Goal: Task Accomplishment & Management: Complete application form

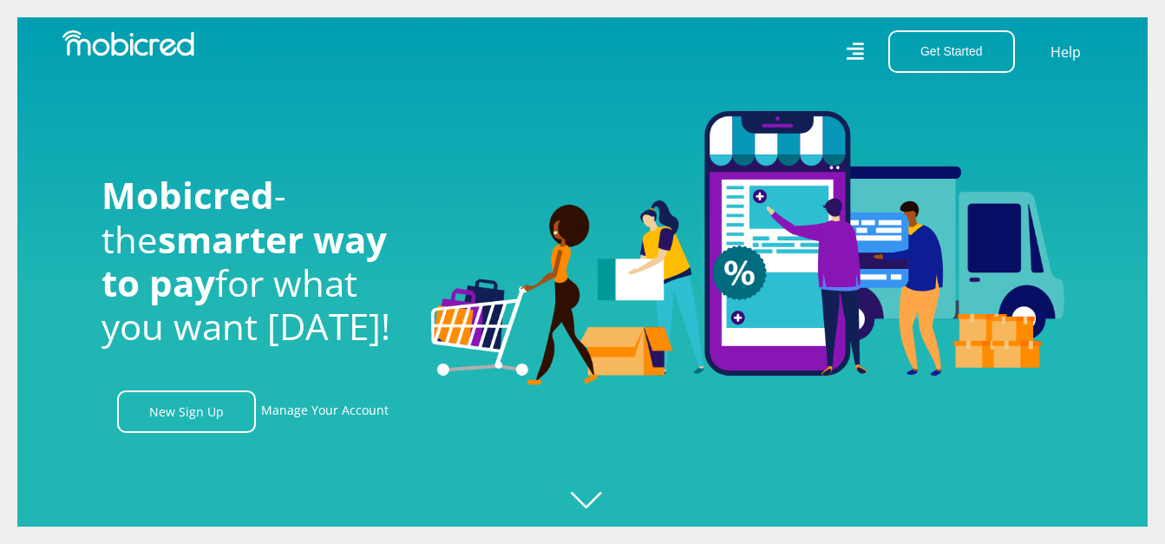
scroll to position [4, 0]
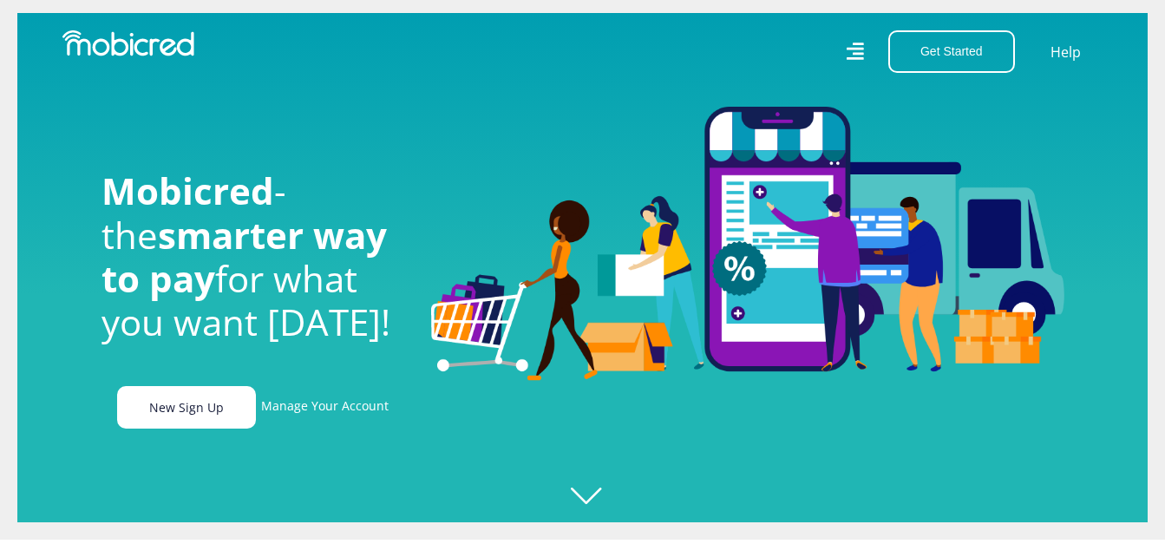
click at [203, 419] on link "New Sign Up" at bounding box center [186, 407] width 139 height 42
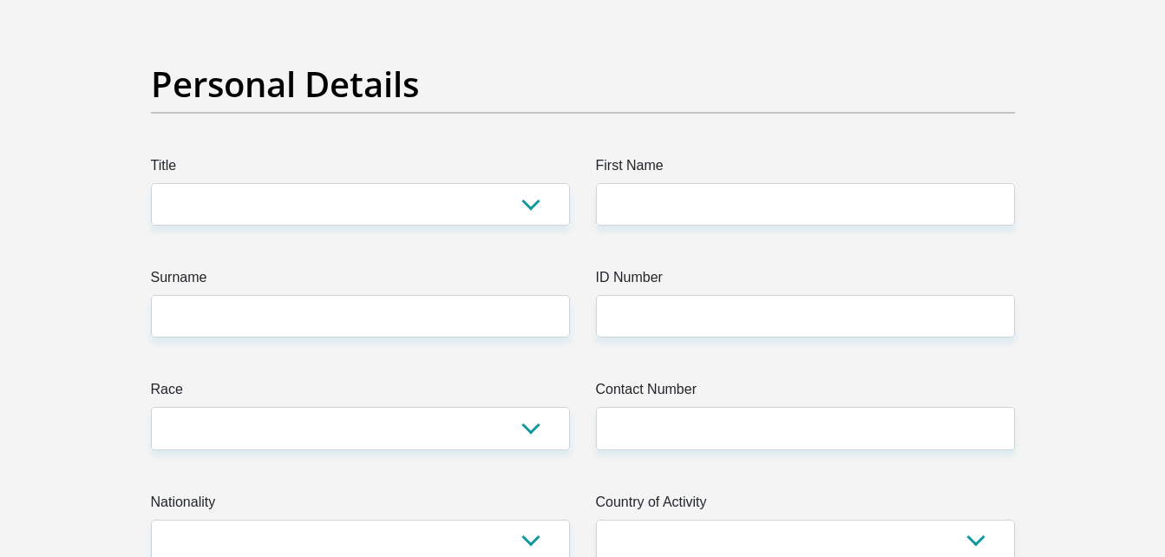
scroll to position [118, 0]
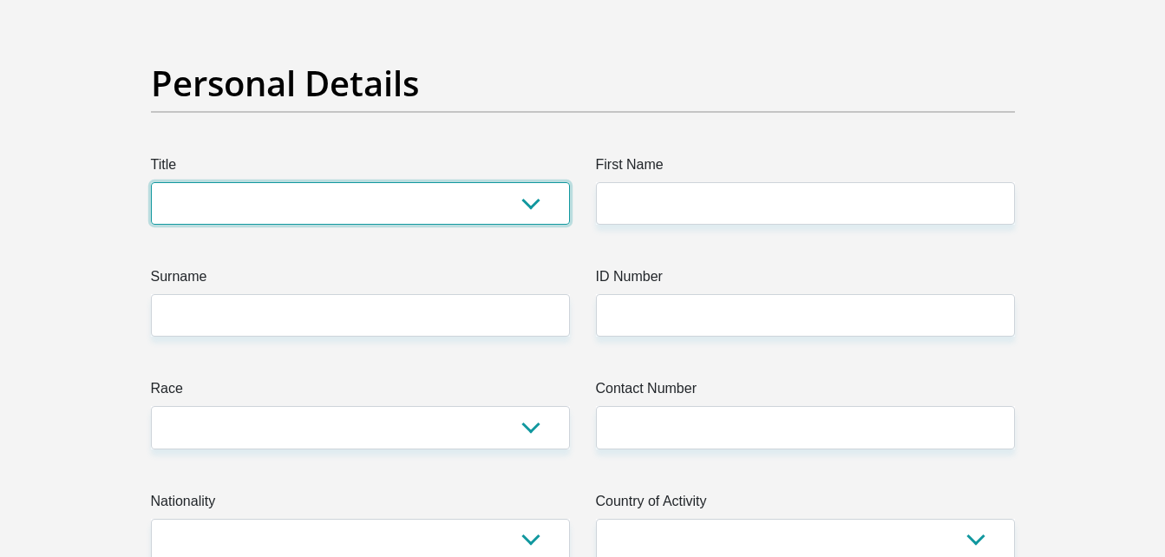
click at [484, 205] on select "Mr Ms Mrs Dr Other" at bounding box center [360, 203] width 419 height 42
select select "Ms"
click at [151, 182] on select "Mr Ms Mrs Dr Other" at bounding box center [360, 203] width 419 height 42
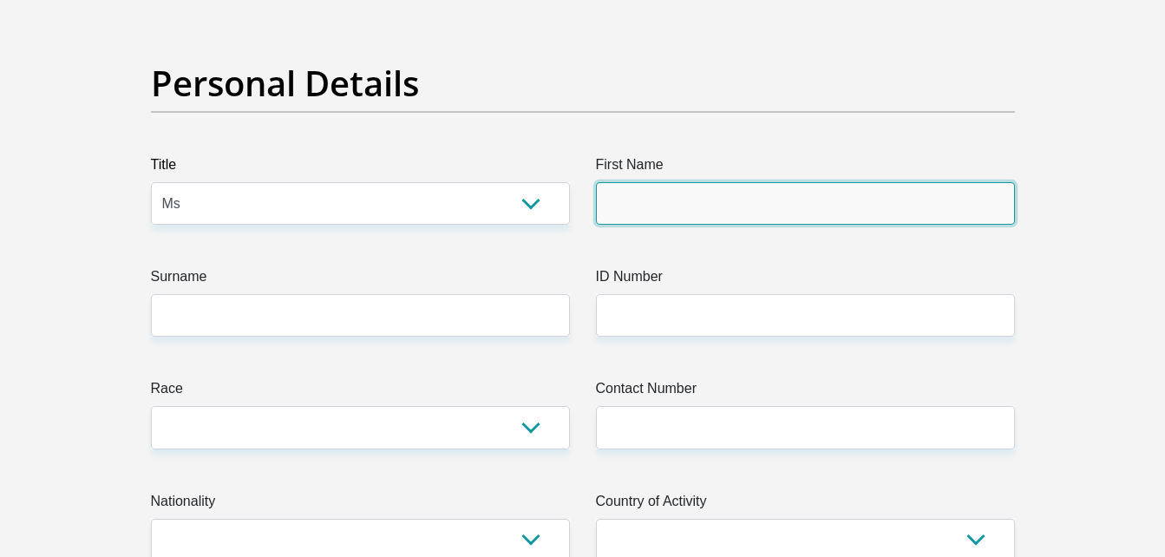
click at [646, 212] on input "First Name" at bounding box center [805, 203] width 419 height 42
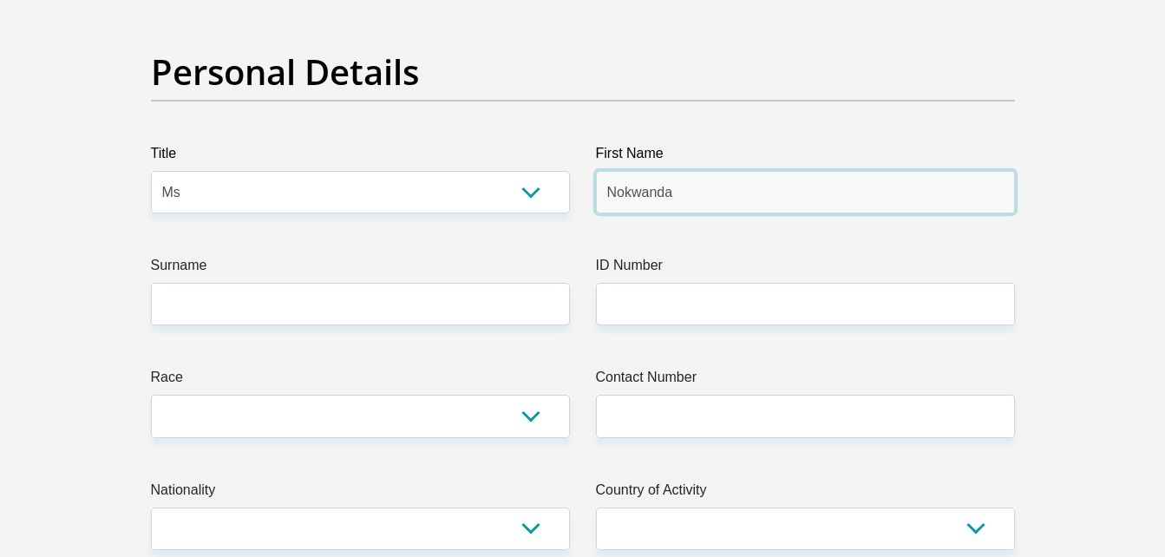
scroll to position [130, 0]
type input "Nokwanda"
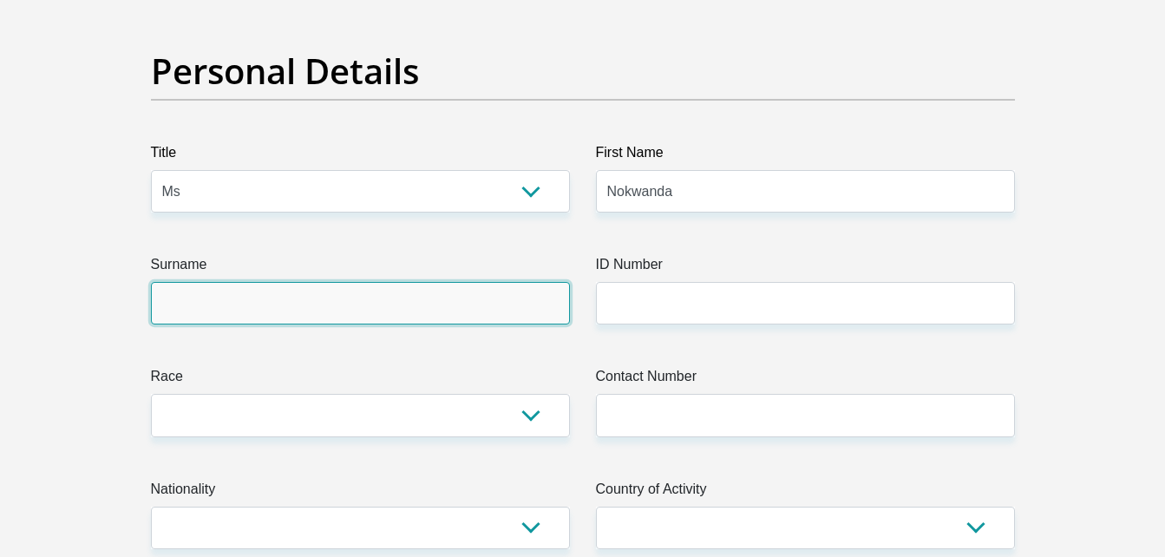
click at [440, 309] on input "Surname" at bounding box center [360, 303] width 419 height 42
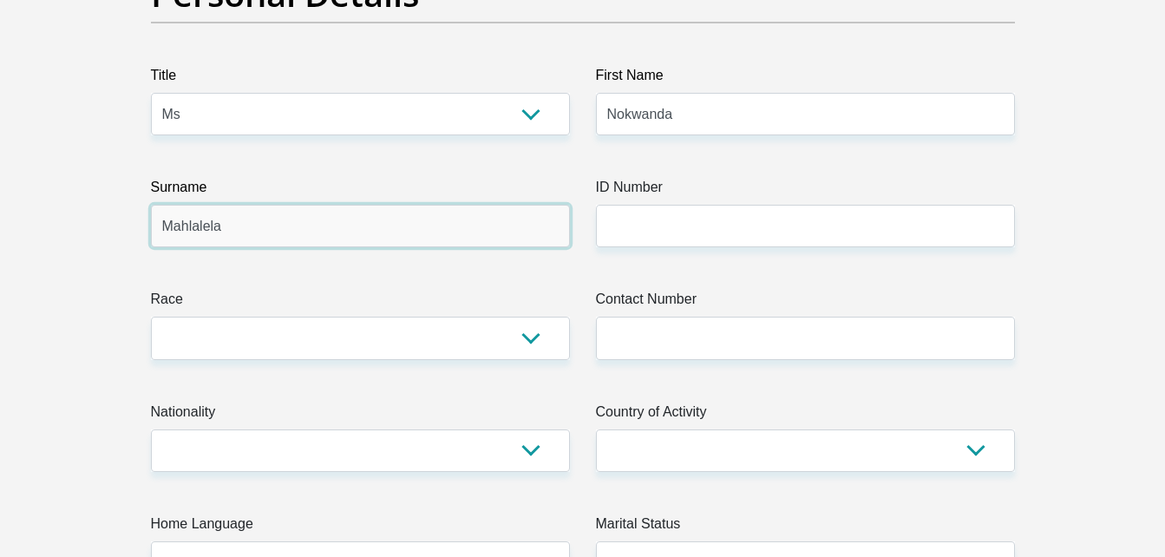
scroll to position [233, 0]
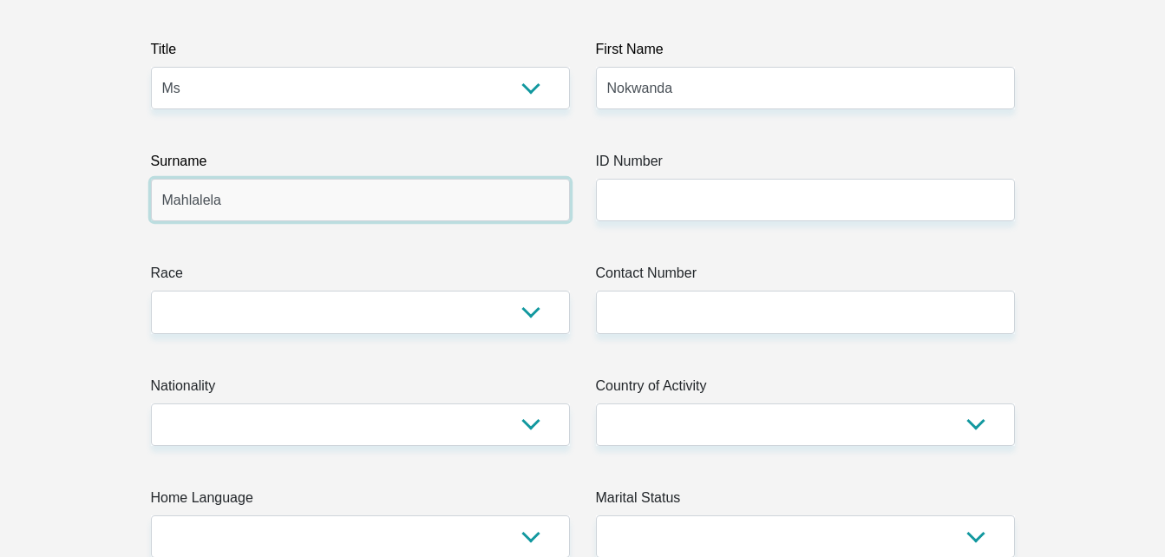
type input "Mahlalela"
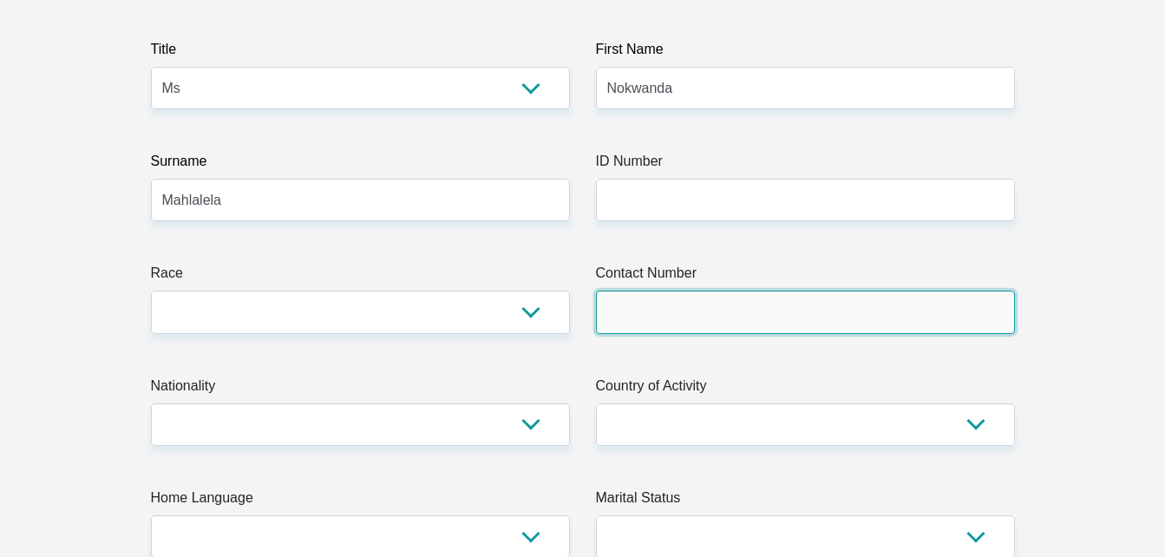
click at [620, 301] on input "Contact Number" at bounding box center [805, 312] width 419 height 42
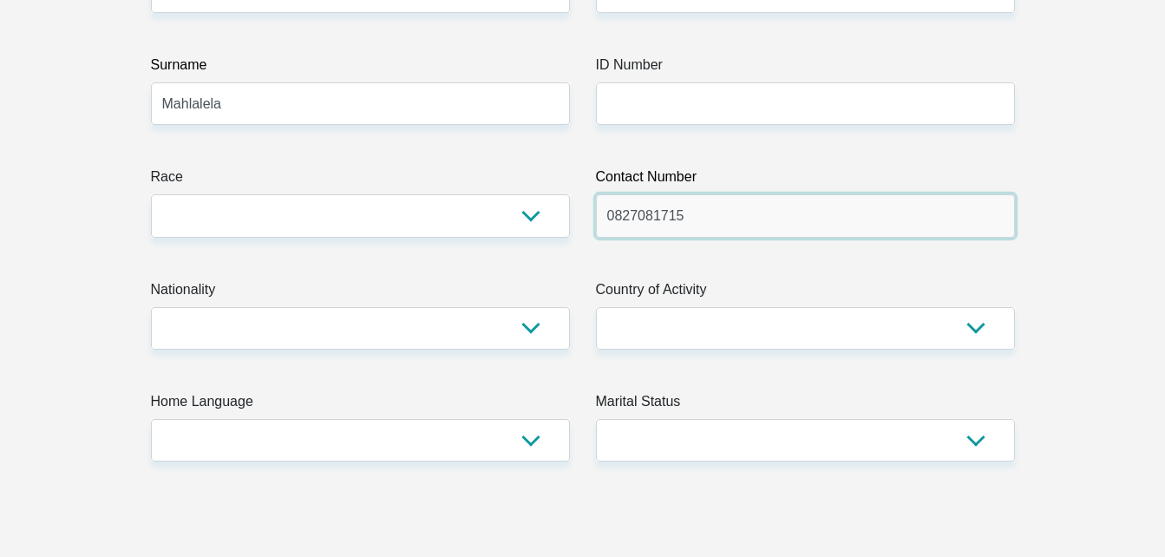
scroll to position [330, 0]
type input "0827081715"
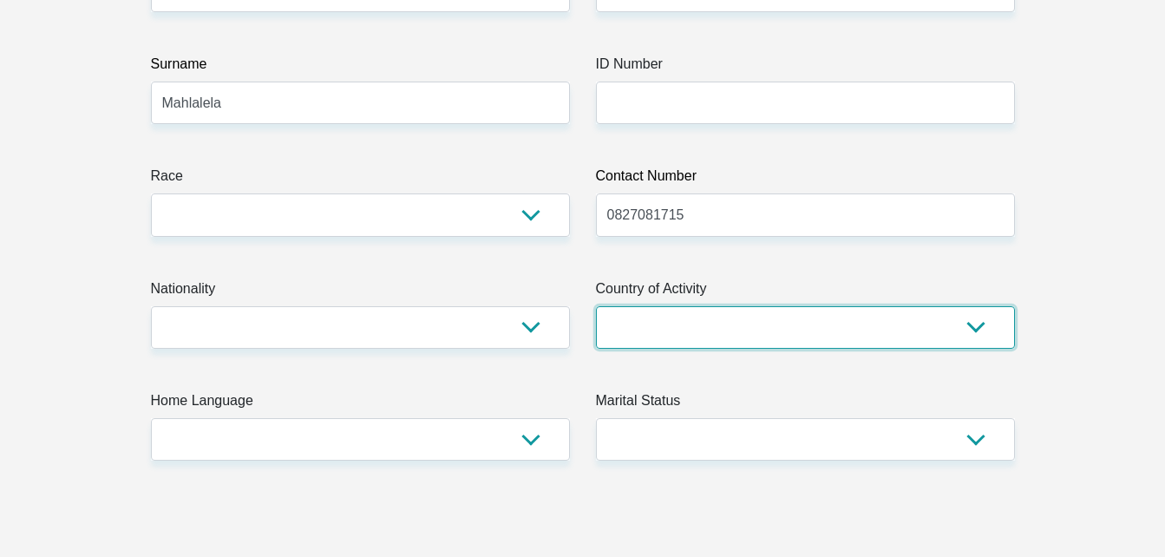
click at [643, 320] on select "South Africa Afghanistan Aland Islands Albania Algeria America Samoa American V…" at bounding box center [805, 327] width 419 height 42
select select "ZAF"
click at [596, 306] on select "South Africa Afghanistan Aland Islands Albania Algeria America Samoa American V…" at bounding box center [805, 327] width 419 height 42
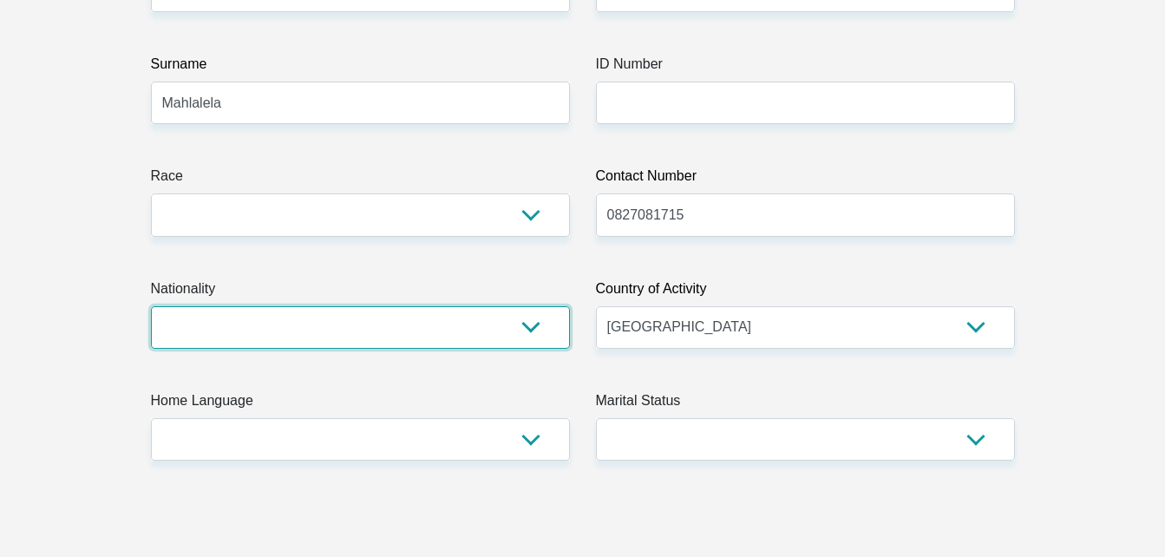
click at [524, 324] on select "South Africa Afghanistan Aland Islands Albania Algeria America Samoa American V…" at bounding box center [360, 327] width 419 height 42
select select "ZAF"
click at [151, 306] on select "South Africa Afghanistan Aland Islands Albania Algeria America Samoa American V…" at bounding box center [360, 327] width 419 height 42
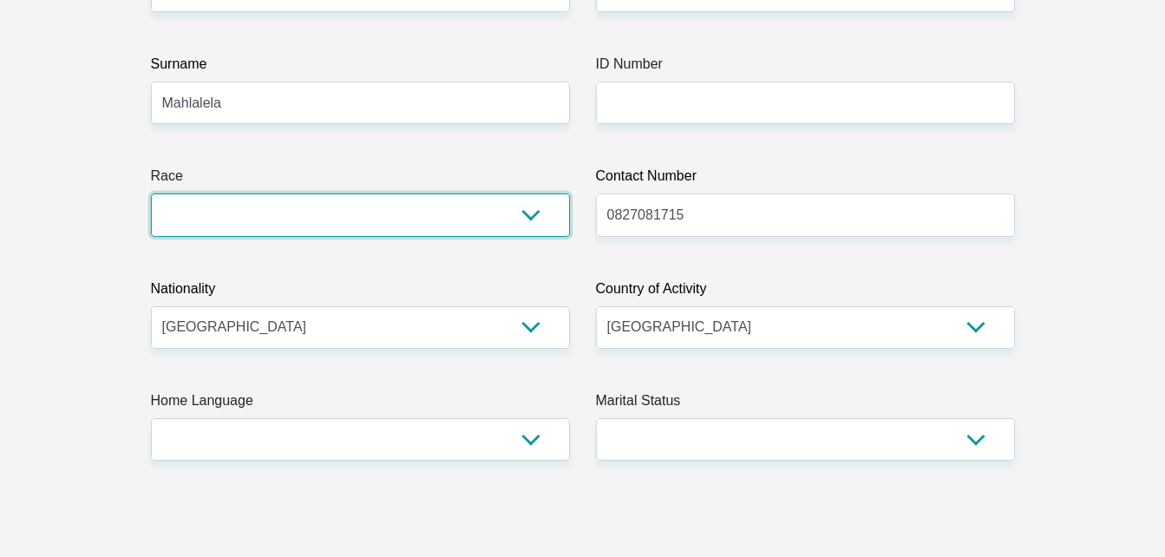
click at [441, 193] on select "Black Coloured Indian White Other" at bounding box center [360, 214] width 419 height 42
select select "1"
click at [151, 193] on select "Black Coloured Indian White Other" at bounding box center [360, 214] width 419 height 42
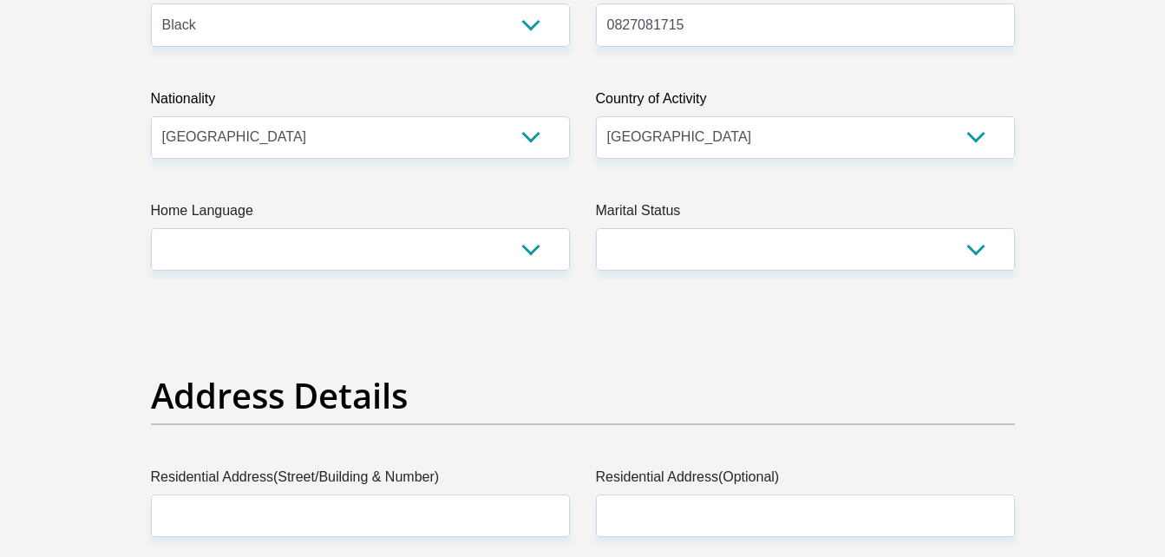
scroll to position [522, 0]
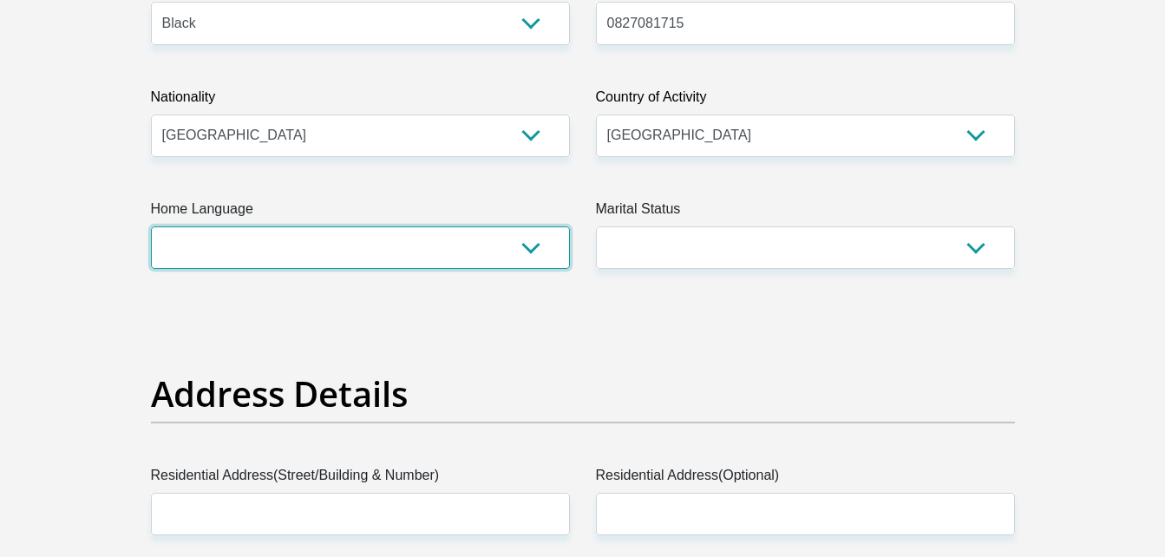
click at [511, 245] on select "Afrikaans English Sepedi South Ndebele Southern Sotho Swati Tsonga Tswana Venda…" at bounding box center [360, 247] width 419 height 42
select select "ssw"
click at [151, 226] on select "Afrikaans English Sepedi South Ndebele Southern Sotho Swati Tsonga Tswana Venda…" at bounding box center [360, 247] width 419 height 42
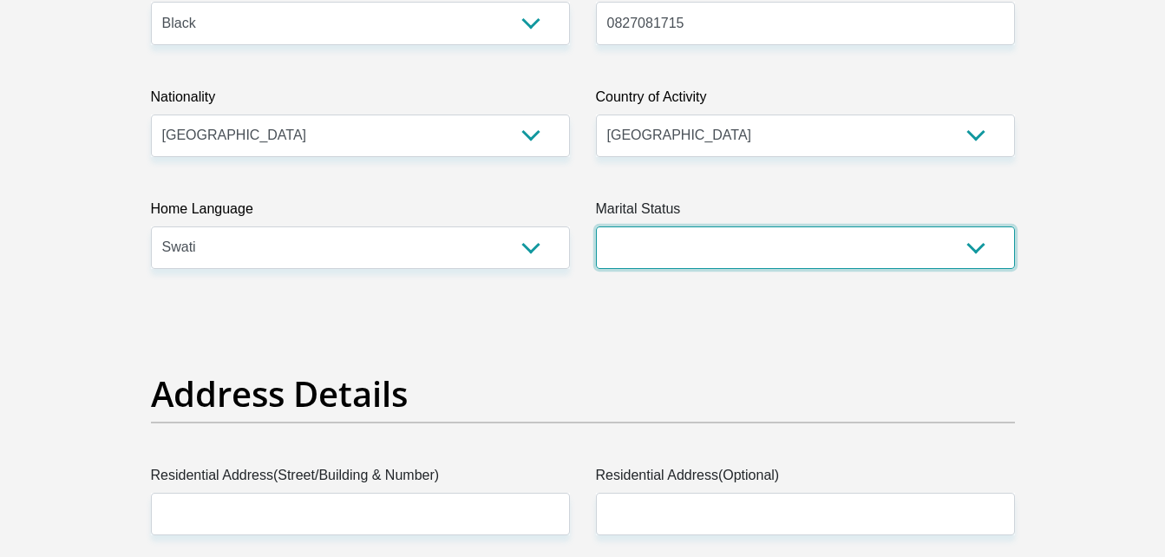
click at [746, 242] on select "Married ANC Single Divorced Widowed Married COP or Customary Law" at bounding box center [805, 247] width 419 height 42
select select "2"
click at [596, 226] on select "Married ANC Single Divorced Widowed Married COP or Customary Law" at bounding box center [805, 247] width 419 height 42
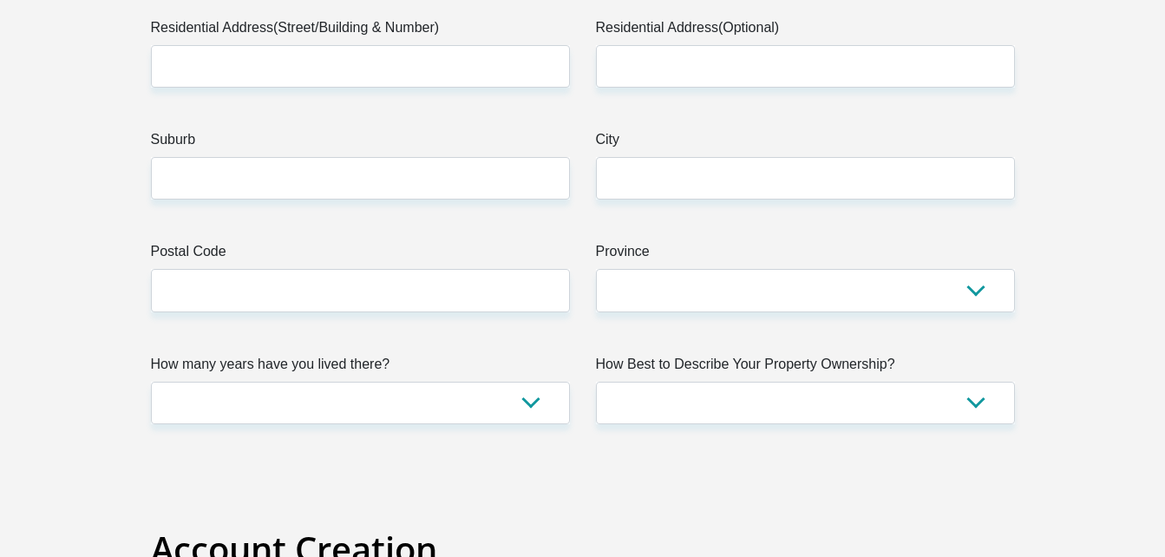
scroll to position [970, 0]
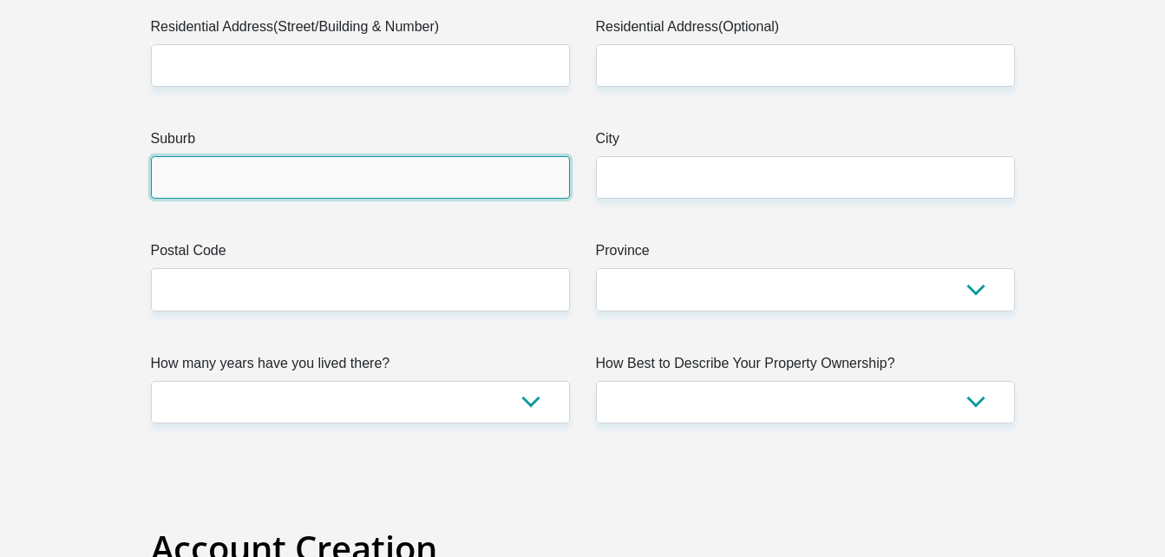
click at [367, 183] on input "Suburb" at bounding box center [360, 177] width 419 height 42
type input "Msogwaba"
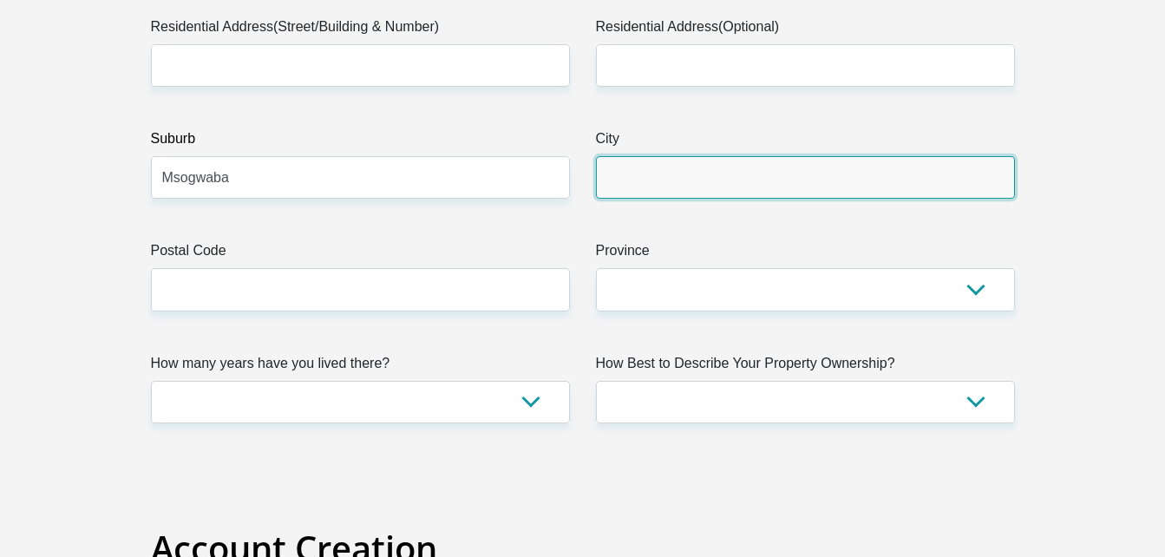
click at [663, 179] on input "City" at bounding box center [805, 177] width 419 height 42
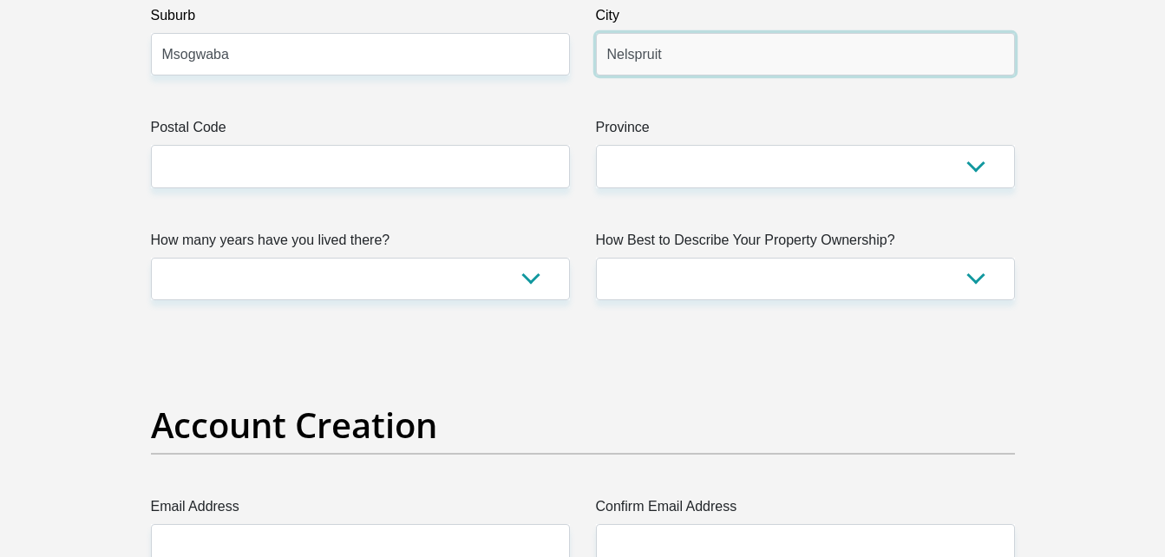
scroll to position [1095, 0]
type input "Nelspruit"
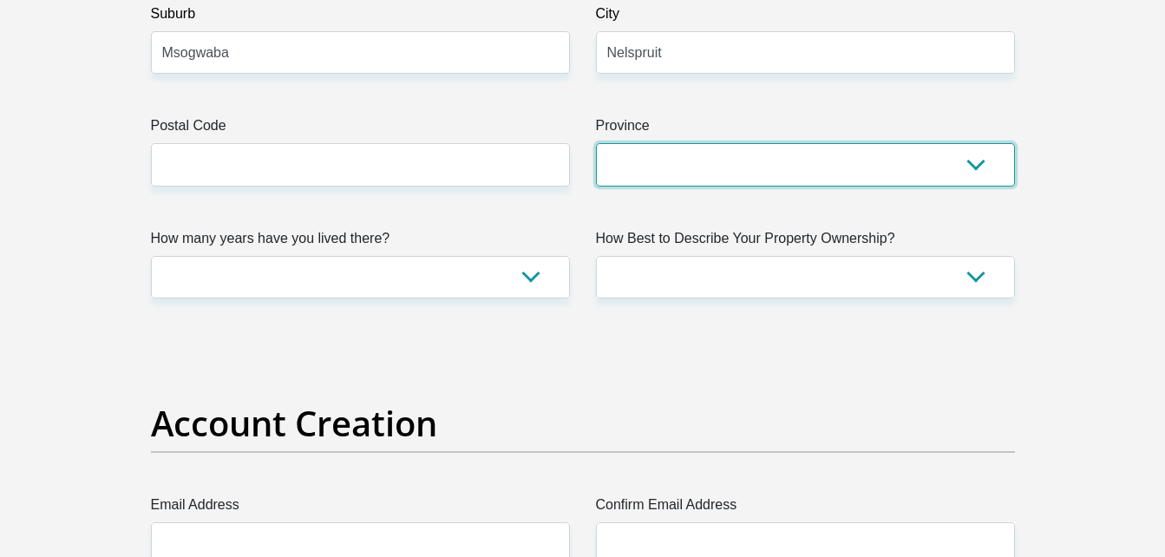
click at [663, 174] on select "Eastern Cape Free State Gauteng KwaZulu-Natal Limpopo Mpumalanga Northern Cape …" at bounding box center [805, 164] width 419 height 42
select select "Mpumalanga"
click at [596, 143] on select "Eastern Cape Free State Gauteng KwaZulu-Natal Limpopo Mpumalanga Northern Cape …" at bounding box center [805, 164] width 419 height 42
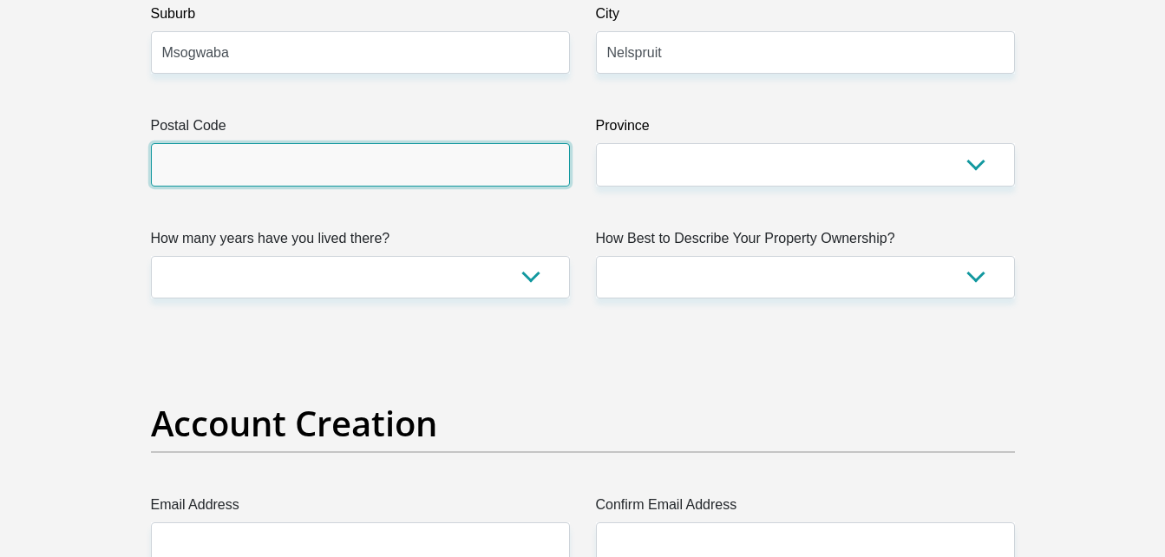
click at [486, 182] on input "Postal Code" at bounding box center [360, 164] width 419 height 42
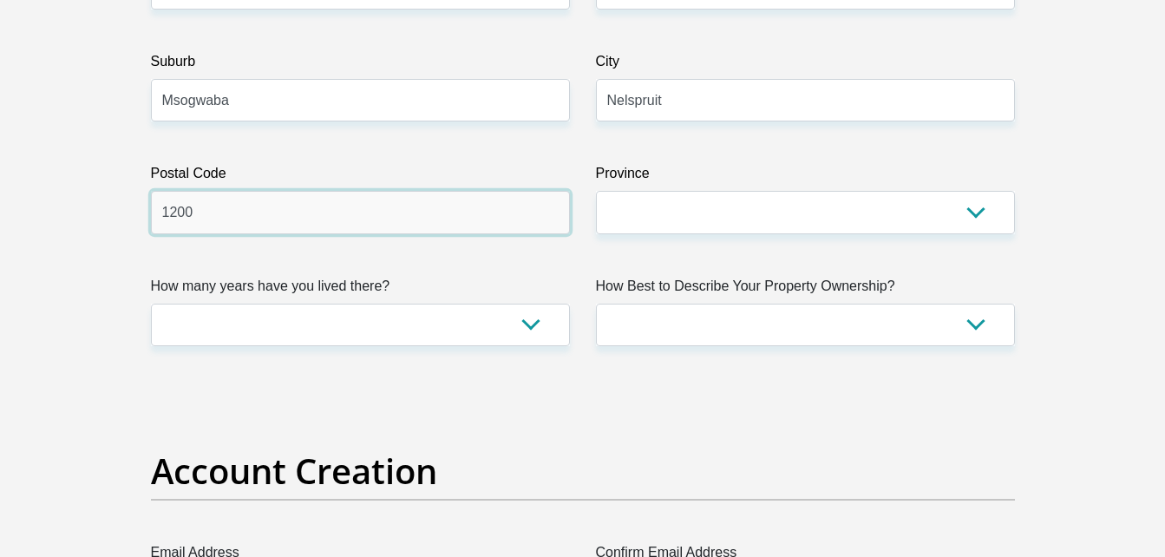
scroll to position [1047, 0]
type input "1200"
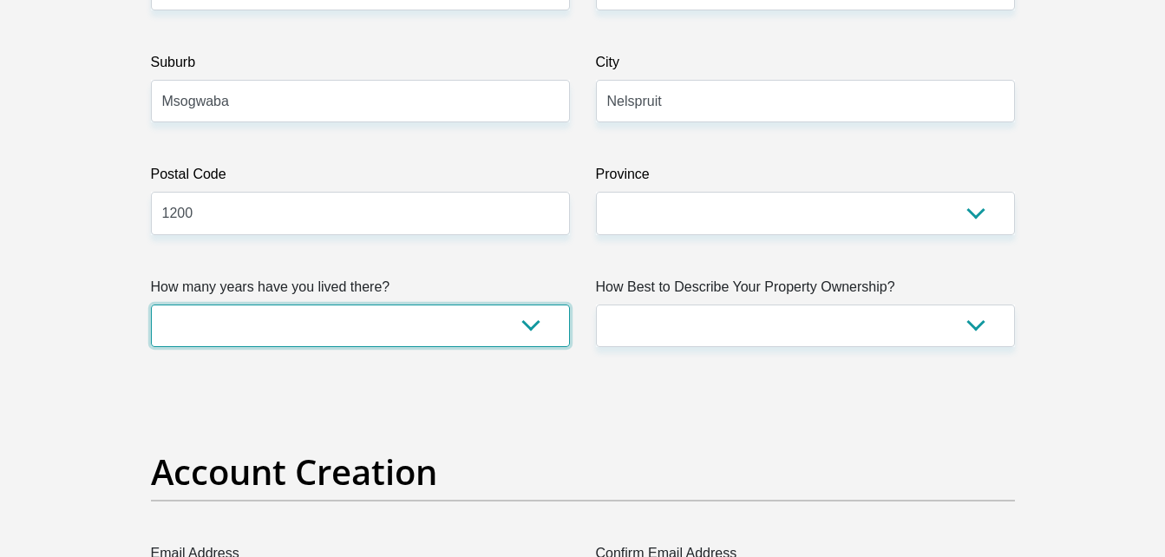
click at [528, 318] on select "less than 1 year 1-3 years 3-5 years 5+ years" at bounding box center [360, 325] width 419 height 42
select select "5"
click at [151, 304] on select "less than 1 year 1-3 years 3-5 years 5+ years" at bounding box center [360, 325] width 419 height 42
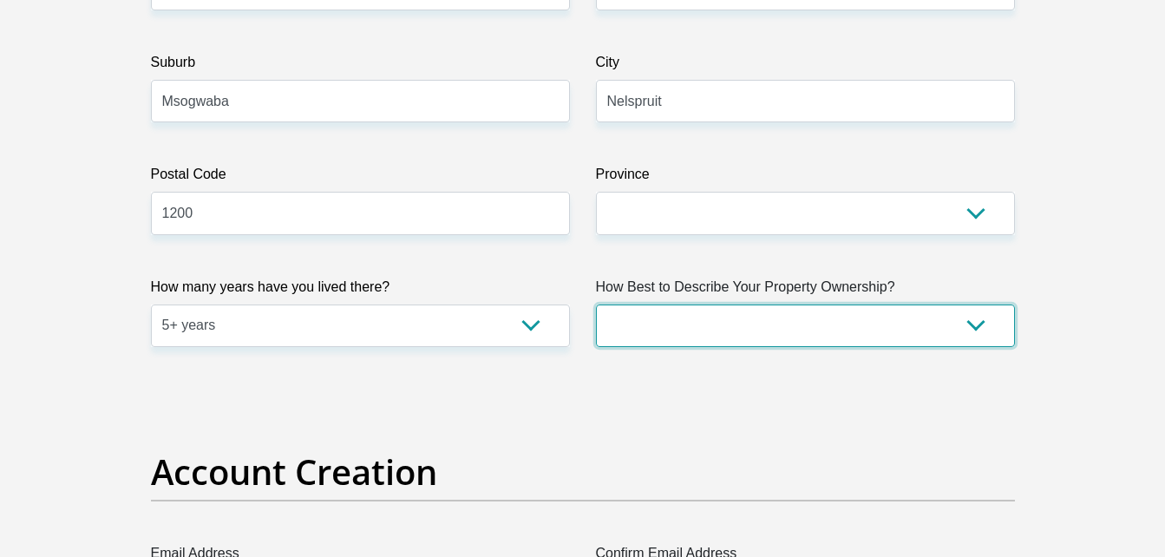
click at [761, 331] on select "Owned Rented Family Owned Company Dwelling" at bounding box center [805, 325] width 419 height 42
select select "parents"
click at [596, 304] on select "Owned Rented Family Owned Company Dwelling" at bounding box center [805, 325] width 419 height 42
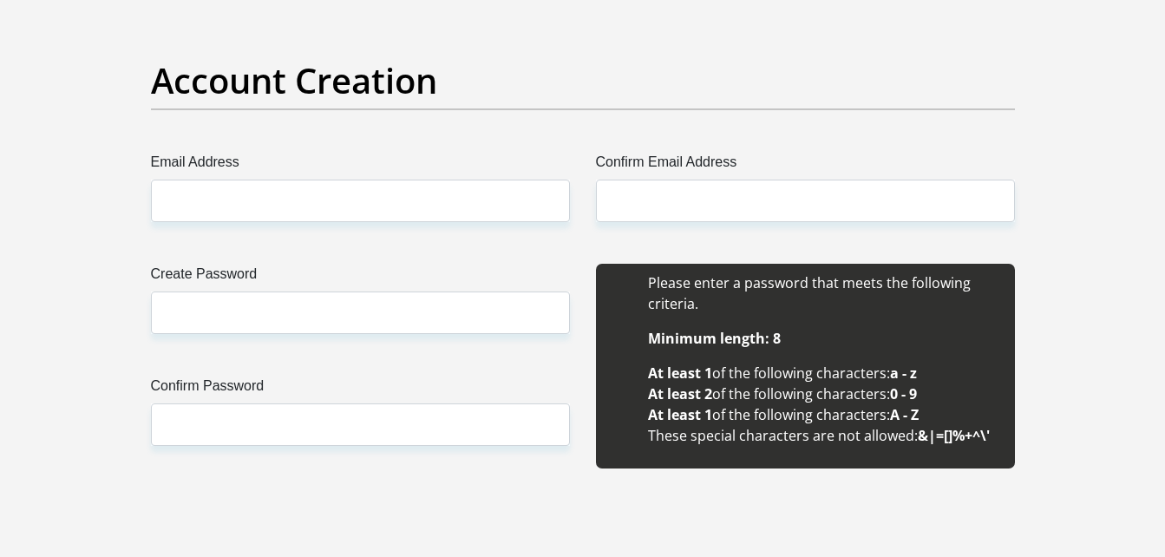
scroll to position [1388, 0]
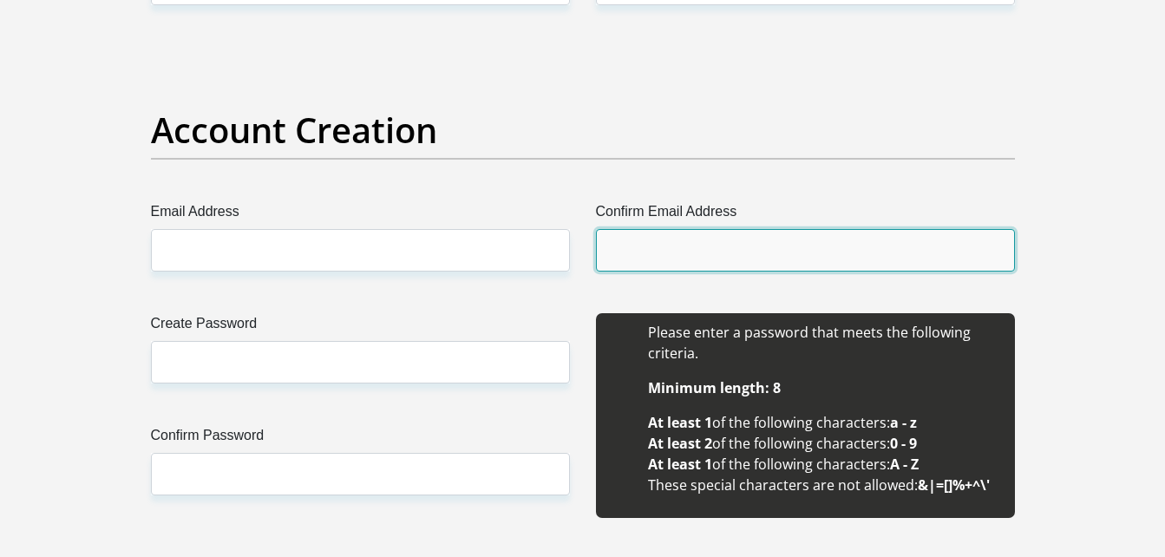
click at [628, 249] on input "Confirm Email Address" at bounding box center [805, 250] width 419 height 42
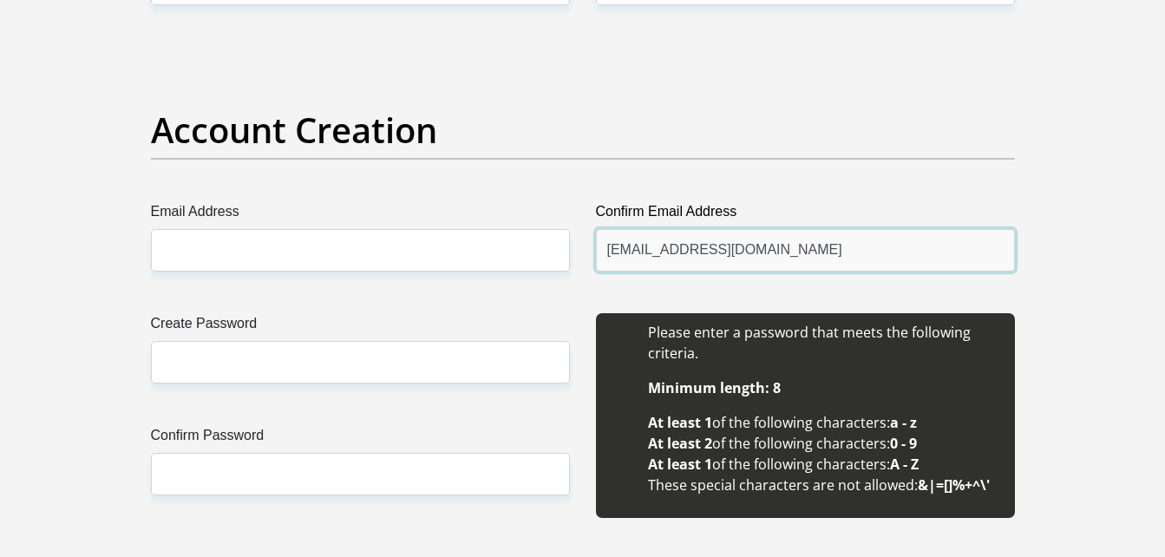
drag, startPoint x: 610, startPoint y: 254, endPoint x: 870, endPoint y: 241, distance: 259.6
click at [870, 241] on input "Nokwandapearlmahlalela@gmail.com" at bounding box center [805, 250] width 419 height 42
type input "Nokwandapearlmahlalela@gmail.com"
click at [465, 186] on div "Account Creation" at bounding box center [583, 155] width 890 height 92
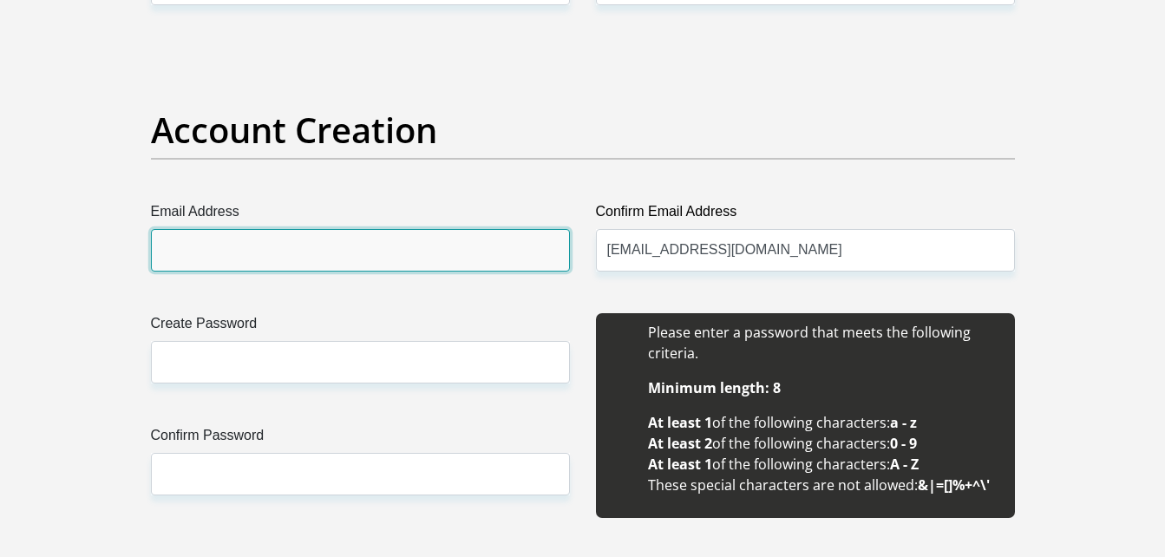
click at [442, 257] on input "Email Address" at bounding box center [360, 250] width 419 height 42
paste input "Nokwandapearlmahlalela@gmail.com"
type input "Nokwandapearlmahlalela@gmail.com"
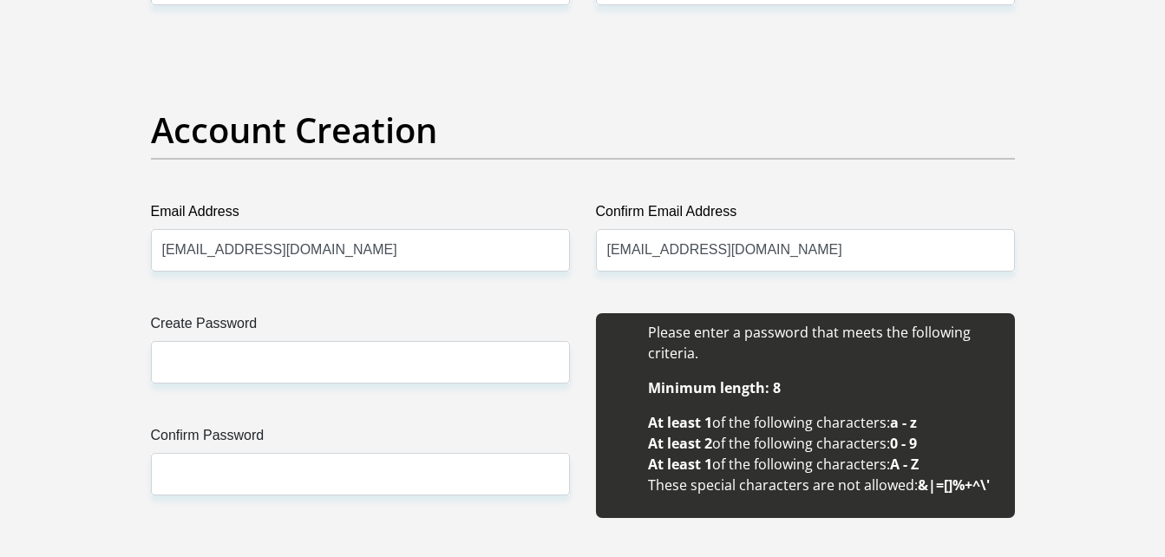
click at [461, 167] on div "Account Creation" at bounding box center [583, 155] width 890 height 92
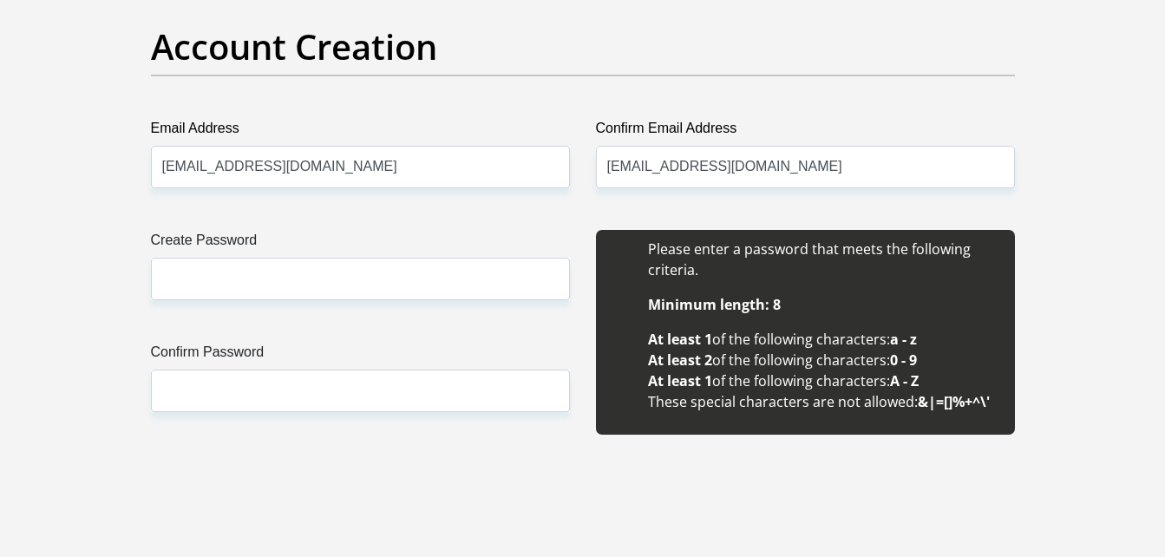
scroll to position [1492, 0]
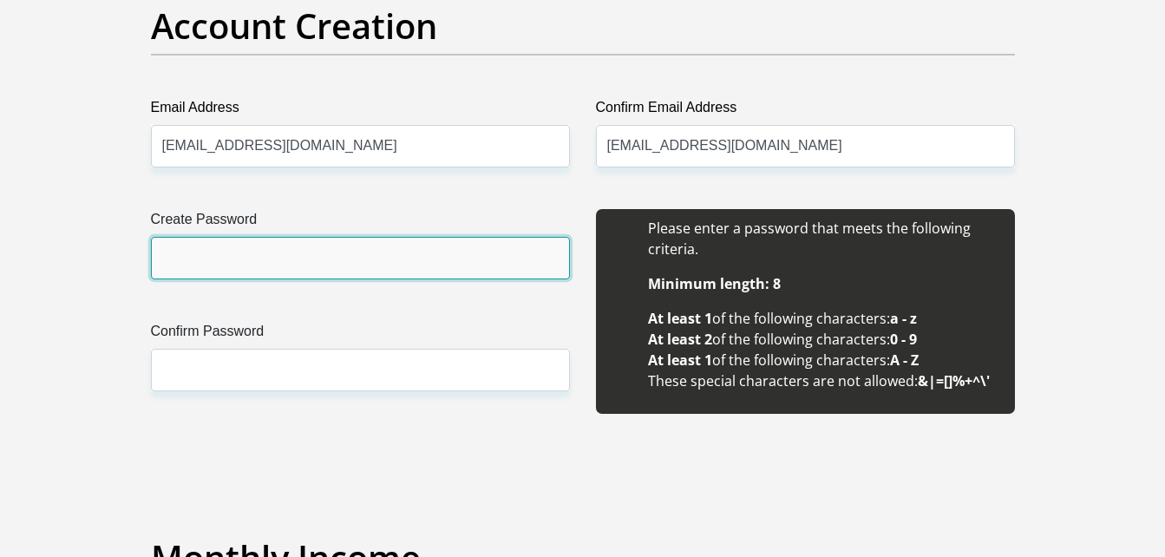
click at [438, 258] on input "Create Password" at bounding box center [360, 258] width 419 height 42
type input "Nokwanda@04"
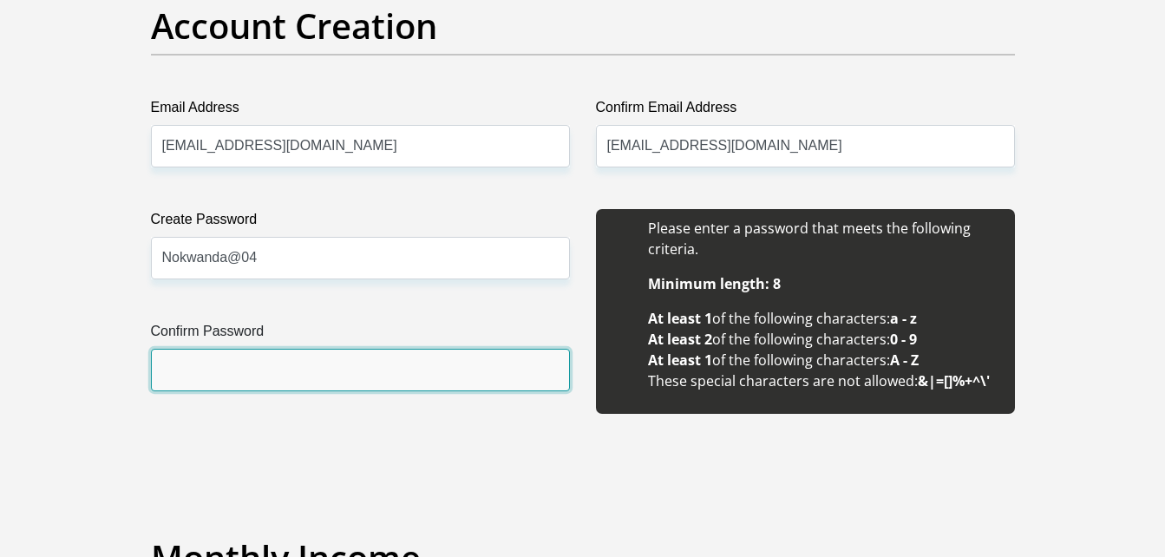
click at [416, 368] on input "Confirm Password" at bounding box center [360, 370] width 419 height 42
type input "Nokwanda@04"
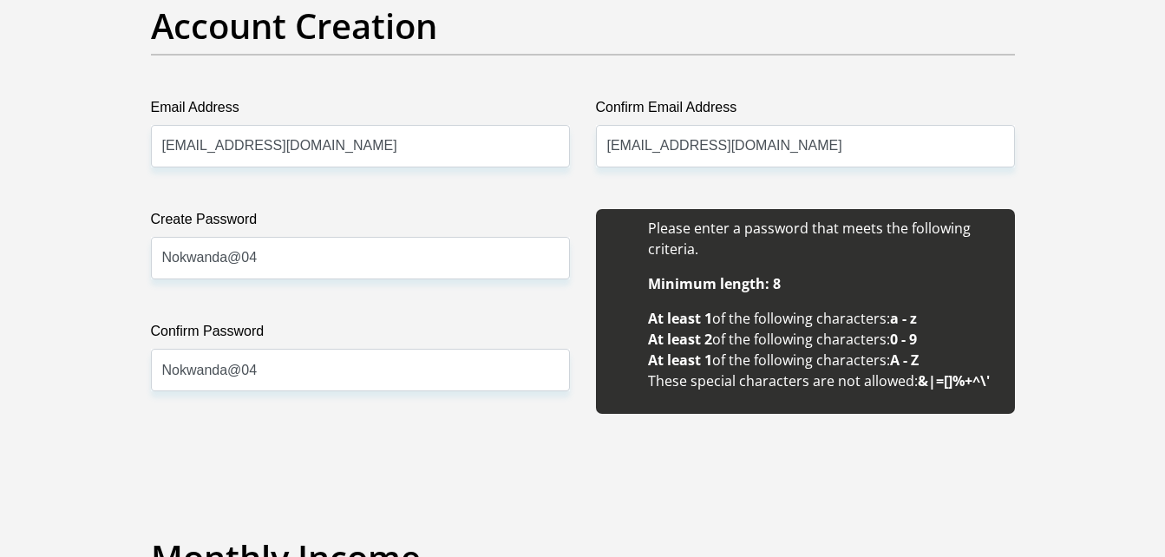
click at [329, 387] on input "Nokwanda@04" at bounding box center [360, 370] width 419 height 42
click at [457, 330] on label "Confirm Password" at bounding box center [360, 335] width 419 height 28
click at [457, 349] on input "Nokwanda@04" at bounding box center [360, 370] width 419 height 42
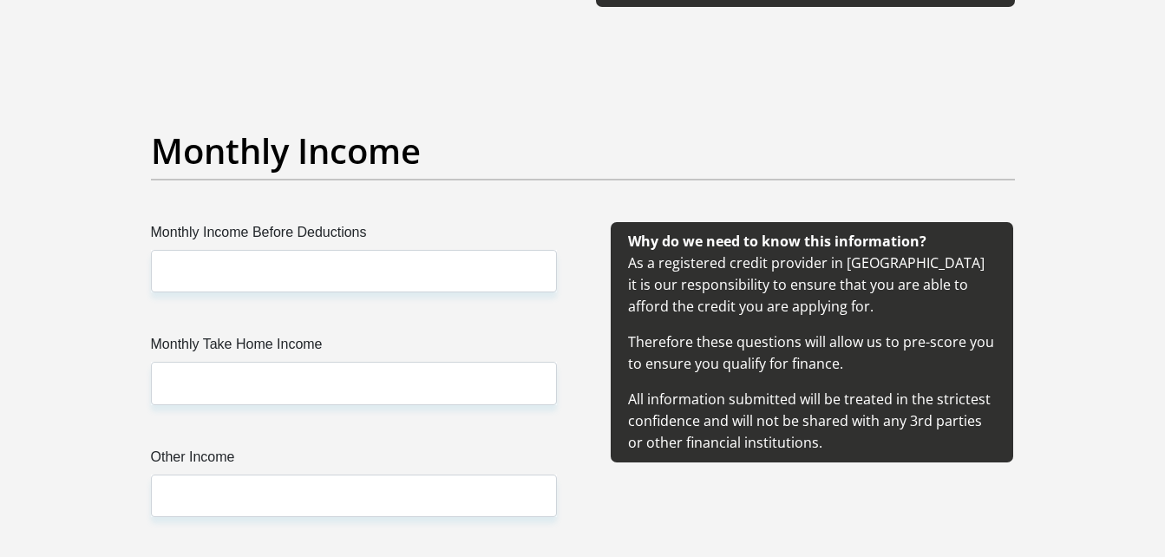
scroll to position [1900, 0]
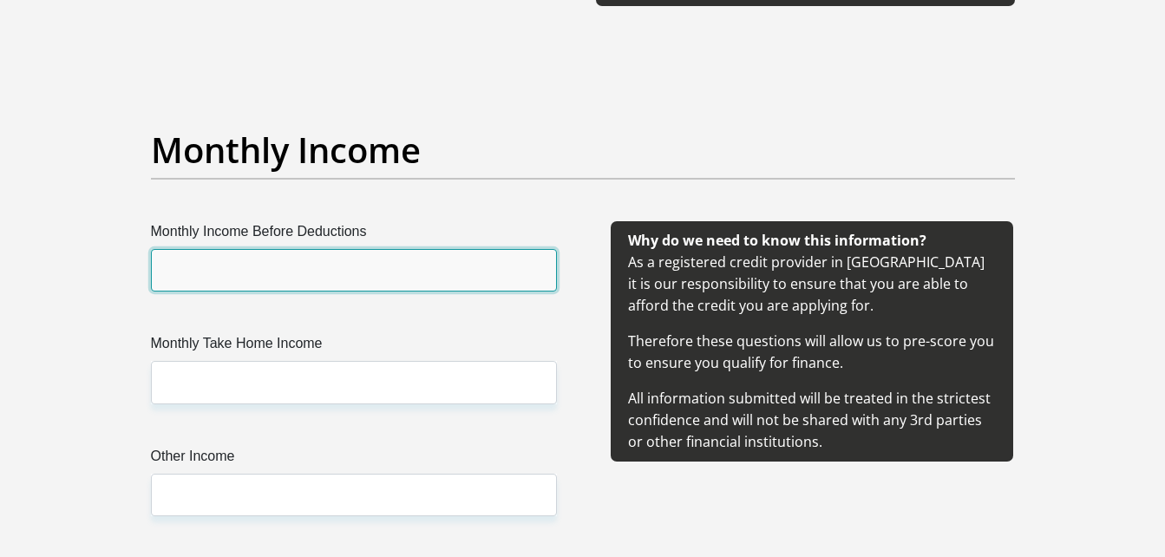
click at [415, 277] on input "Monthly Income Before Deductions" at bounding box center [354, 270] width 406 height 42
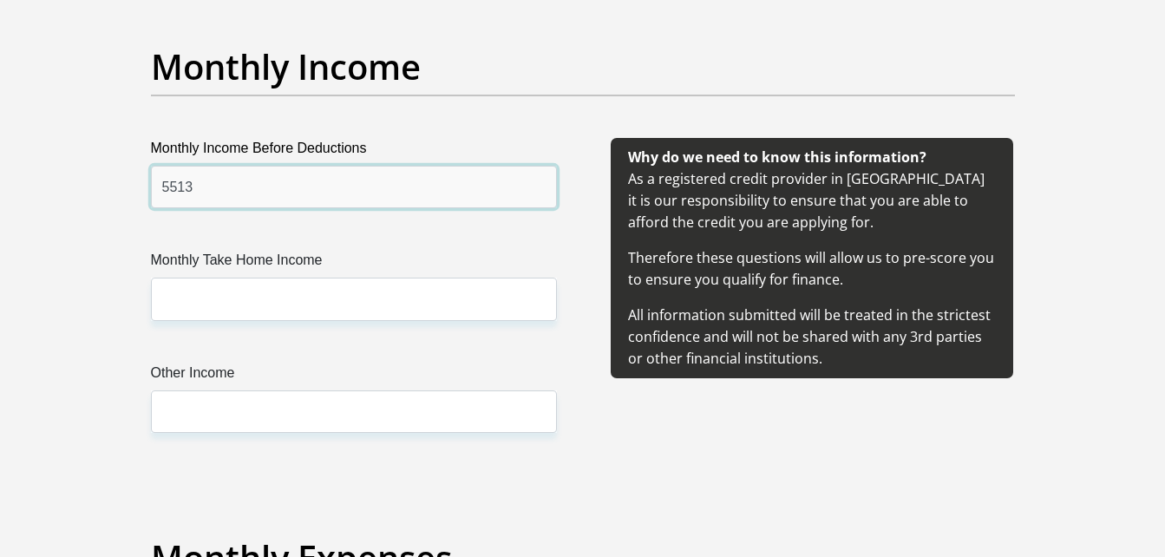
scroll to position [1984, 0]
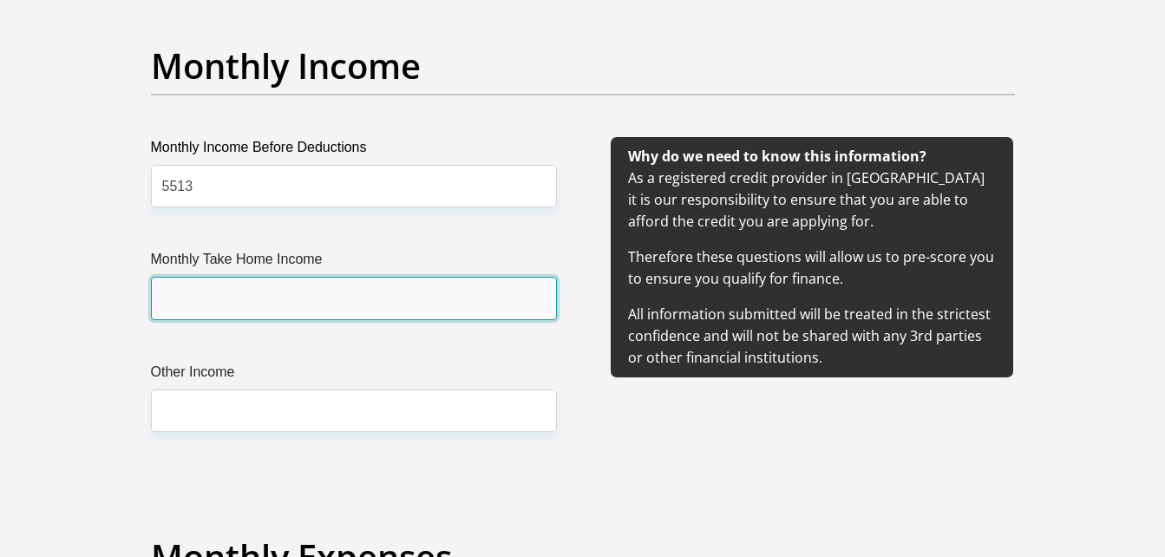
click at [402, 304] on input "Monthly Take Home Income" at bounding box center [354, 298] width 406 height 42
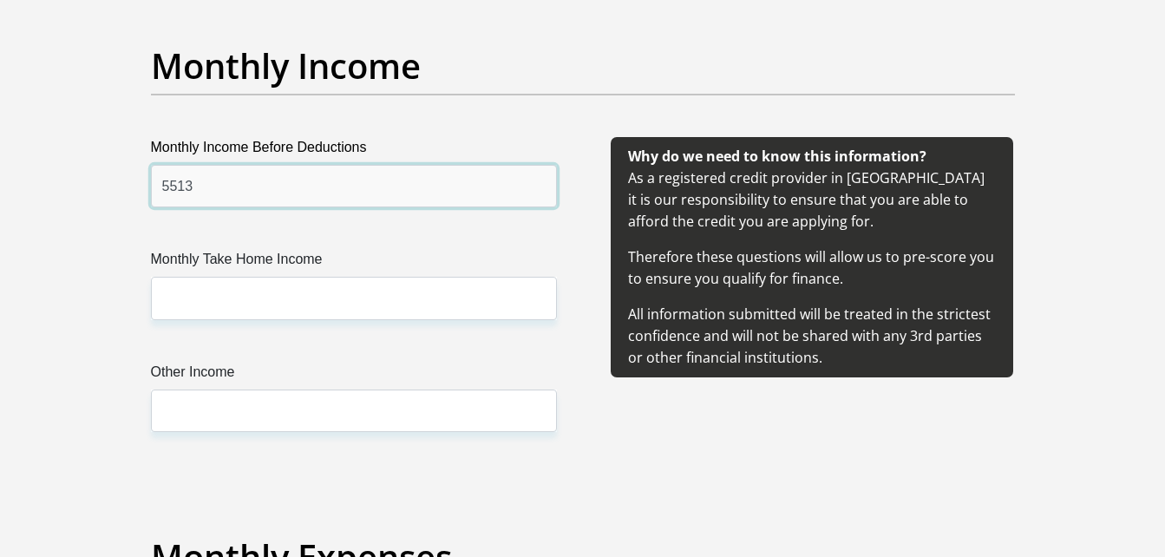
click at [179, 182] on input "5513" at bounding box center [354, 186] width 406 height 42
type input "5613"
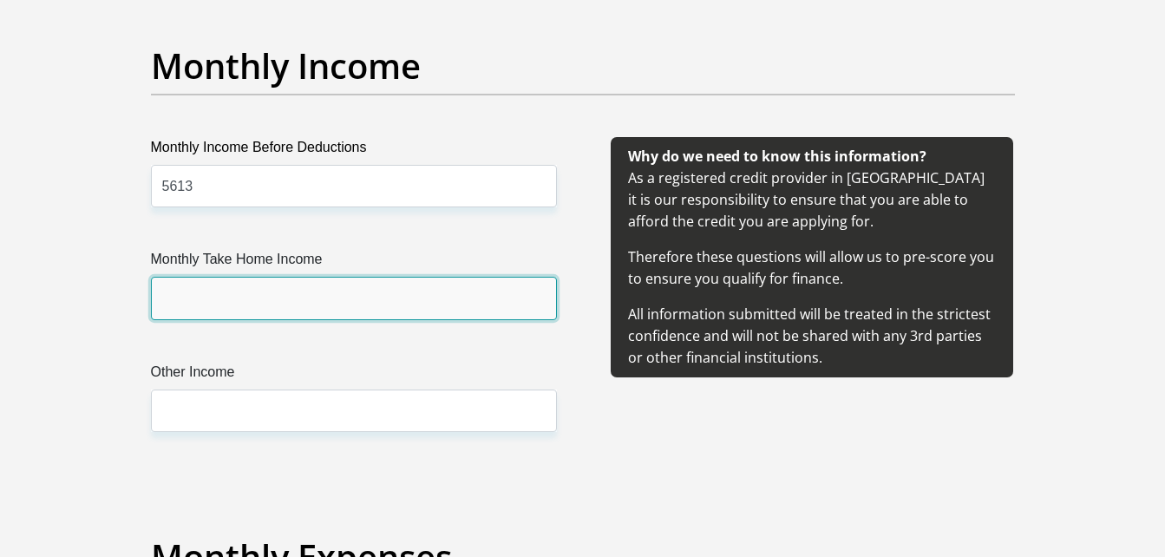
click at [187, 310] on input "Monthly Take Home Income" at bounding box center [354, 298] width 406 height 42
type input "5513"
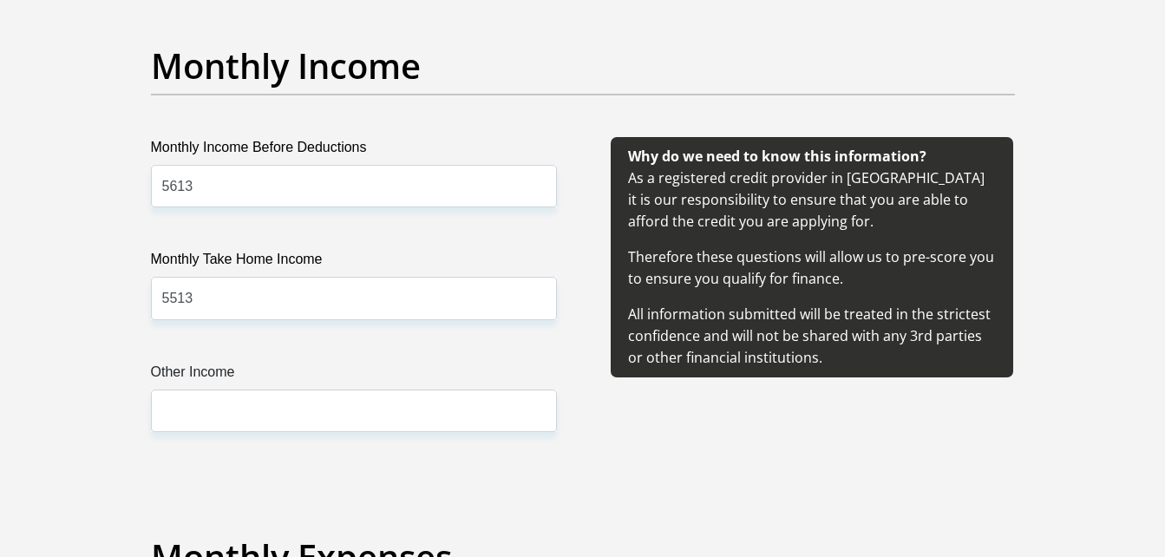
click at [263, 330] on div "Monthly Income Before Deductions 5613 Monthly Take Home Income 5513 Other Income" at bounding box center [354, 305] width 458 height 336
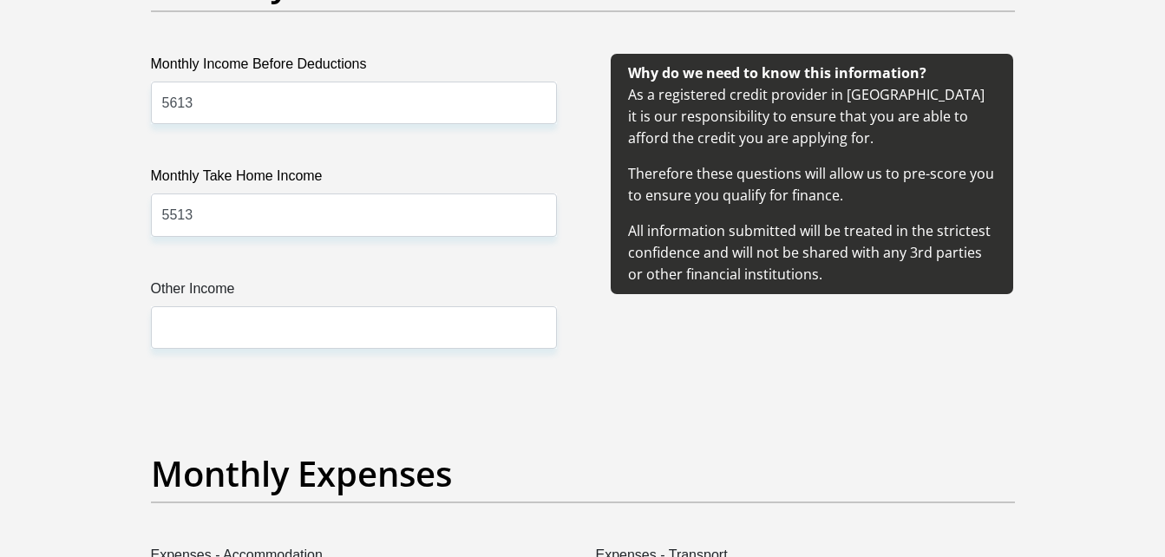
scroll to position [2068, 0]
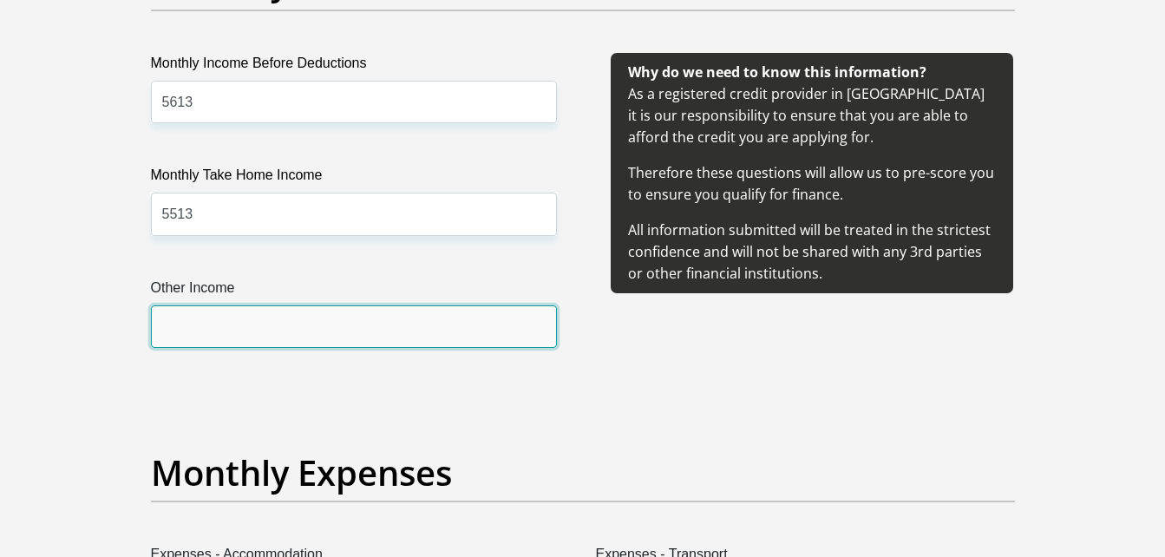
click at [264, 330] on input "Other Income" at bounding box center [354, 326] width 406 height 42
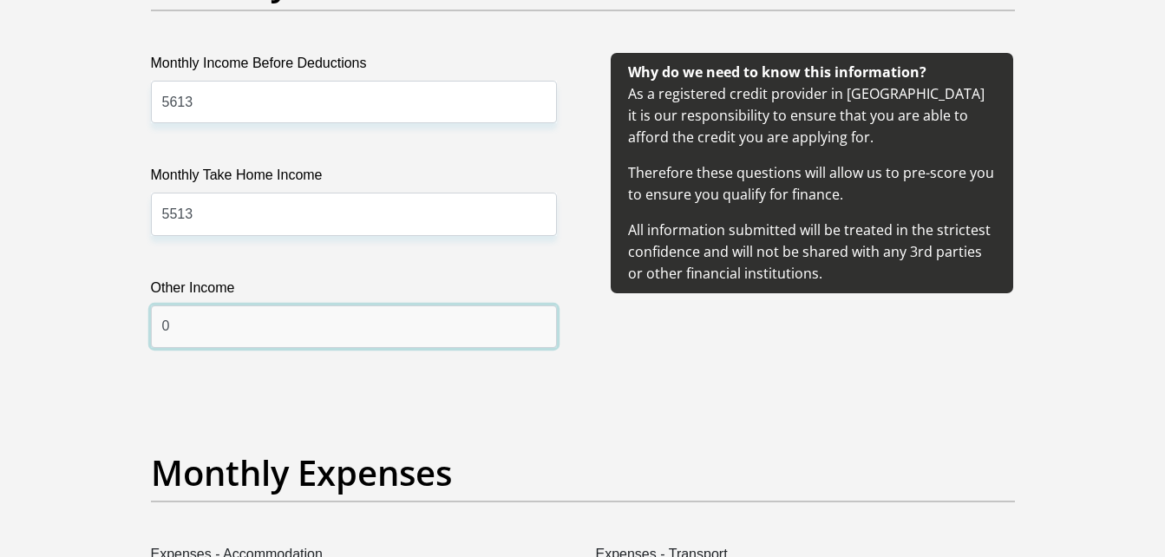
type input "0"
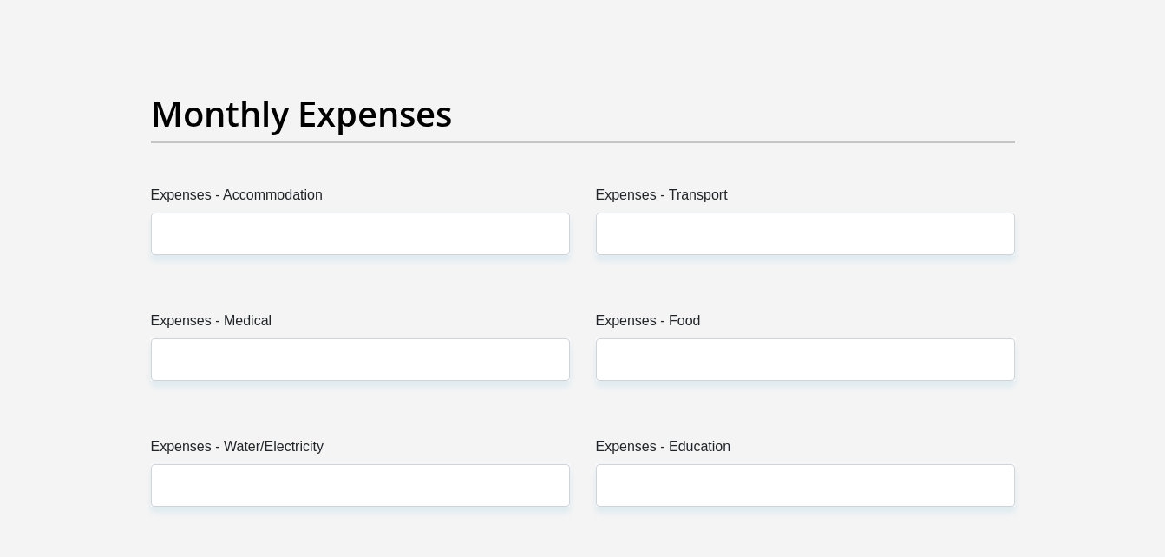
scroll to position [2428, 0]
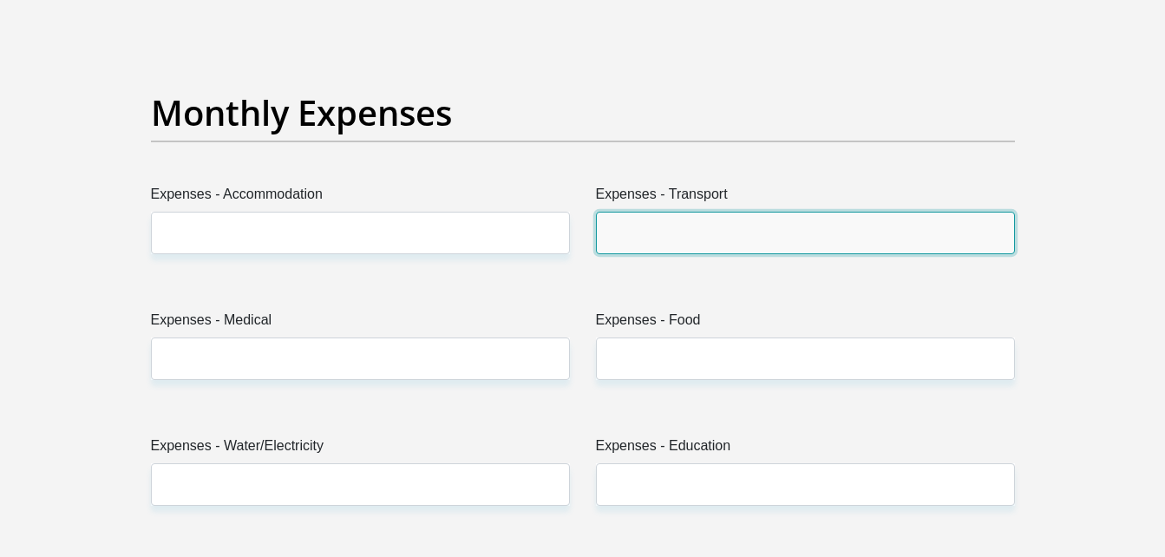
click at [637, 236] on input "Expenses - Transport" at bounding box center [805, 233] width 419 height 42
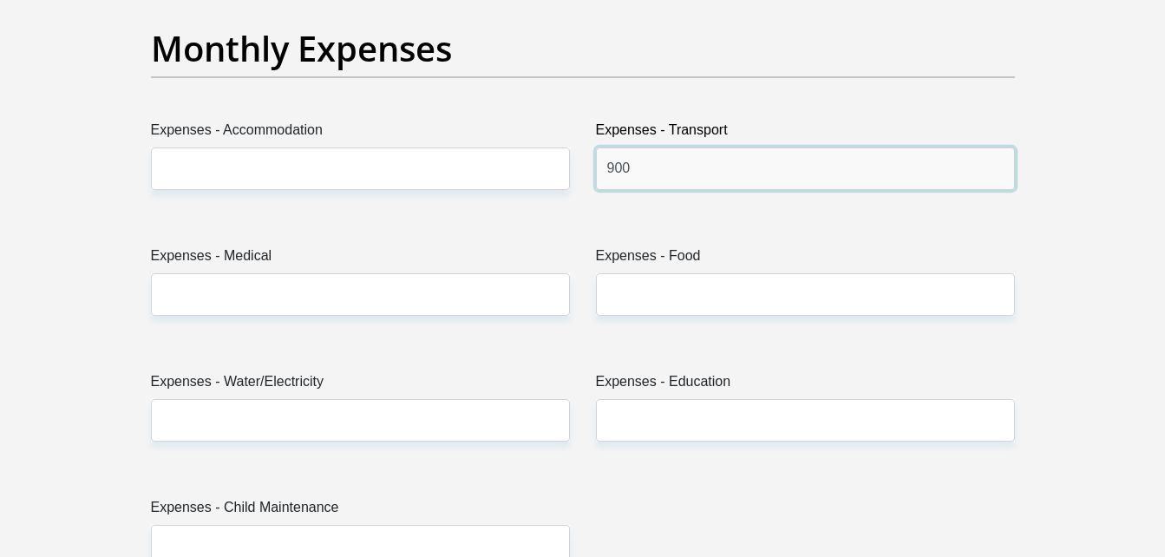
scroll to position [2493, 0]
type input "900"
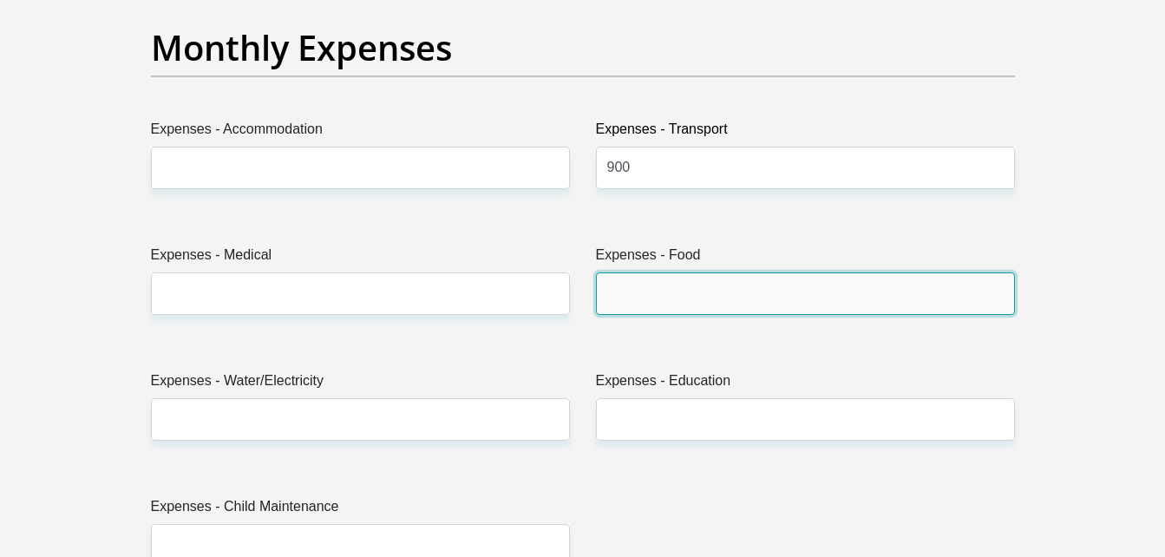
click at [654, 291] on input "Expenses - Food" at bounding box center [805, 293] width 419 height 42
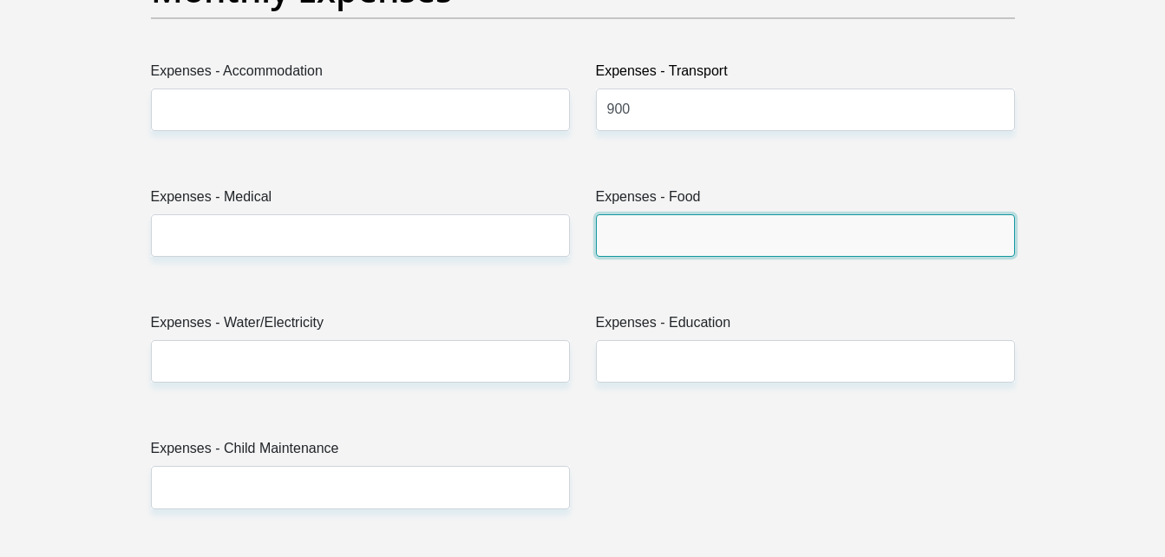
scroll to position [2553, 0]
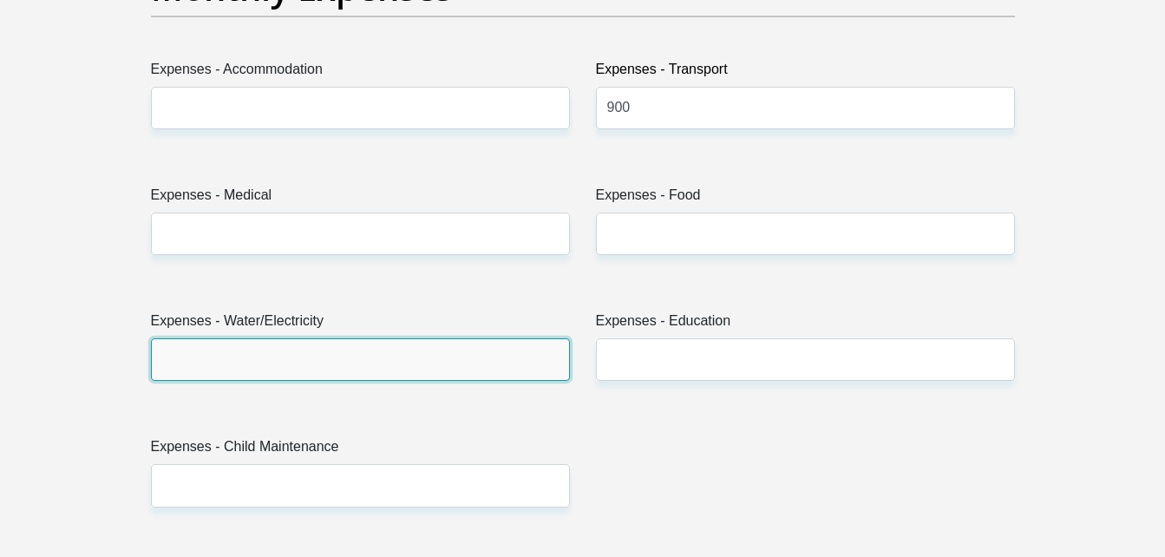
click at [434, 372] on input "Expenses - Water/Electricity" at bounding box center [360, 359] width 419 height 42
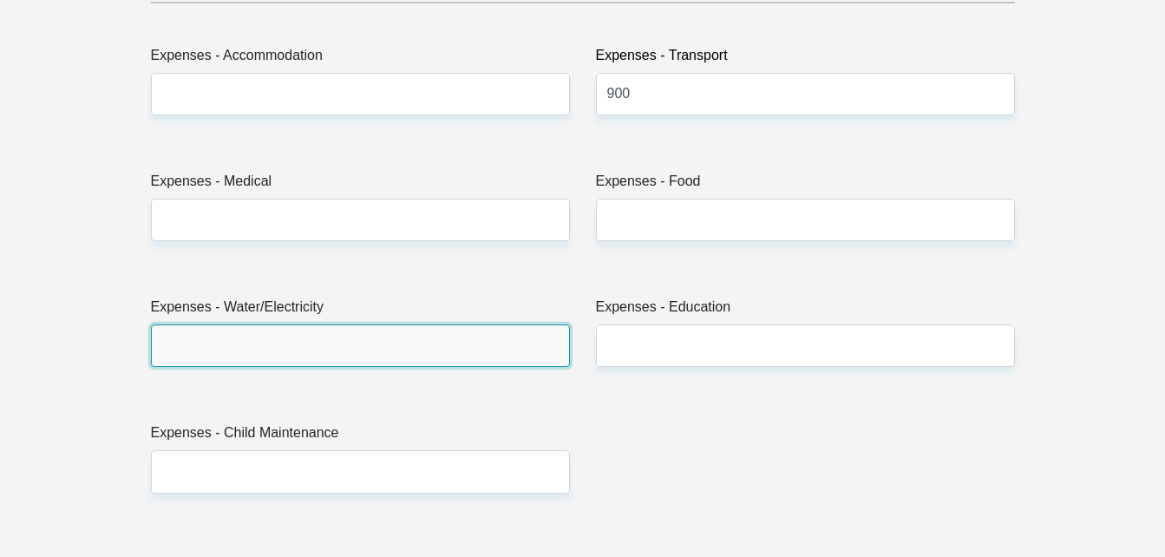
scroll to position [2570, 0]
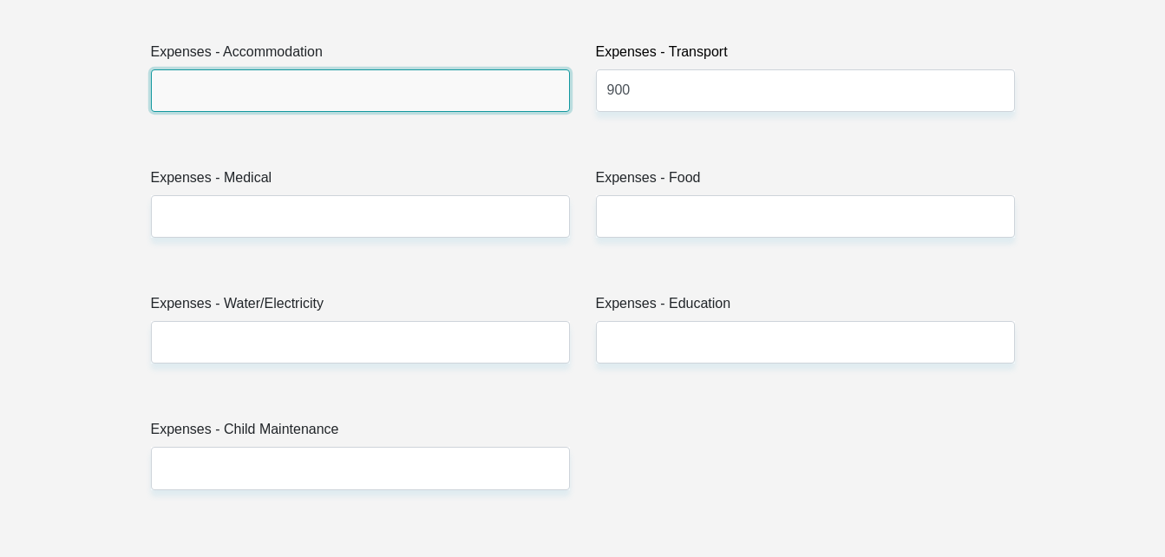
click at [382, 87] on input "Expenses - Accommodation" at bounding box center [360, 90] width 419 height 42
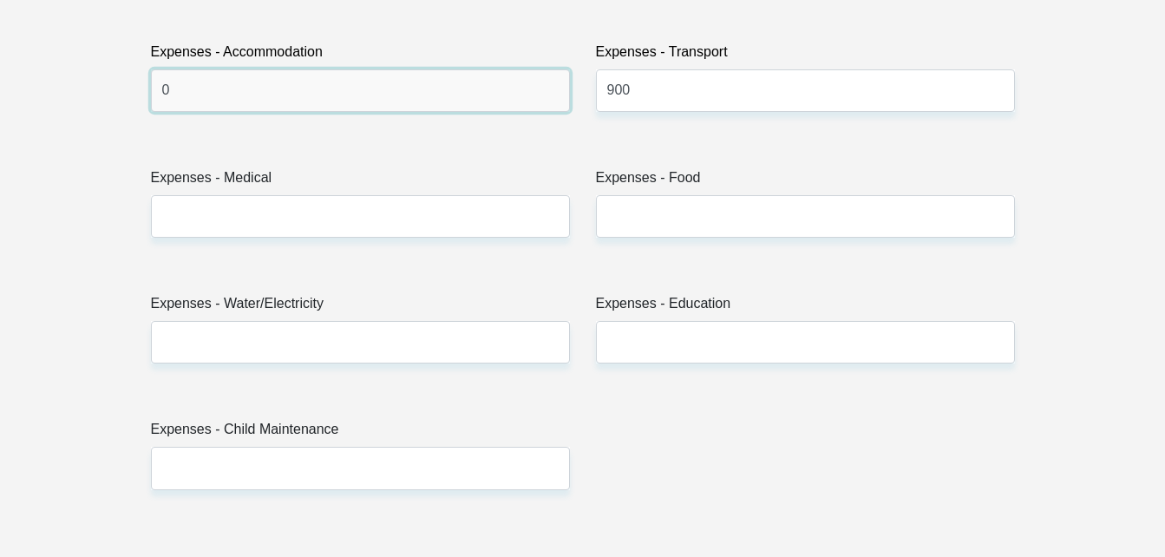
type input "0"
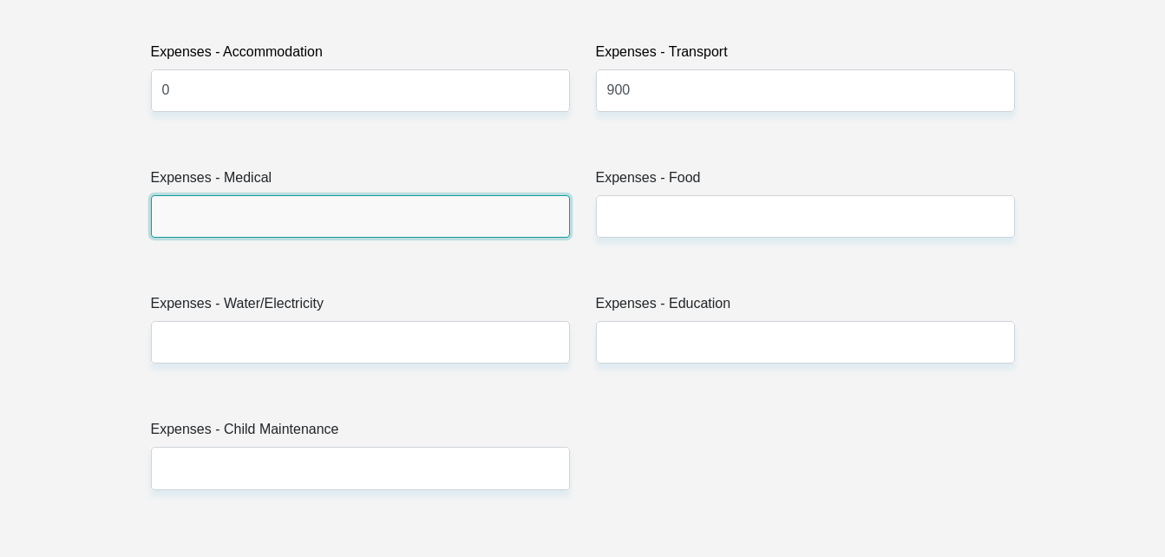
click at [350, 214] on input "Expenses - Medical" at bounding box center [360, 216] width 419 height 42
type input "0"
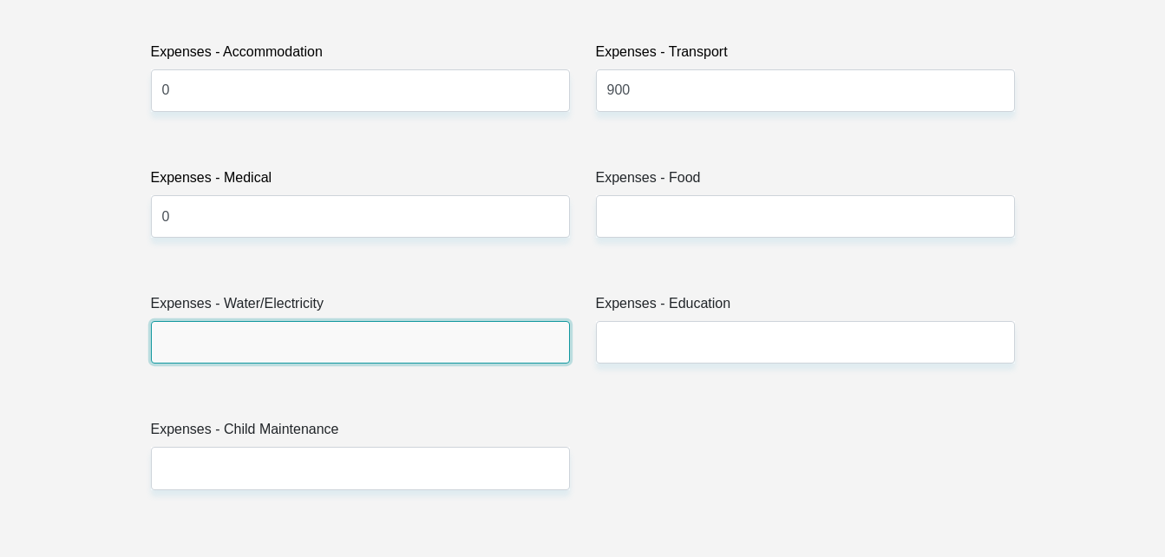
click at [425, 348] on input "Expenses - Water/Electricity" at bounding box center [360, 342] width 419 height 42
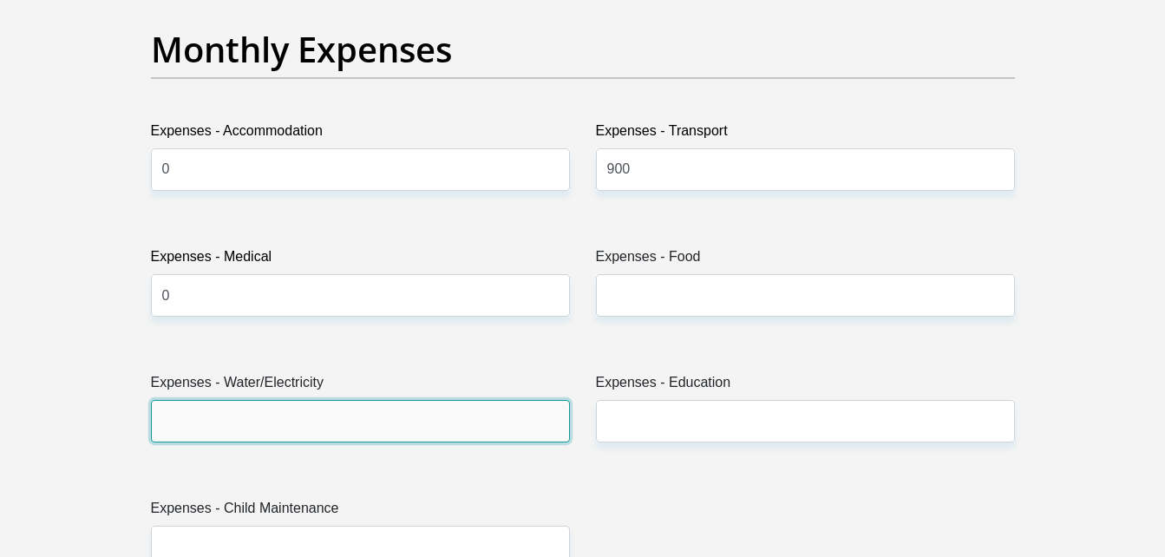
scroll to position [2492, 0]
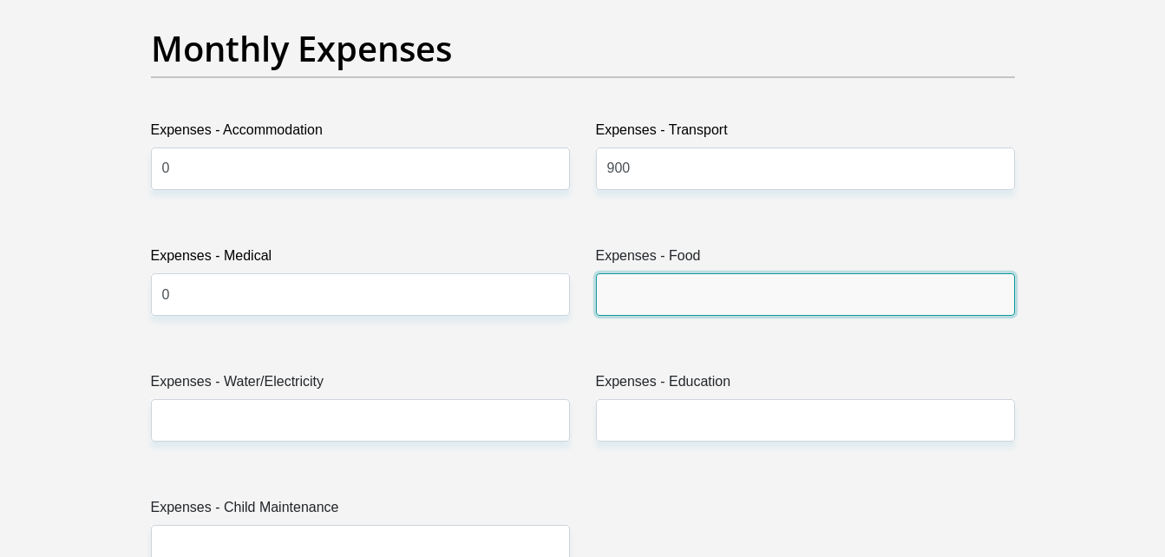
click at [655, 307] on input "Expenses - Food" at bounding box center [805, 294] width 419 height 42
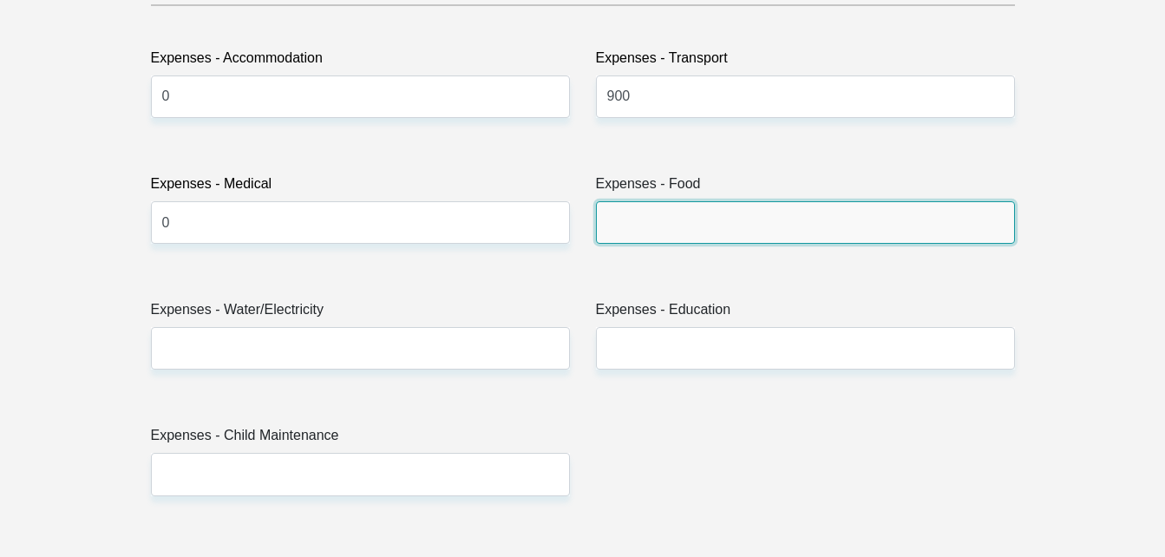
scroll to position [2570, 0]
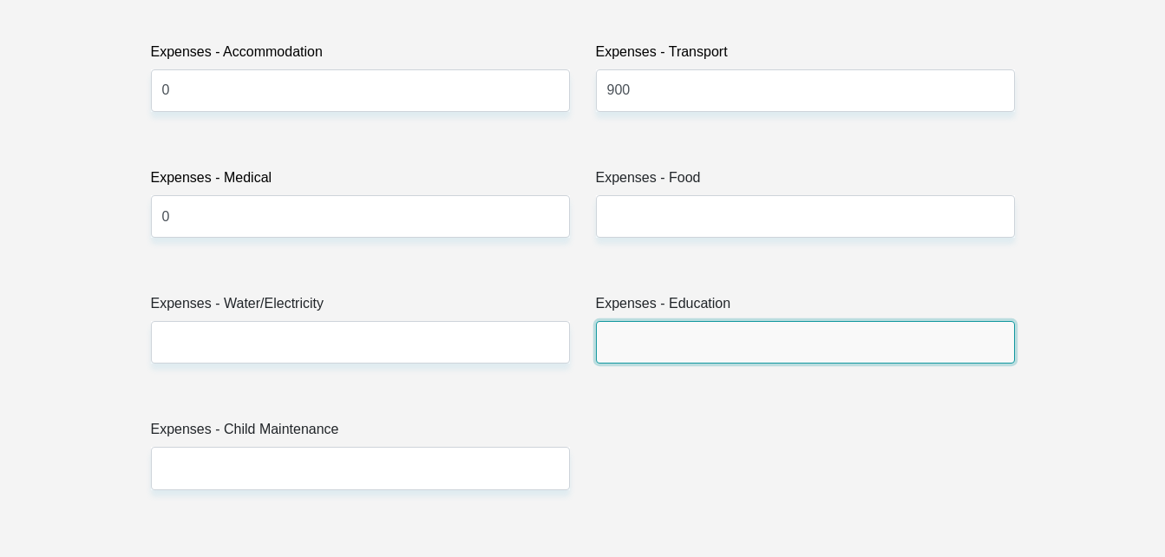
click at [653, 352] on input "Expenses - Education" at bounding box center [805, 342] width 419 height 42
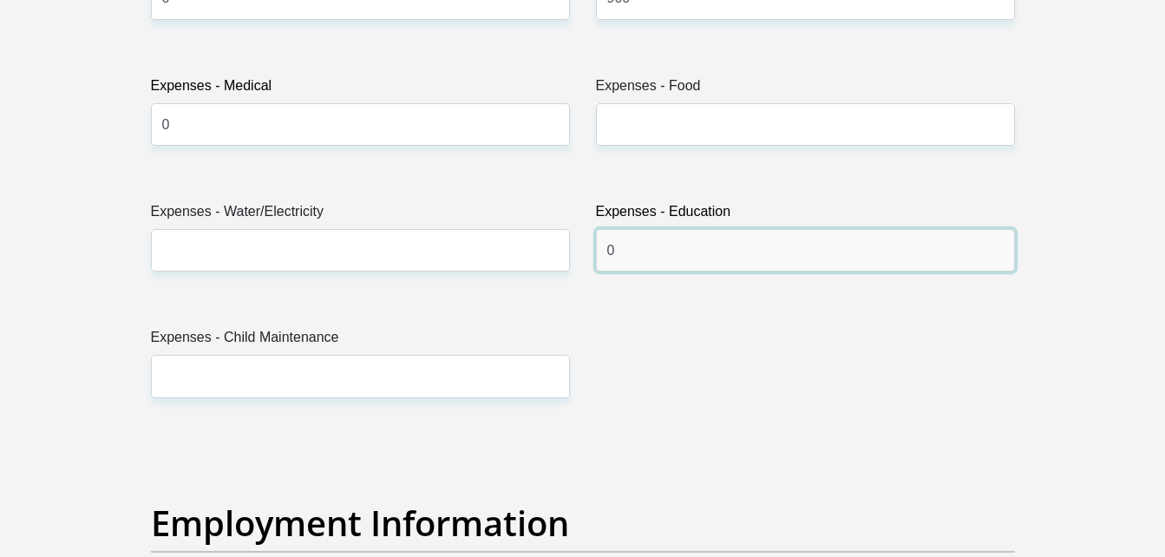
type input "0"
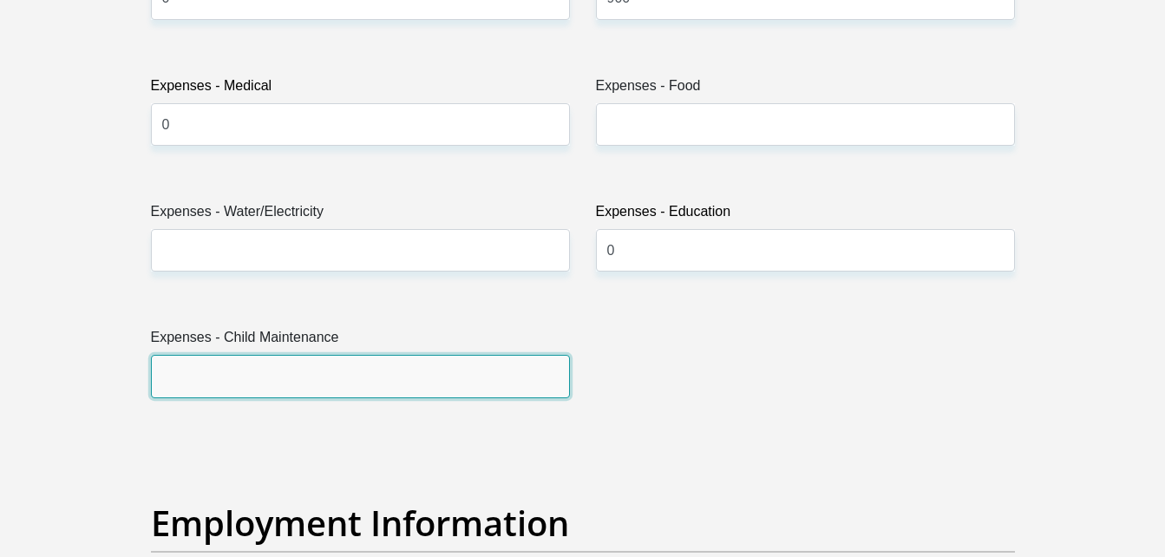
click at [526, 369] on input "Expenses - Child Maintenance" at bounding box center [360, 376] width 419 height 42
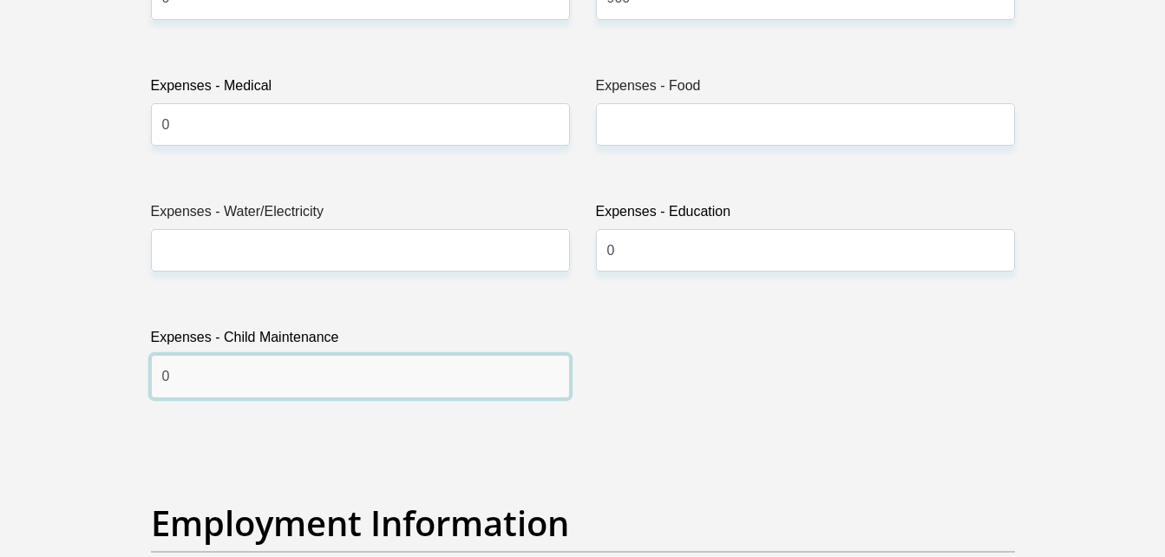
type input "0"
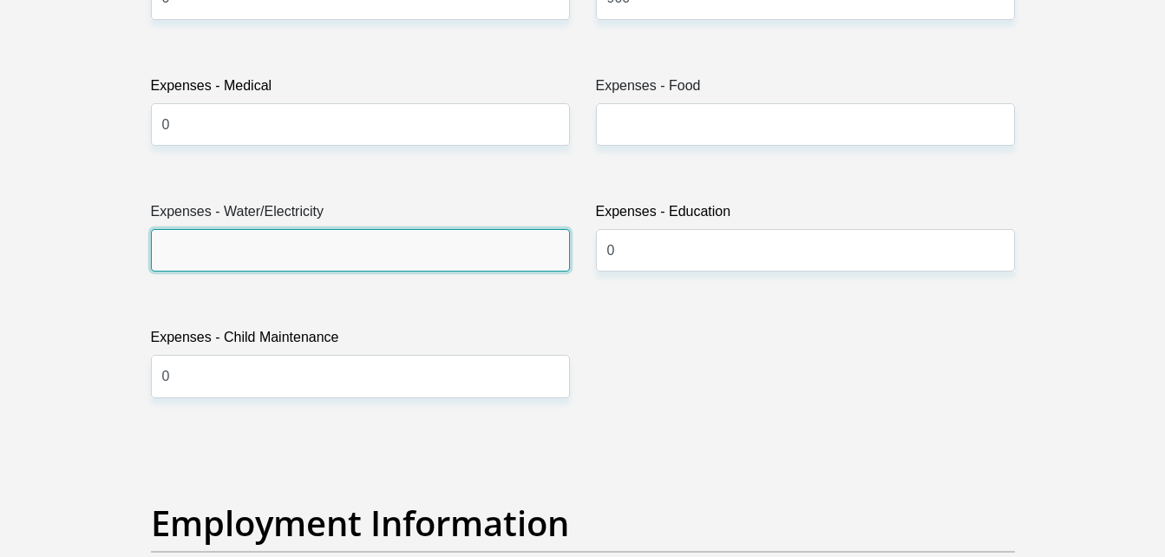
click at [500, 253] on input "Expenses - Water/Electricity" at bounding box center [360, 250] width 419 height 42
type input "200"
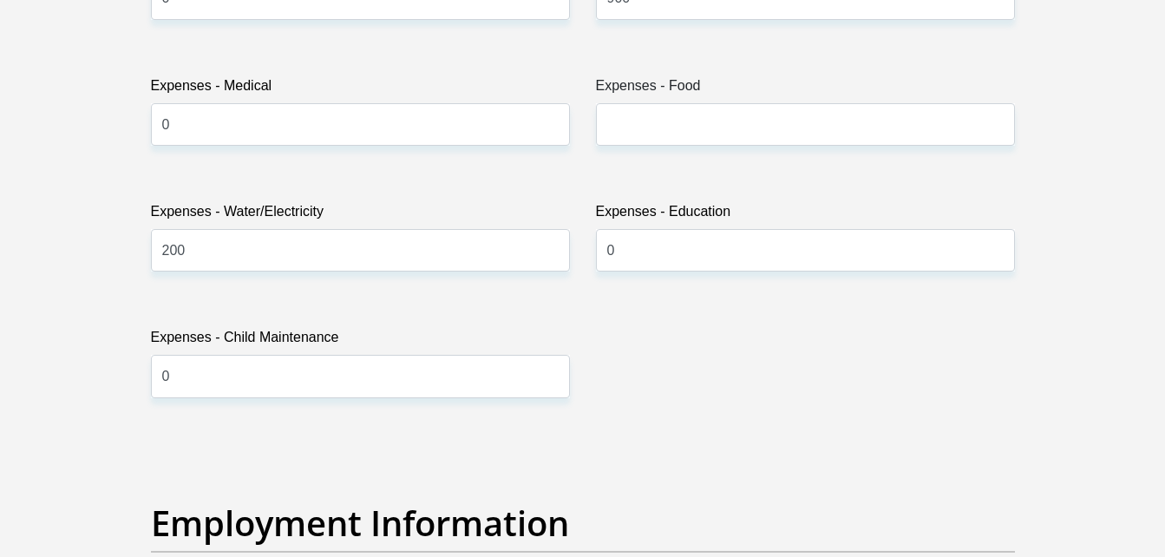
click at [510, 193] on div "Title Mr Ms Mrs Dr Other First Name Nokwanda Surname Mahlalela ID Number Please…" at bounding box center [583, 431] width 890 height 5643
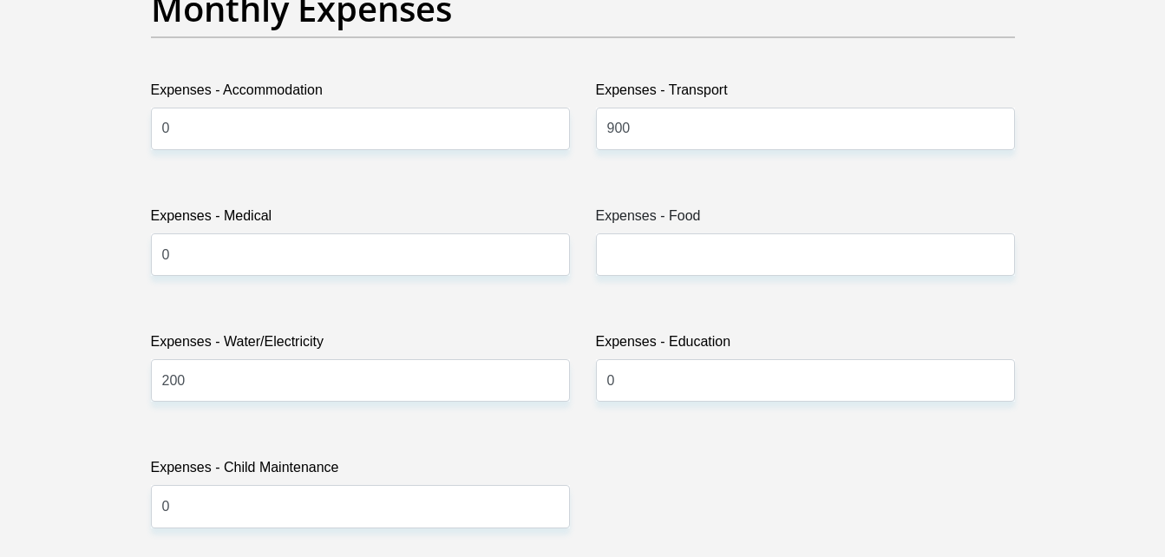
scroll to position [2531, 0]
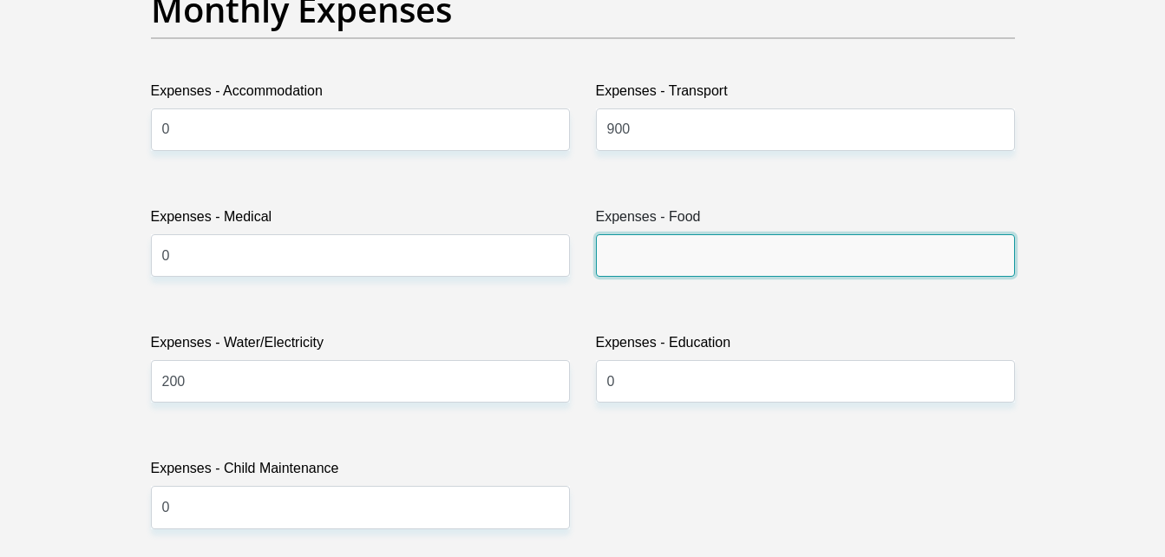
click at [656, 251] on input "Expenses - Food" at bounding box center [805, 255] width 419 height 42
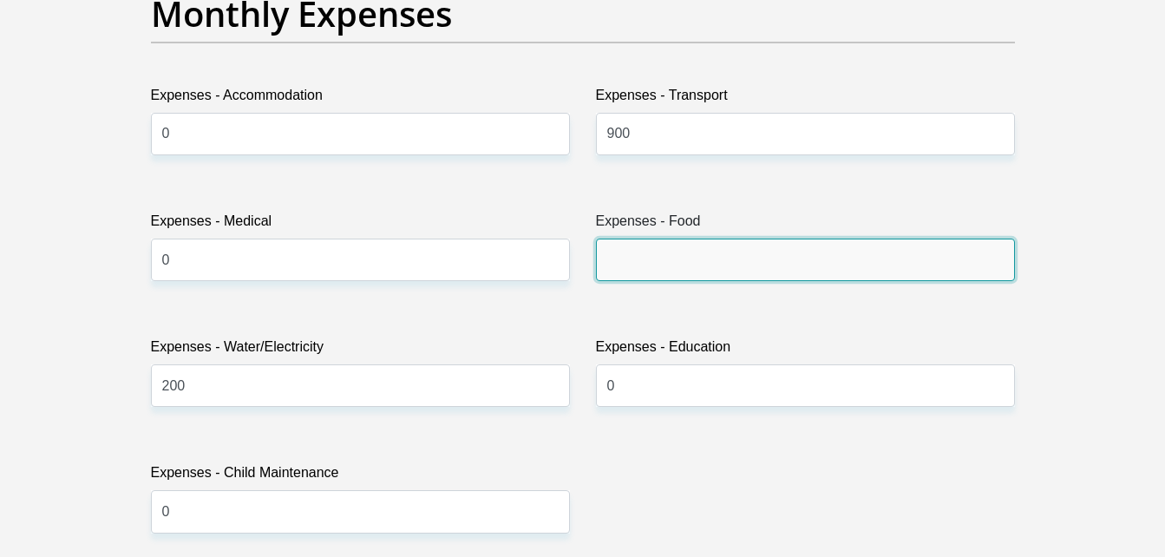
scroll to position [2526, 0]
type input "1"
type input "800"
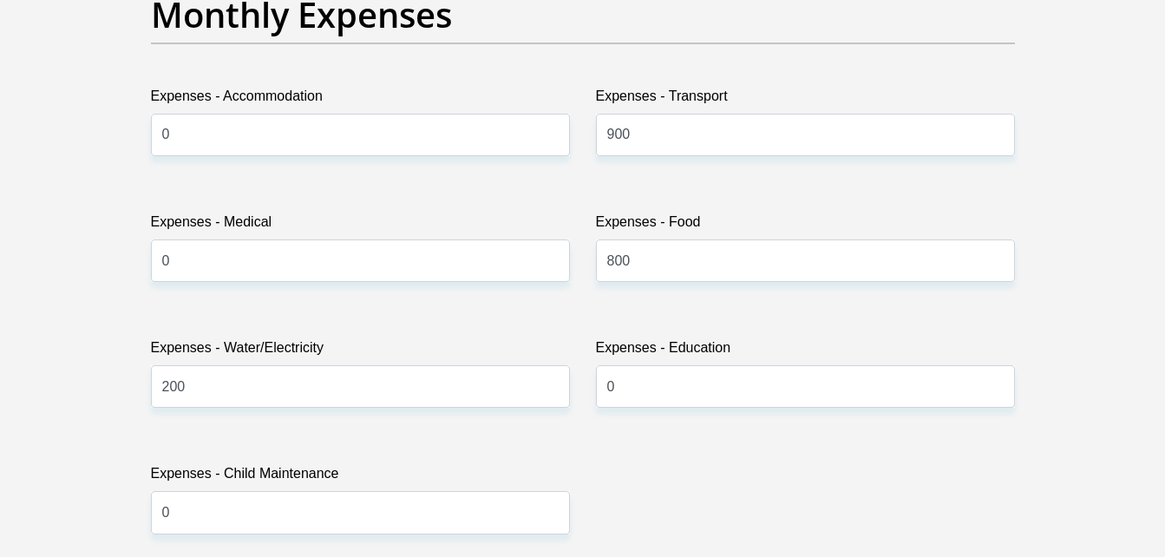
click at [669, 319] on div "Title Mr Ms Mrs Dr Other First Name Nokwanda Surname Mahlalela ID Number Please…" at bounding box center [583, 567] width 890 height 5643
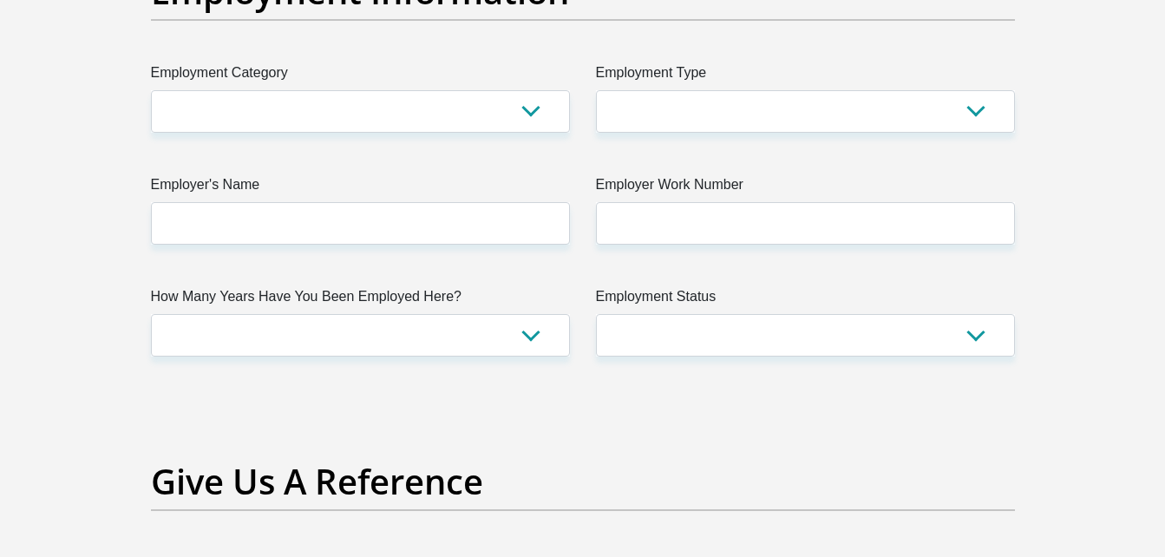
scroll to position [3195, 0]
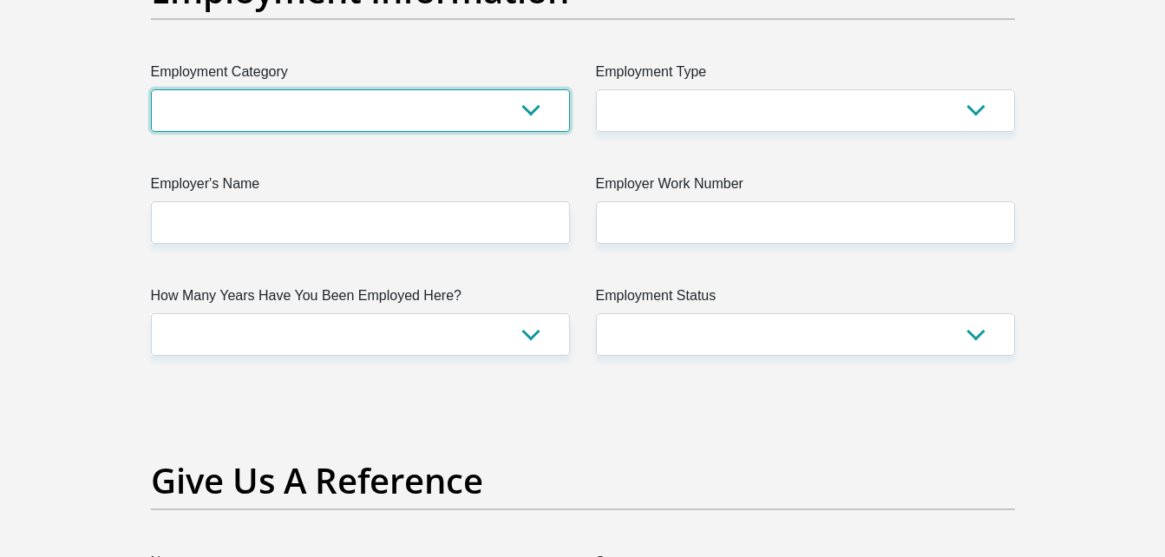
click at [525, 110] on select "AGRICULTURE ALCOHOL & TOBACCO CONSTRUCTION MATERIALS METALLURGY EQUIPMENT FOR R…" at bounding box center [360, 110] width 419 height 42
select select "53"
click at [389, 101] on select "AGRICULTURE ALCOHOL & TOBACCO CONSTRUCTION MATERIALS METALLURGY EQUIPMENT FOR R…" at bounding box center [360, 110] width 419 height 42
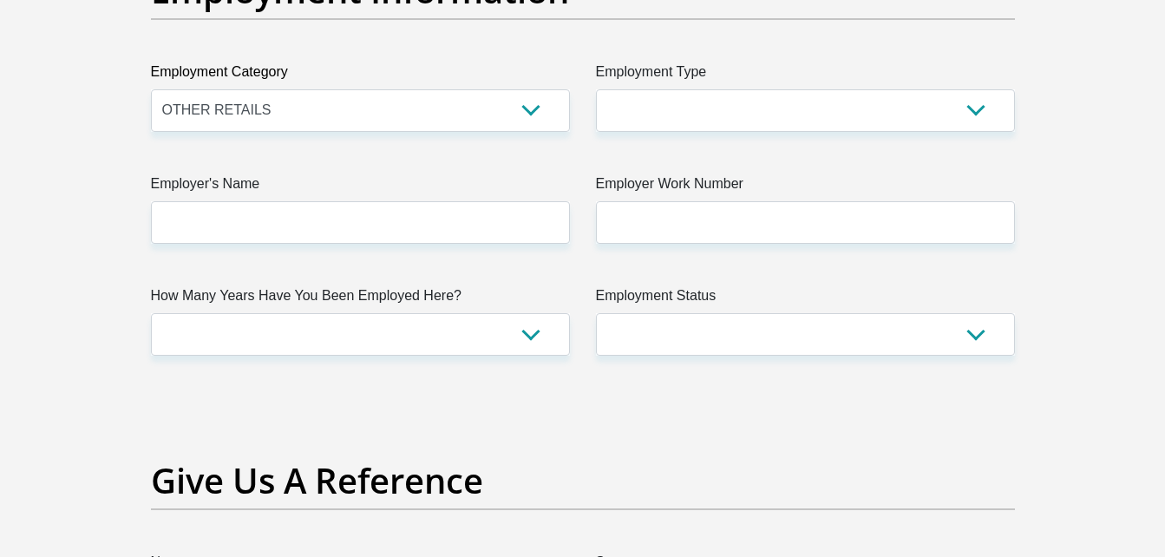
click at [524, 180] on label "Employer's Name" at bounding box center [360, 187] width 419 height 28
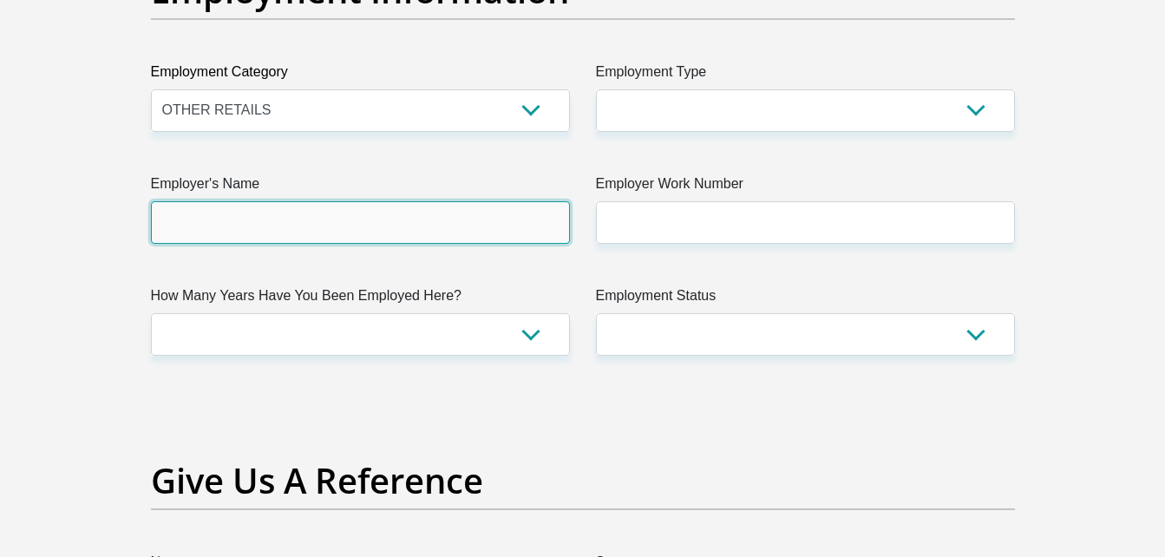
click at [524, 201] on input "Employer's Name" at bounding box center [360, 222] width 419 height 42
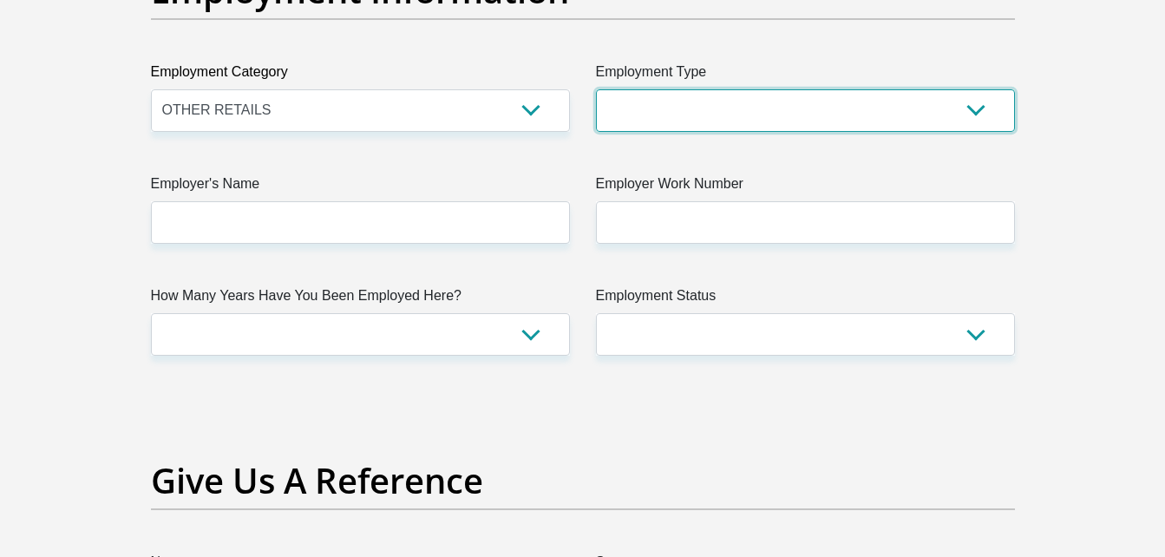
click at [750, 103] on select "College/Lecturer Craft Seller Creative Driver Executive Farmer Forces - Non Com…" at bounding box center [805, 110] width 419 height 42
select select "Unknown/Other"
click at [596, 89] on select "College/Lecturer Craft Seller Creative Driver Executive Farmer Forces - Non Com…" at bounding box center [805, 110] width 419 height 42
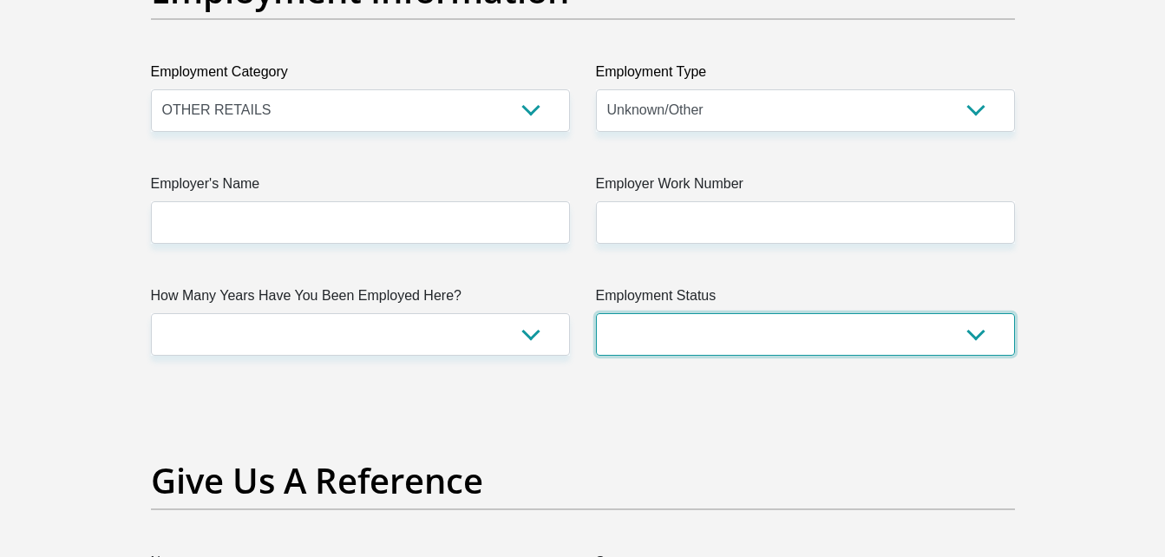
click at [733, 346] on select "Permanent/Full-time Part-time/Casual Contract Worker Self-Employed Housewife Re…" at bounding box center [805, 334] width 419 height 42
select select "1"
click at [596, 313] on select "Permanent/Full-time Part-time/Casual Contract Worker Self-Employed Housewife Re…" at bounding box center [805, 334] width 419 height 42
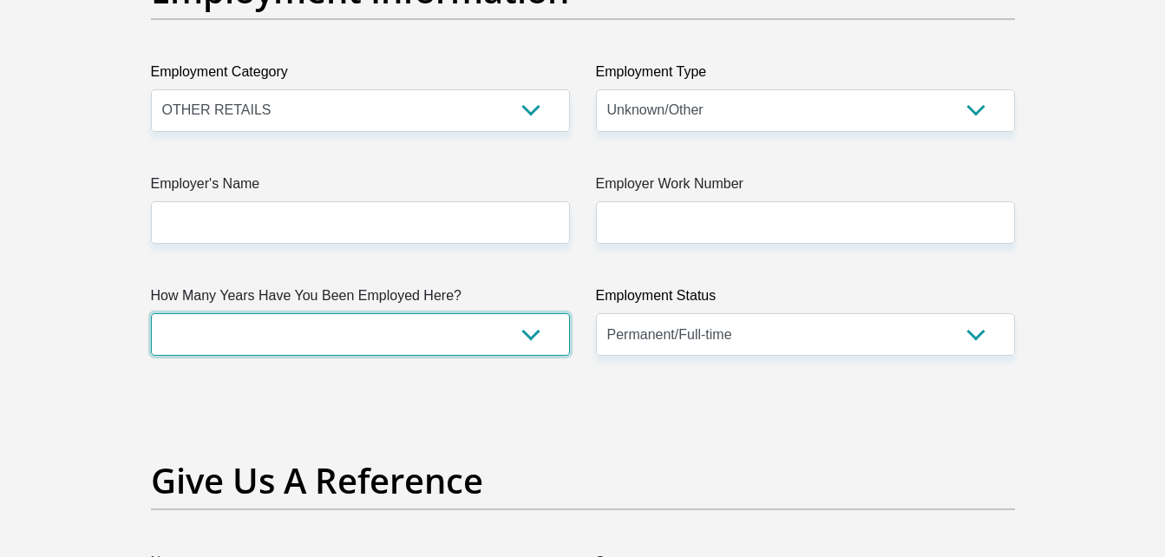
click at [408, 327] on select "less than 1 year 1-3 years 3-5 years 5+ years" at bounding box center [360, 334] width 419 height 42
select select "6"
click at [151, 313] on select "less than 1 year 1-3 years 3-5 years 5+ years" at bounding box center [360, 334] width 419 height 42
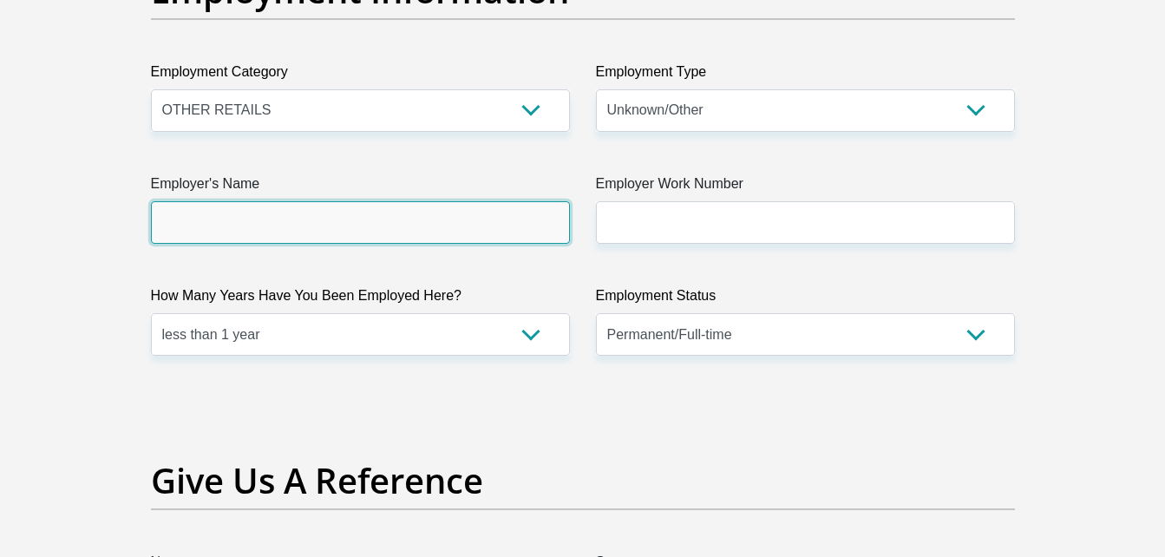
click at [528, 236] on input "Employer's Name" at bounding box center [360, 222] width 419 height 42
type input "p"
type input "Packnstack"
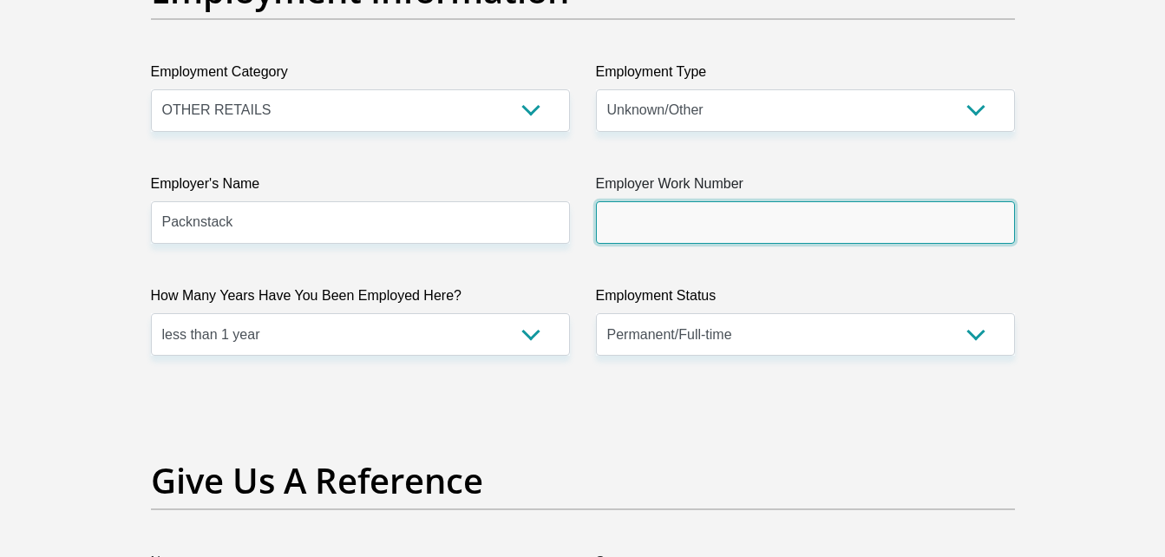
click at [690, 223] on input "Employer Work Number" at bounding box center [805, 222] width 419 height 42
type input "0124603331"
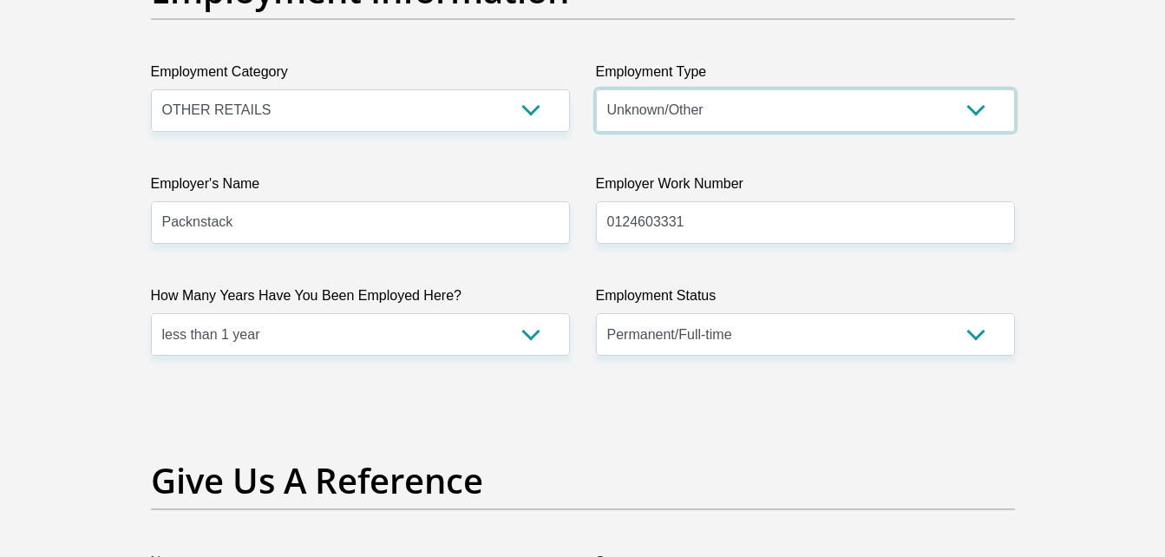
click at [906, 114] on select "College/Lecturer Craft Seller Creative Driver Executive Farmer Forces - Non Com…" at bounding box center [805, 110] width 419 height 42
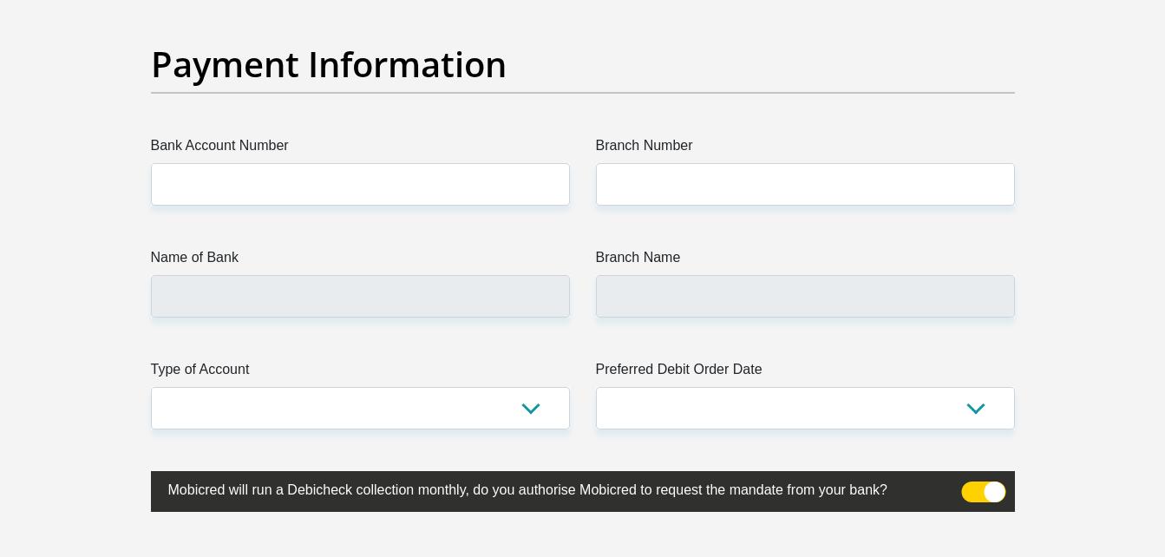
scroll to position [3991, 0]
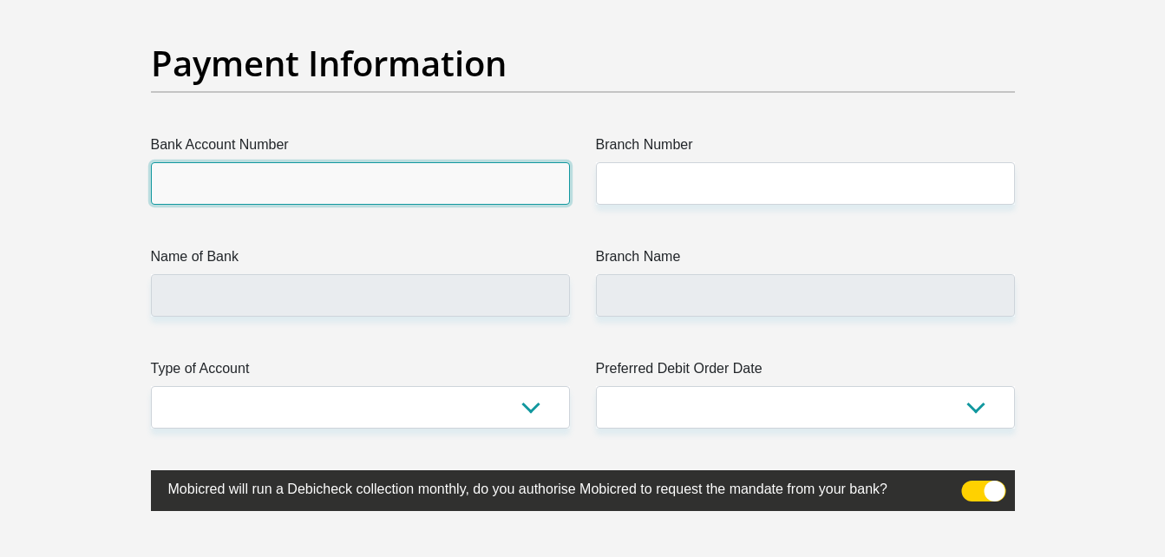
click at [473, 187] on input "Bank Account Number" at bounding box center [360, 183] width 419 height 42
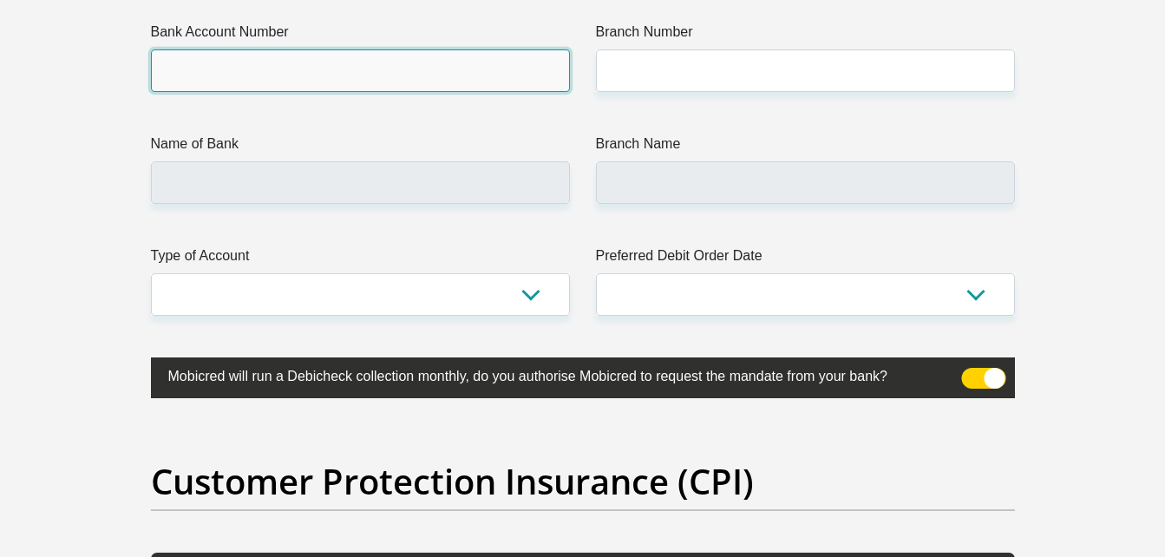
scroll to position [4102, 0]
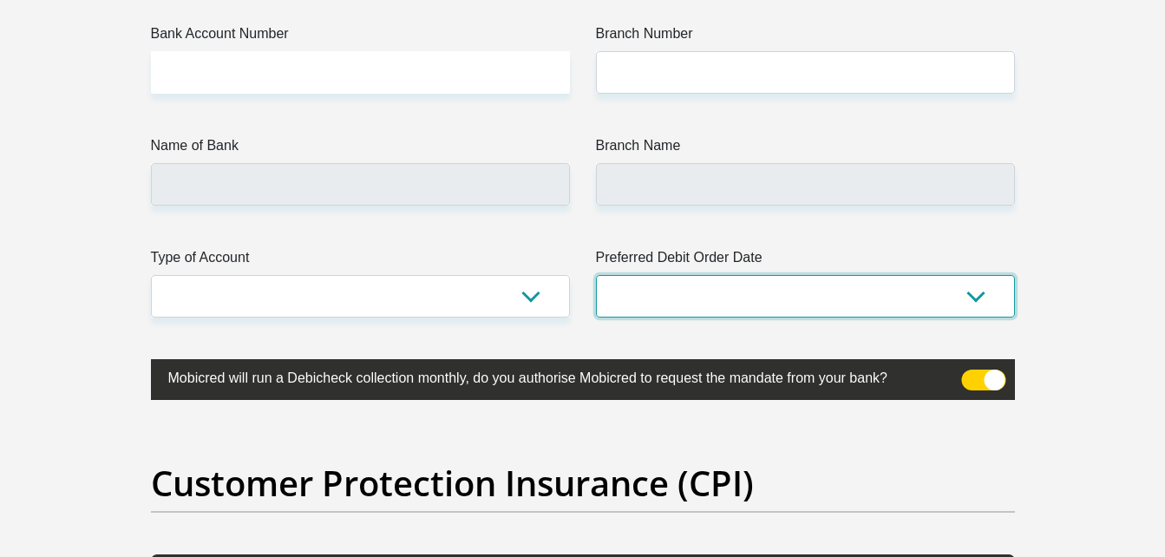
click at [739, 290] on select "1st 2nd 3rd 4th 5th 7th 18th 19th 20th 21st 22nd 23rd 24th 25th 26th 27th 28th …" at bounding box center [805, 296] width 419 height 42
select select "1"
click at [596, 275] on select "1st 2nd 3rd 4th 5th 7th 18th 19th 20th 21st 22nd 23rd 24th 25th 26th 27th 28th …" at bounding box center [805, 296] width 419 height 42
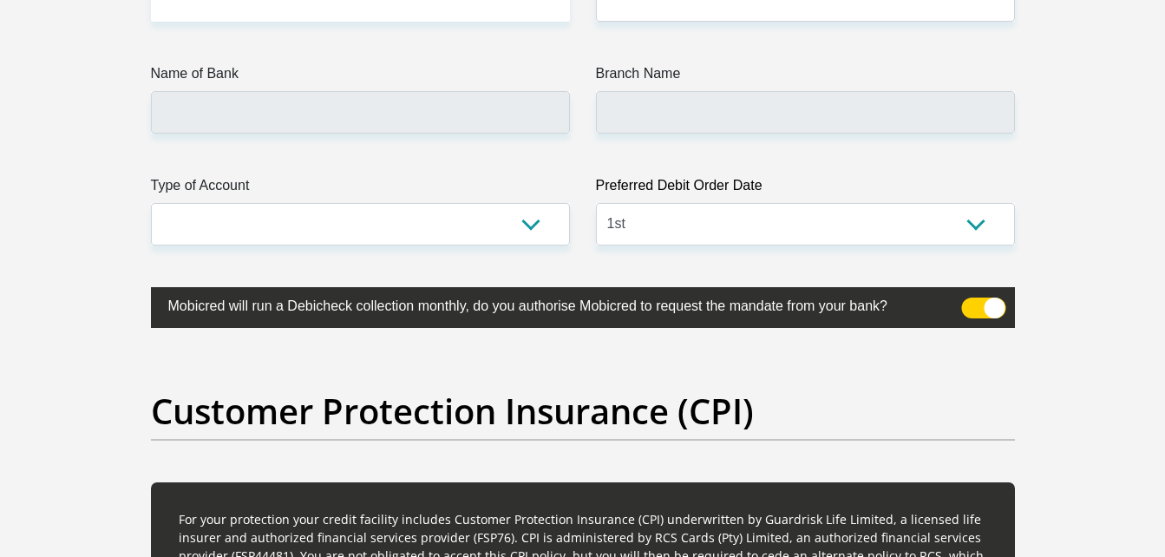
scroll to position [4189, 0]
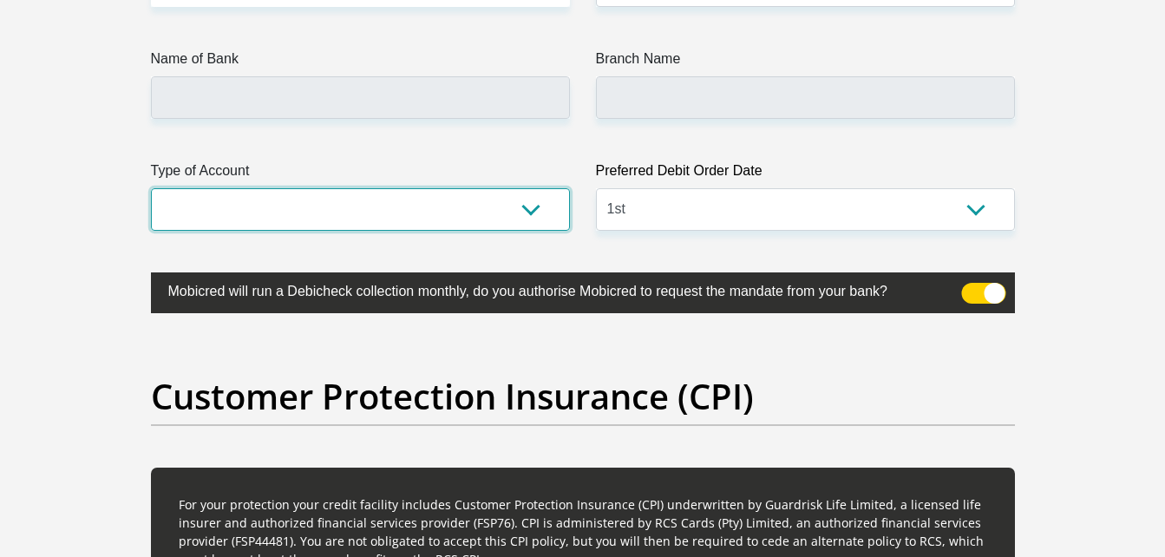
click at [527, 204] on select "Cheque Savings" at bounding box center [360, 209] width 419 height 42
select select "SAV"
click at [151, 188] on select "Cheque Savings" at bounding box center [360, 209] width 419 height 42
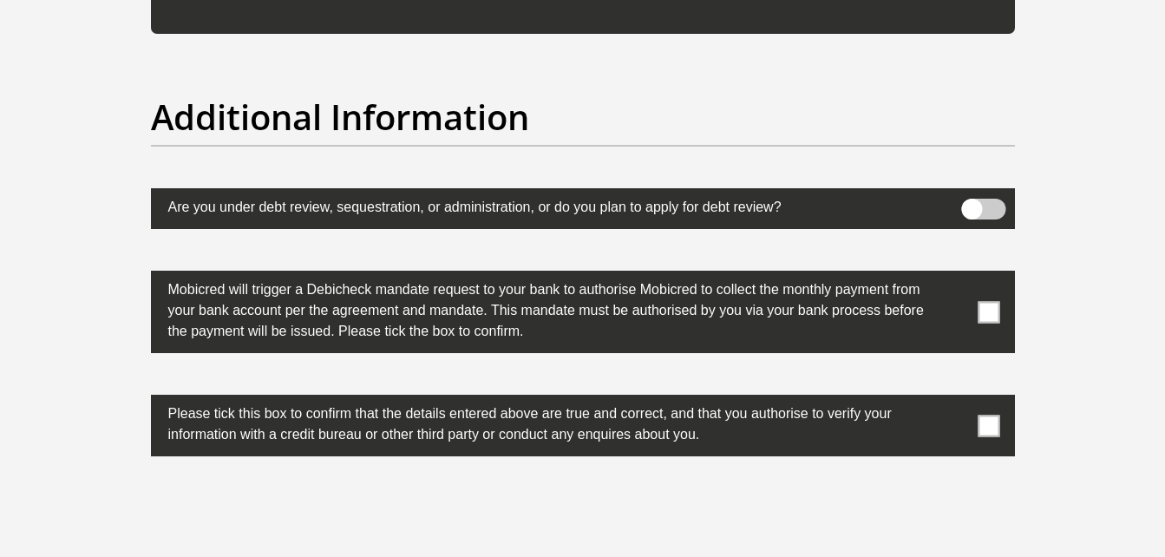
scroll to position [5351, 0]
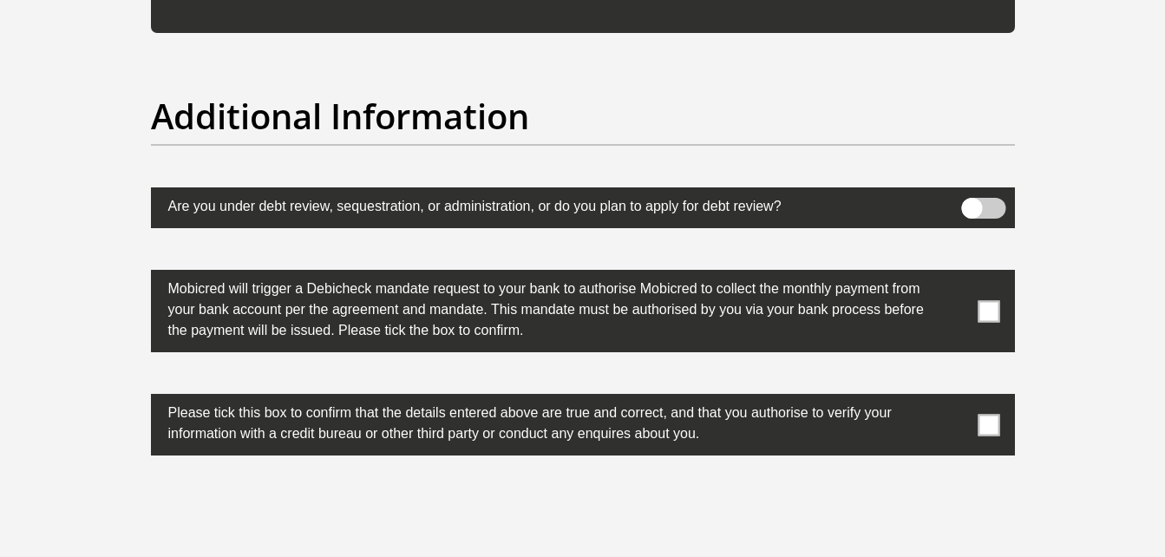
click at [991, 311] on span at bounding box center [988, 311] width 22 height 22
click at [954, 274] on input "checkbox" at bounding box center [954, 274] width 0 height 0
click at [989, 431] on span at bounding box center [988, 425] width 22 height 22
click at [954, 398] on input "checkbox" at bounding box center [954, 398] width 0 height 0
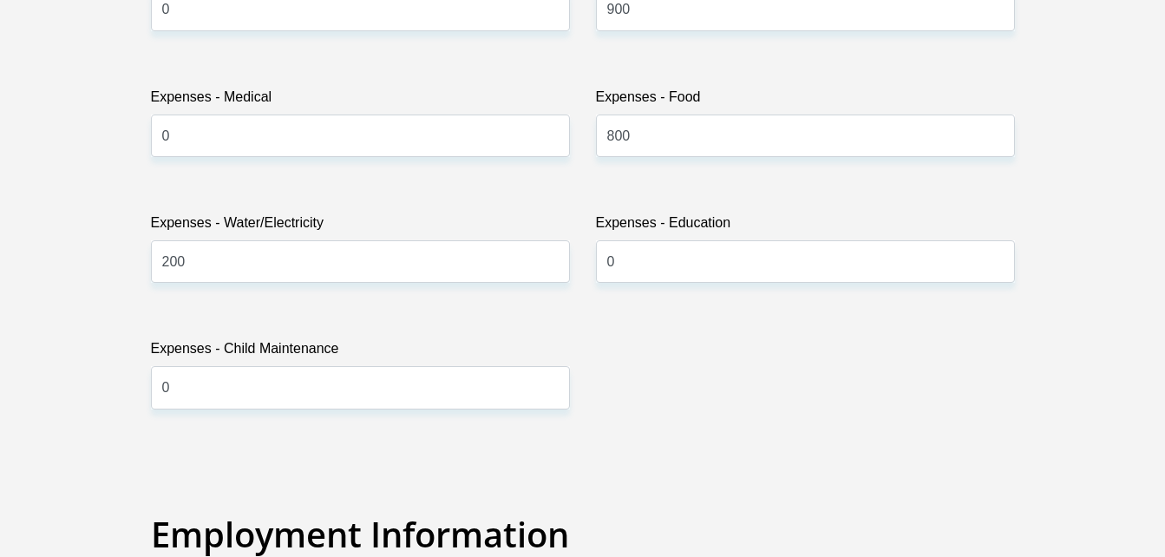
scroll to position [2570, 0]
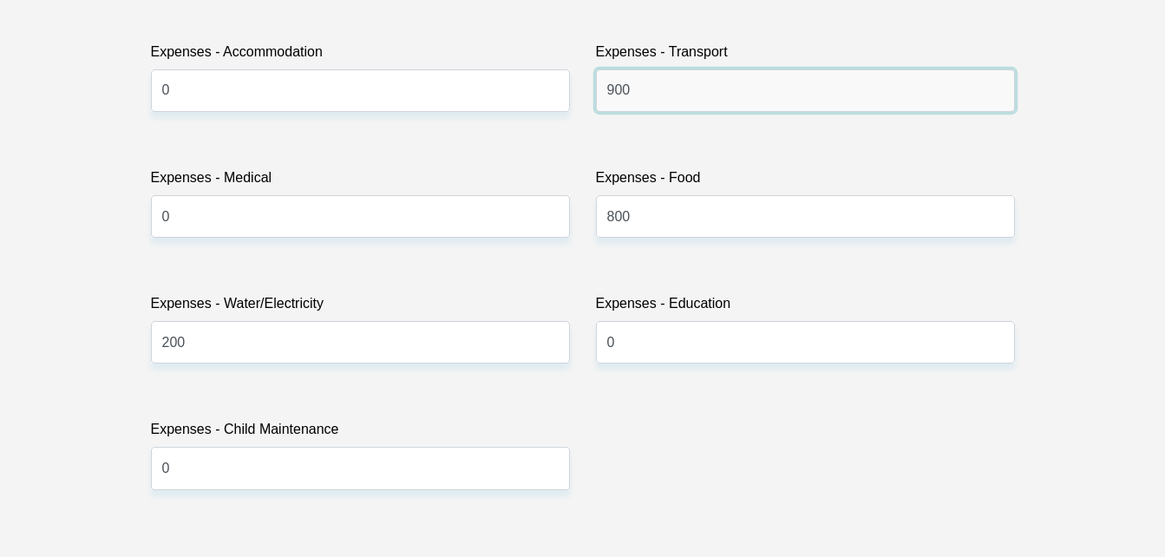
click at [651, 88] on input "900" at bounding box center [805, 90] width 419 height 42
click at [695, 157] on div "Title Mr Ms Mrs Dr Other First Name Nokwanda Surname Mahlalela ID Number Please…" at bounding box center [583, 523] width 890 height 5643
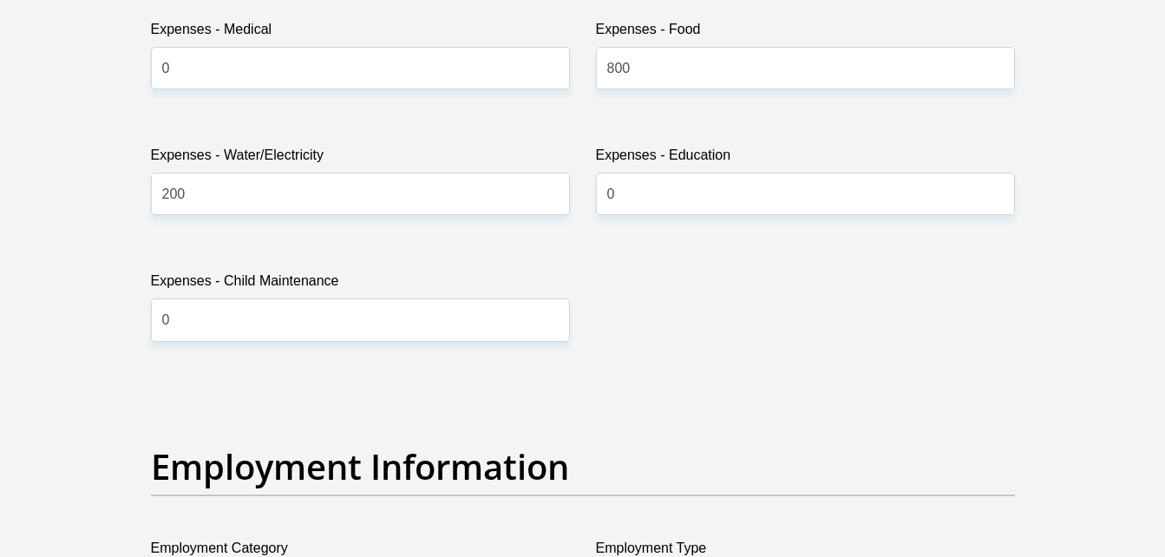
scroll to position [2719, 0]
click at [599, 264] on div "Title Mr Ms Mrs Dr Other First Name Nokwanda Surname Mahlalela ID Number Please…" at bounding box center [583, 374] width 890 height 5643
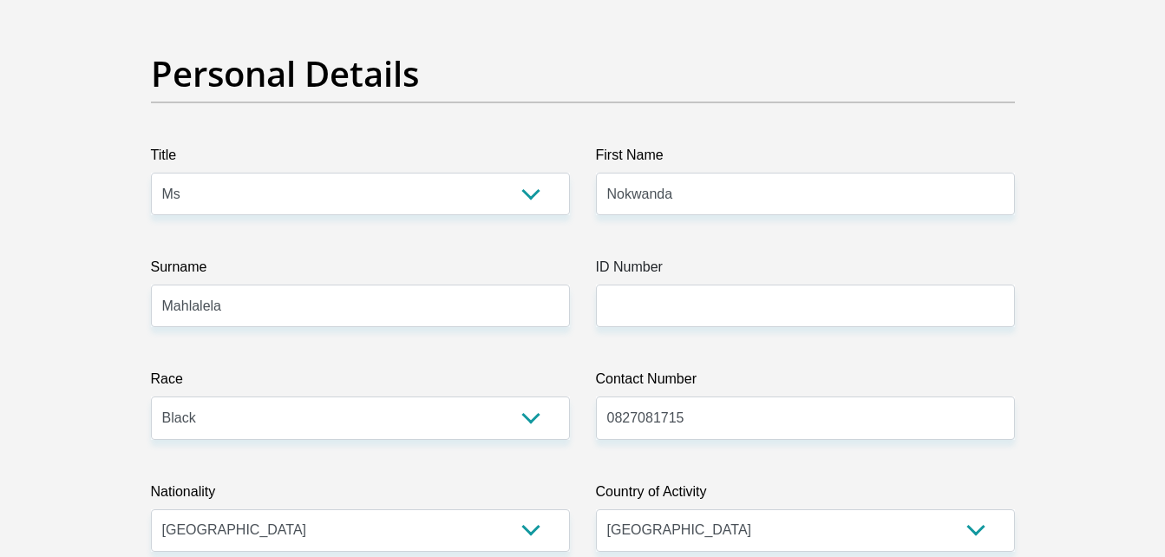
scroll to position [127, 0]
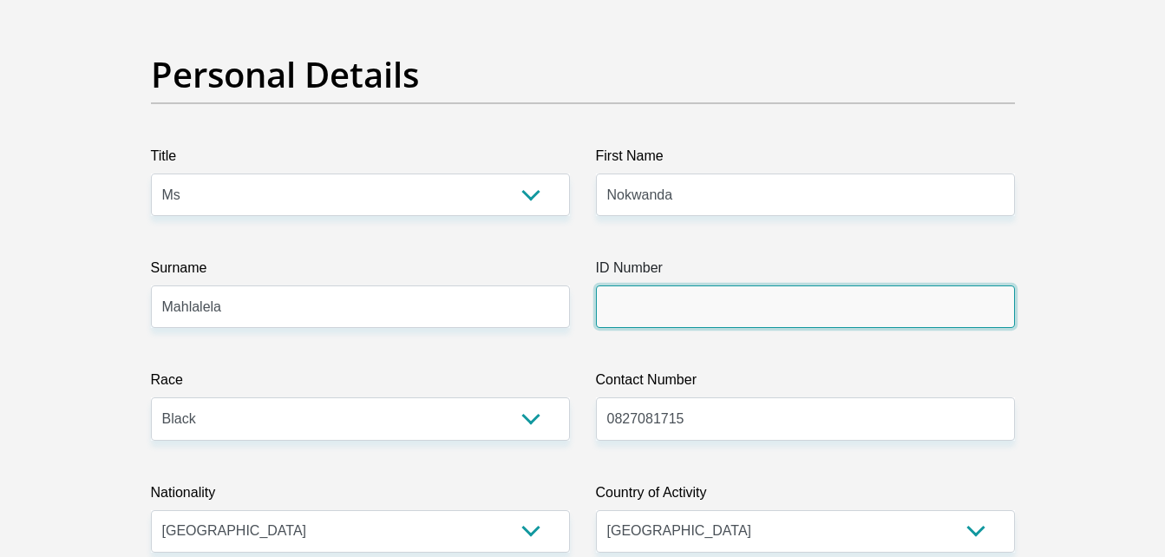
click at [639, 313] on input "ID Number" at bounding box center [805, 306] width 419 height 42
paste input "0511040730083"
type input "0511040730083"
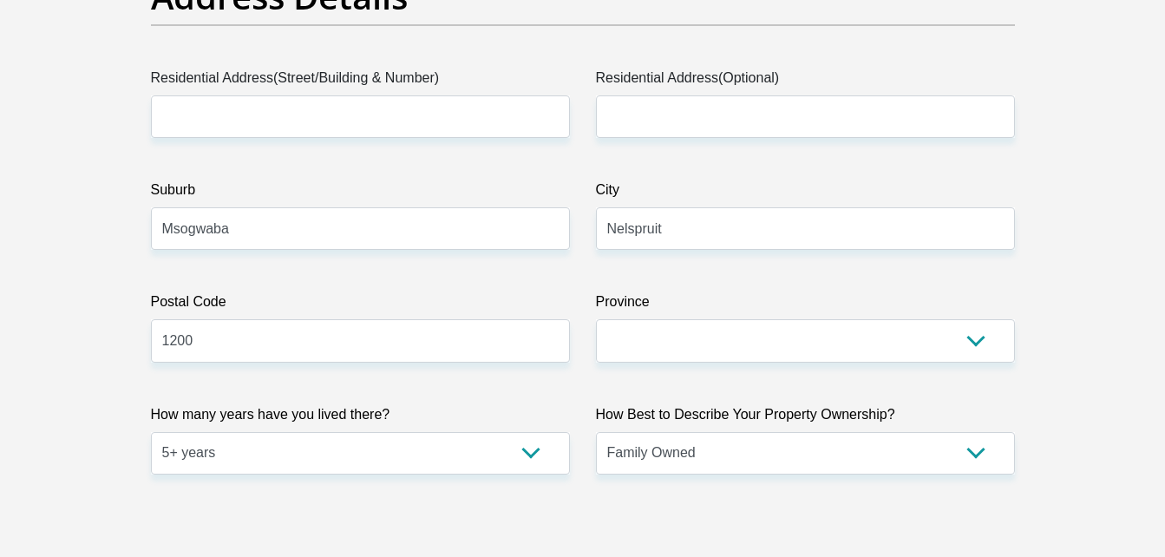
scroll to position [911, 0]
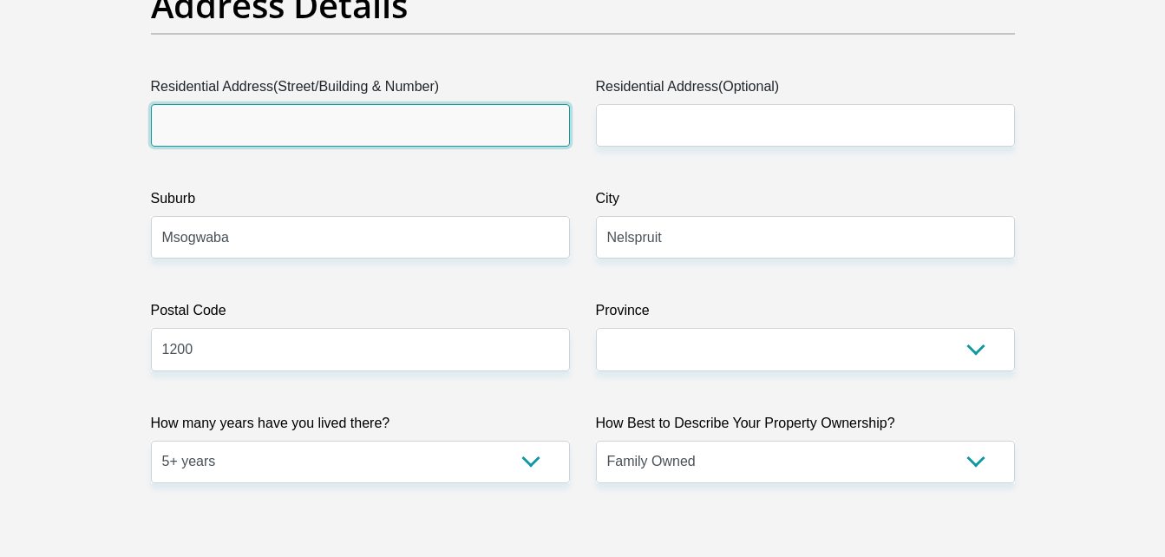
click at [459, 120] on input "Residential Address(Street/Building & Number)" at bounding box center [360, 125] width 419 height 42
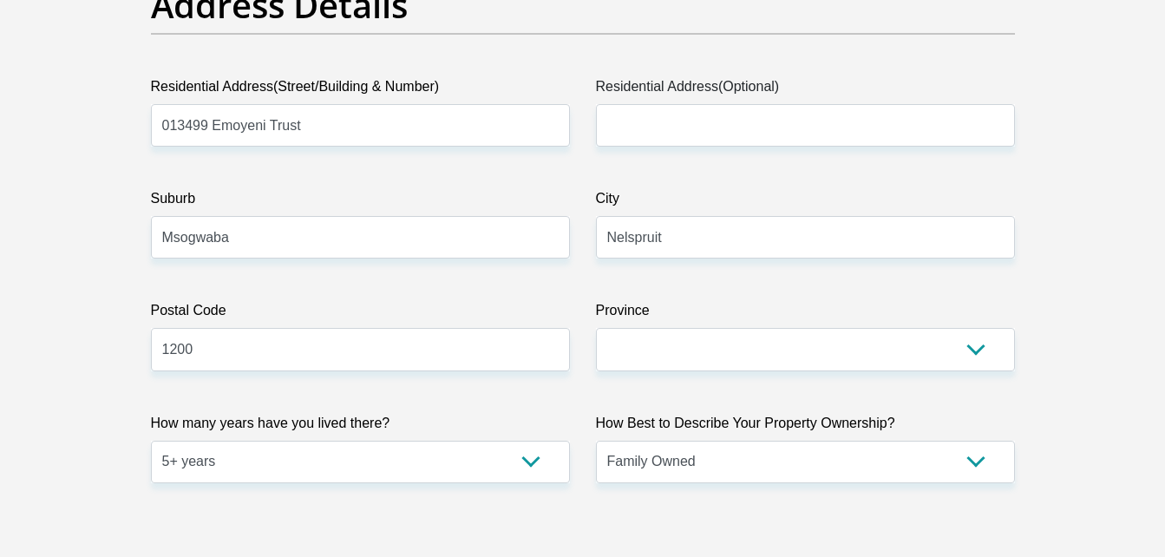
click at [160, 132] on input "013499 Emoyeni Trust" at bounding box center [360, 125] width 419 height 42
drag, startPoint x: 386, startPoint y: 157, endPoint x: 349, endPoint y: 139, distance: 41.5
click at [349, 139] on input "Stand no 013499 Emoyeni Trust" at bounding box center [360, 125] width 419 height 42
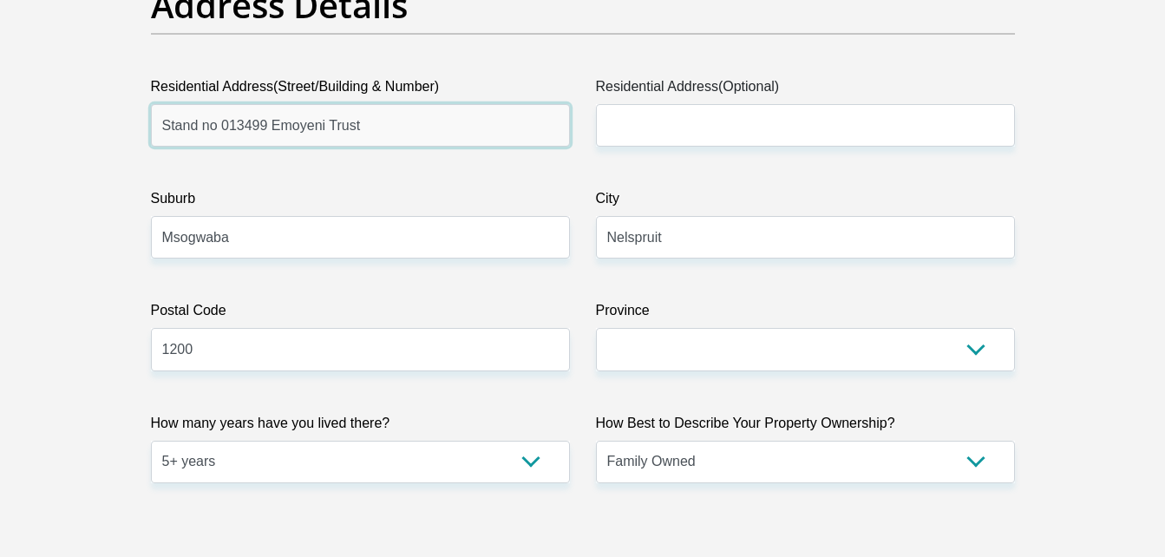
click at [265, 130] on input "Stand no 013499 Emoyeni Trust" at bounding box center [360, 125] width 419 height 42
type input "Stand no 013499, Emoyeni Trust"
click at [360, 188] on label "Suburb" at bounding box center [360, 202] width 419 height 28
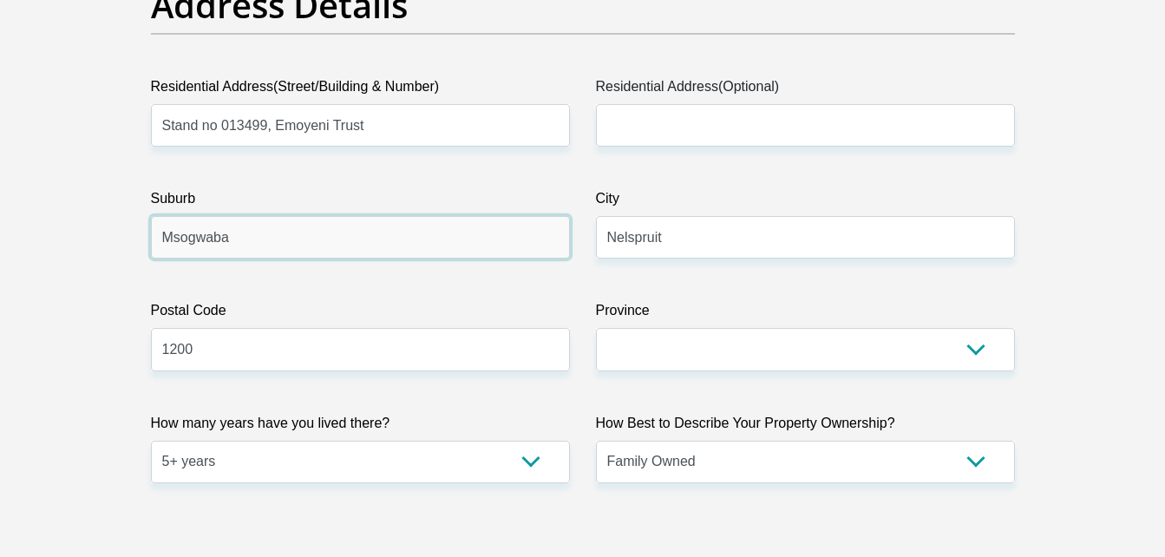
click at [360, 216] on input "Msogwaba" at bounding box center [360, 237] width 419 height 42
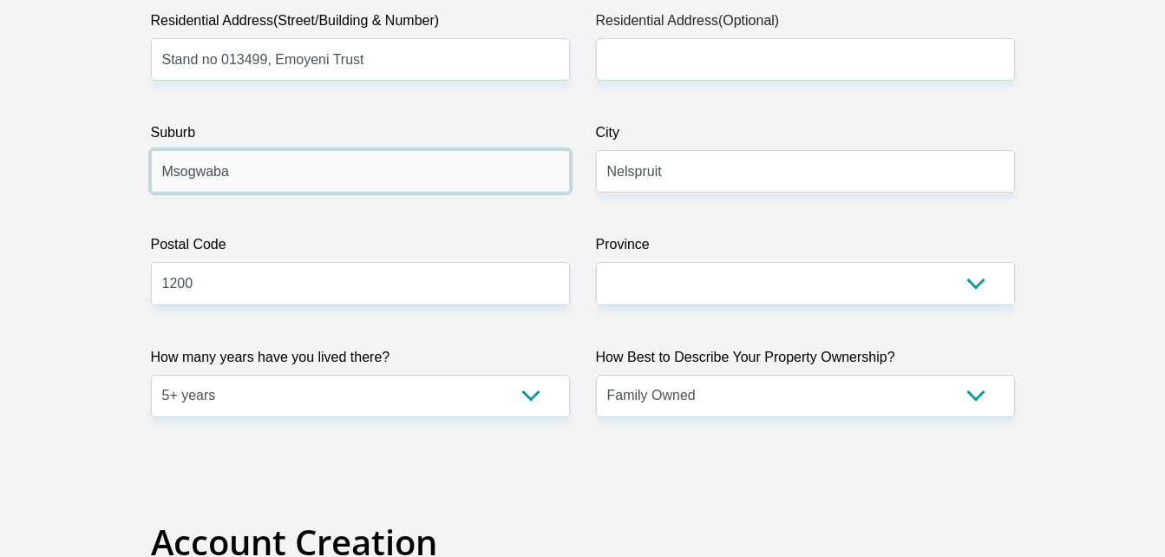
scroll to position [977, 0]
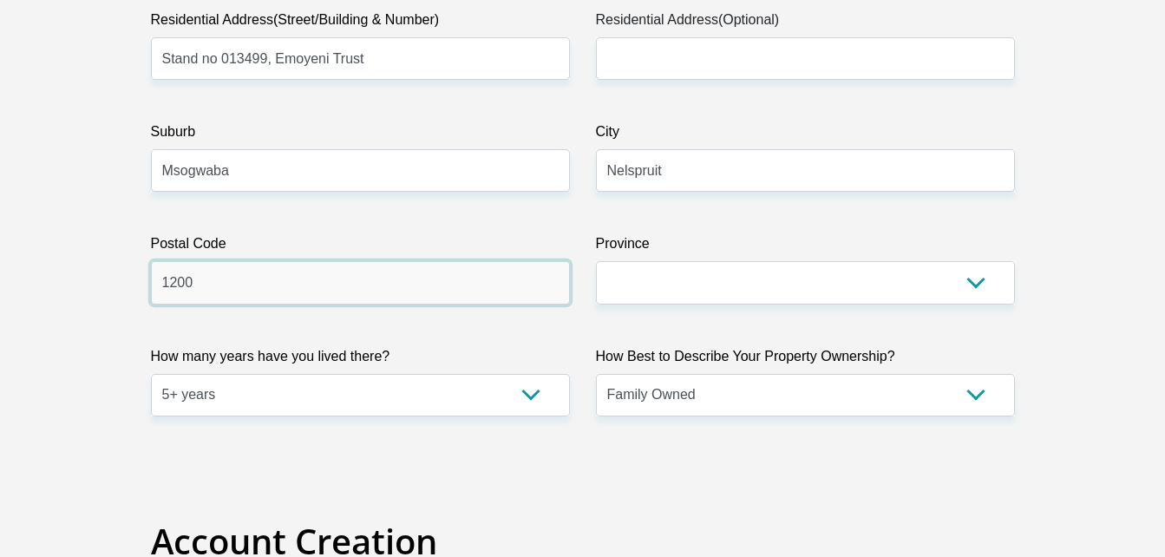
click at [494, 278] on input "1200" at bounding box center [360, 282] width 419 height 42
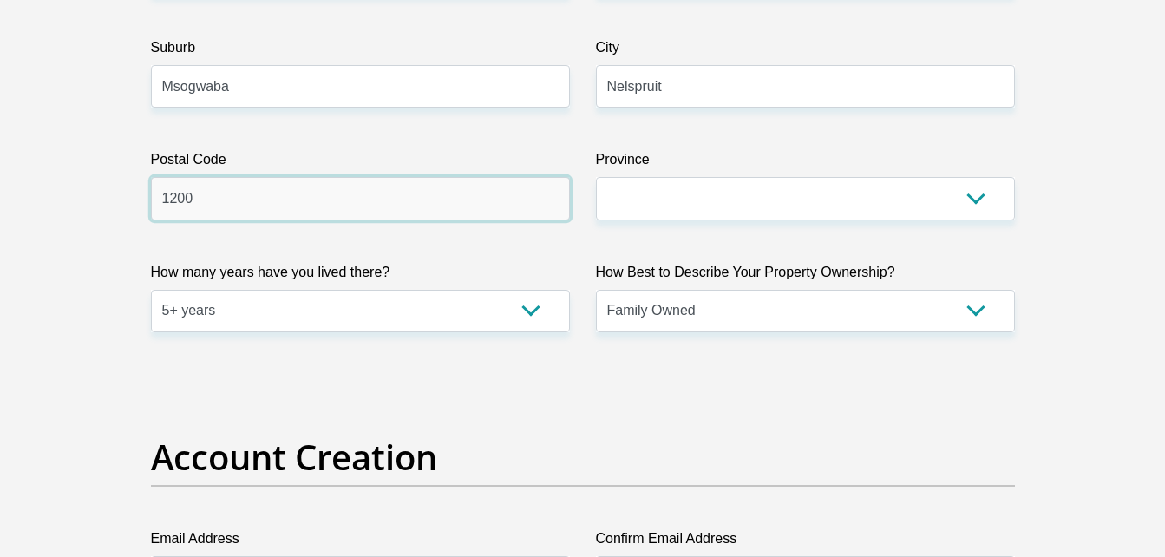
scroll to position [1064, 0]
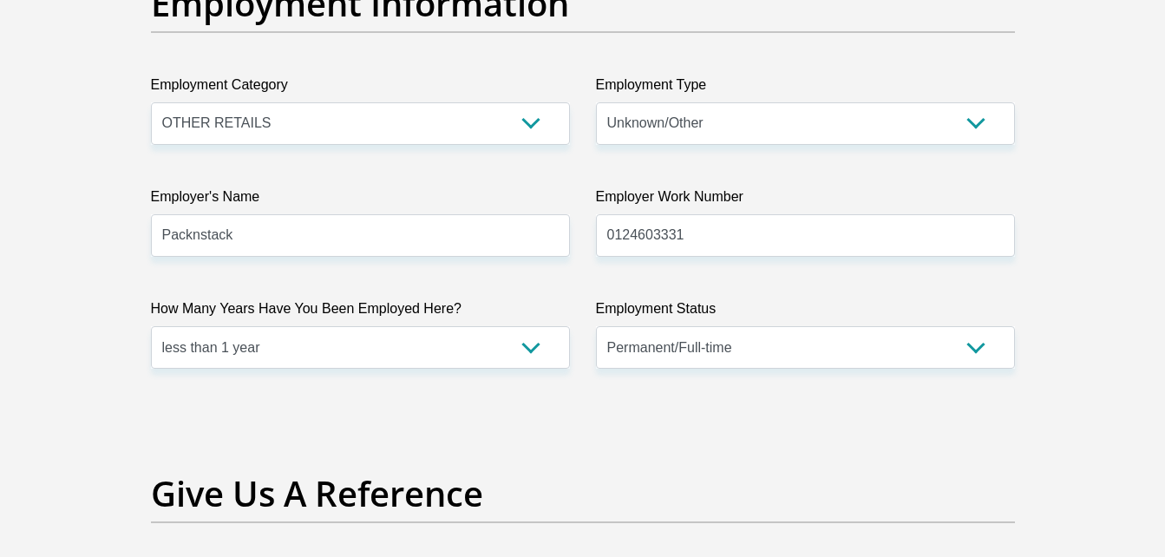
scroll to position [3183, 0]
click at [539, 115] on select "AGRICULTURE ALCOHOL & TOBACCO CONSTRUCTION MATERIALS METALLURGY EQUIPMENT FOR R…" at bounding box center [360, 122] width 419 height 42
click at [751, 120] on select "College/Lecturer Craft Seller Creative Driver Executive Farmer Forces - Non Com…" at bounding box center [805, 122] width 419 height 42
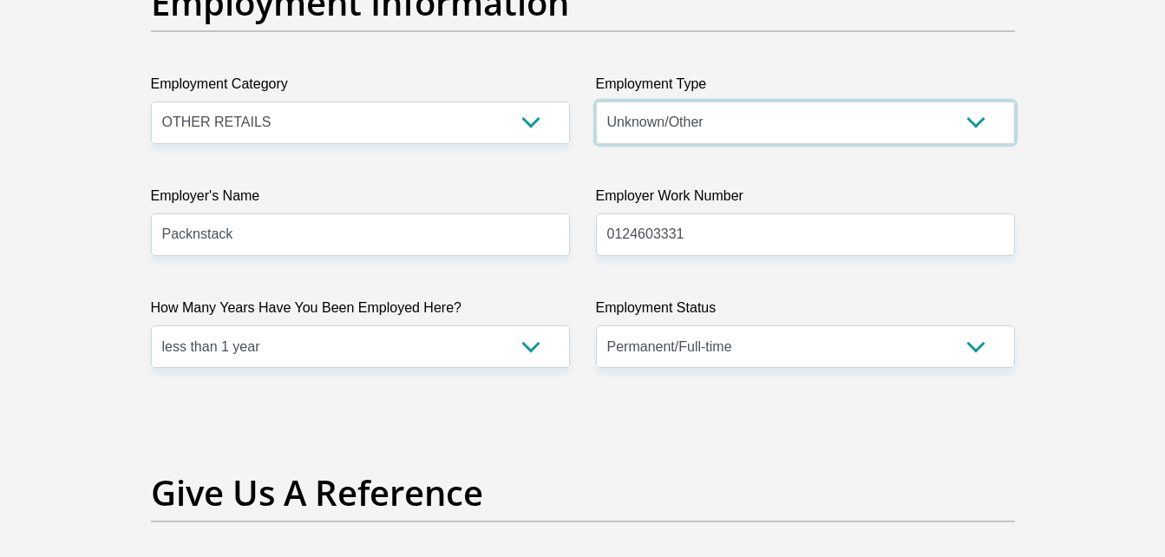
click at [800, 121] on select "College/Lecturer Craft Seller Creative Driver Executive Farmer Forces - Non Com…" at bounding box center [805, 122] width 419 height 42
select select "Service Industry"
click at [596, 101] on select "College/Lecturer Craft Seller Creative Driver Executive Farmer Forces - Non Com…" at bounding box center [805, 122] width 419 height 42
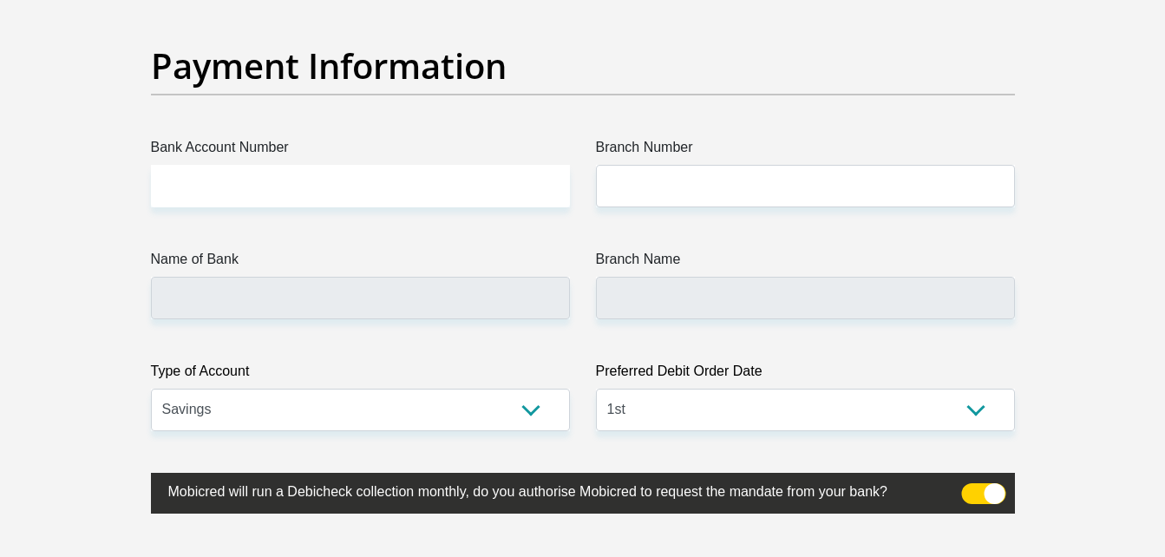
scroll to position [3989, 0]
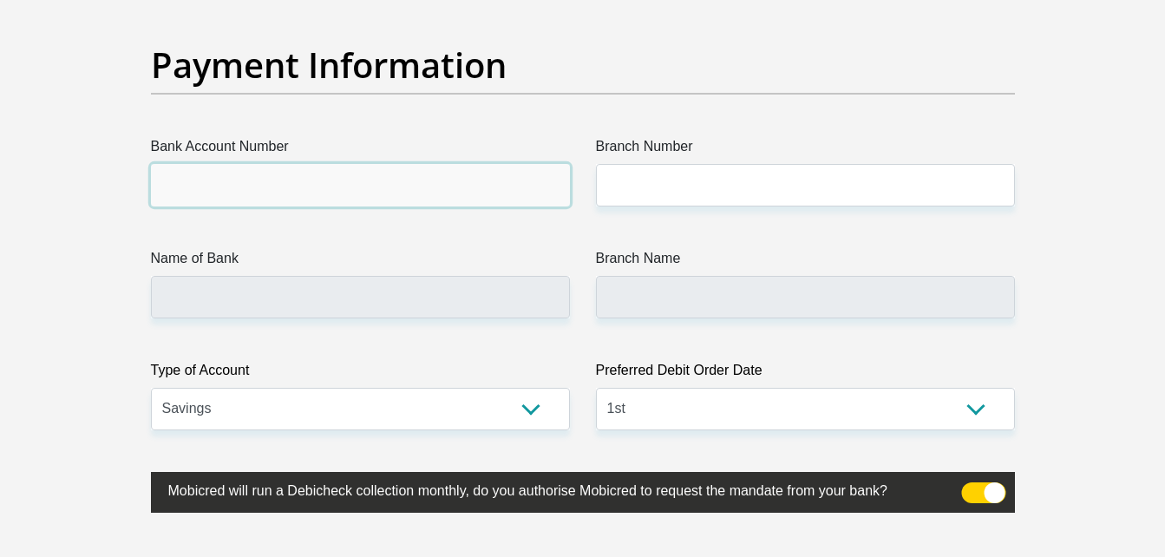
click at [388, 181] on input "Bank Account Number" at bounding box center [360, 185] width 419 height 42
paste input "10242901261"
type input "10242901261"
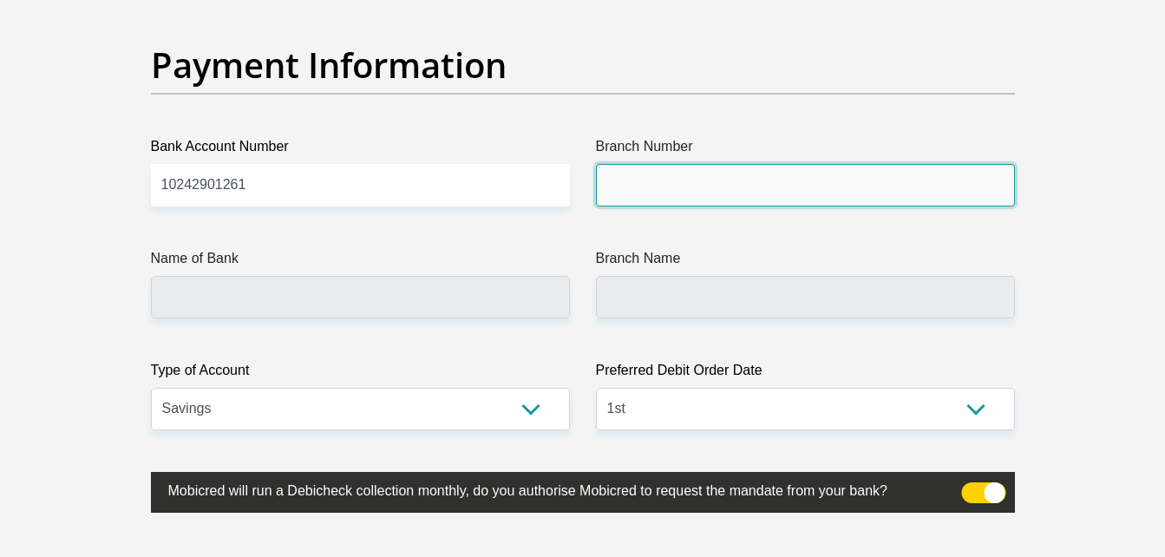
click at [647, 181] on input "Branch Number" at bounding box center [805, 185] width 419 height 42
type input "051001"
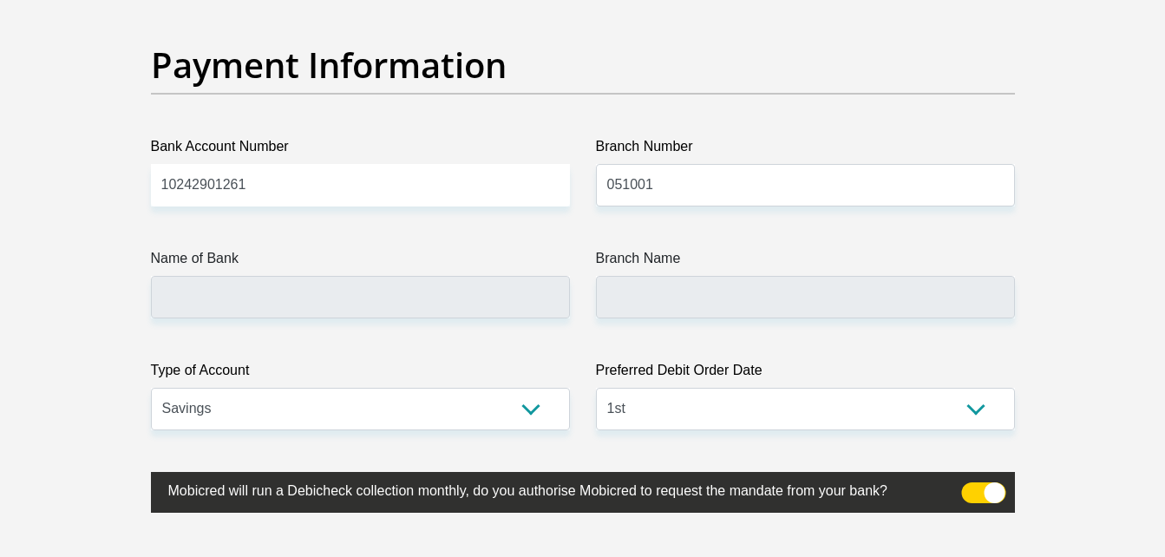
type input "STANDARD BANK"
type input "STANDARD BANK SOUTH AFRICA"
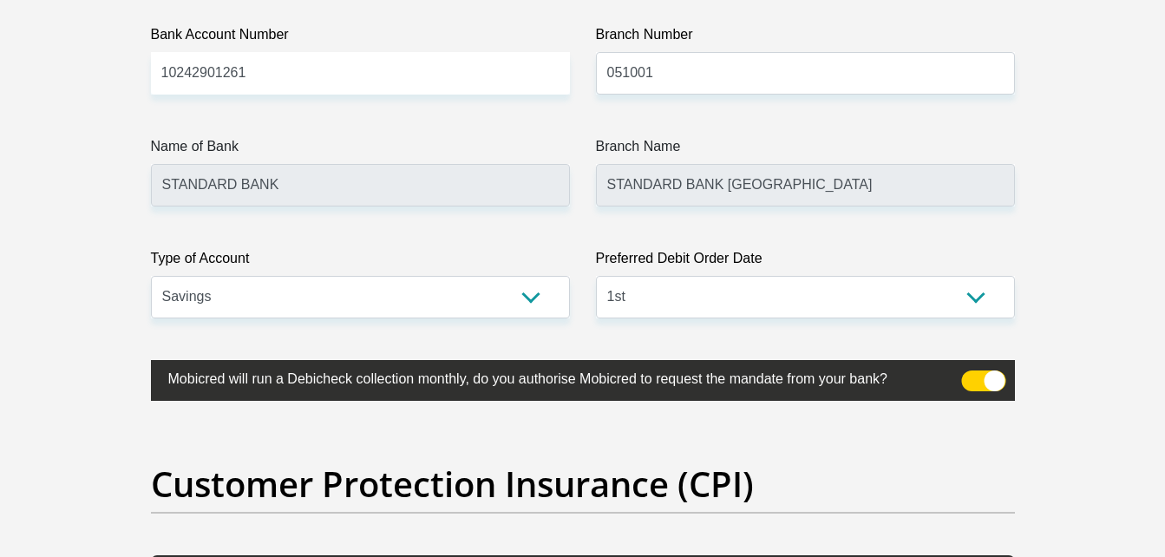
scroll to position [4103, 0]
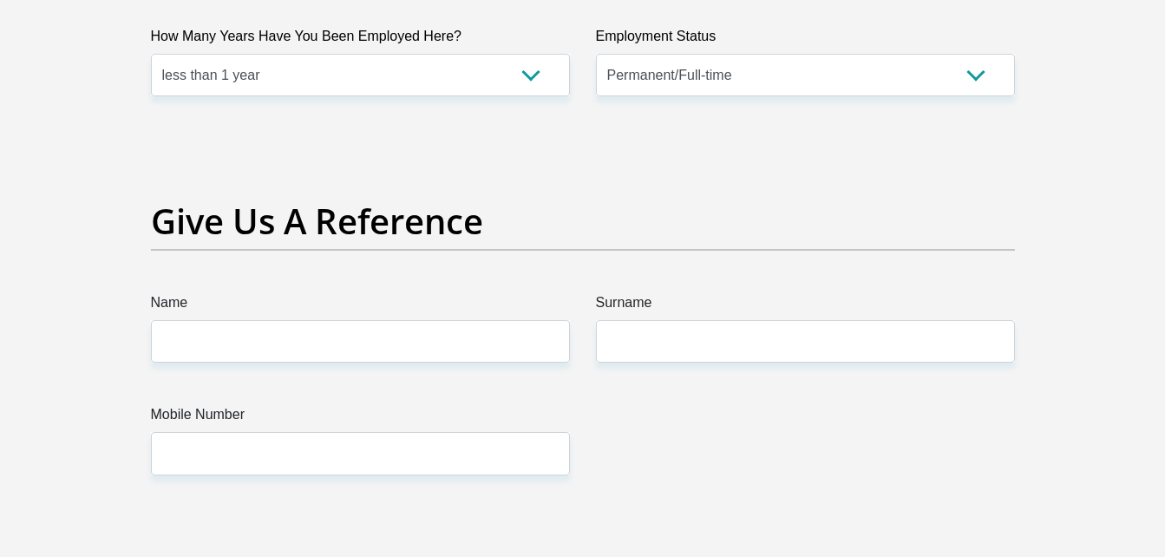
scroll to position [3562, 0]
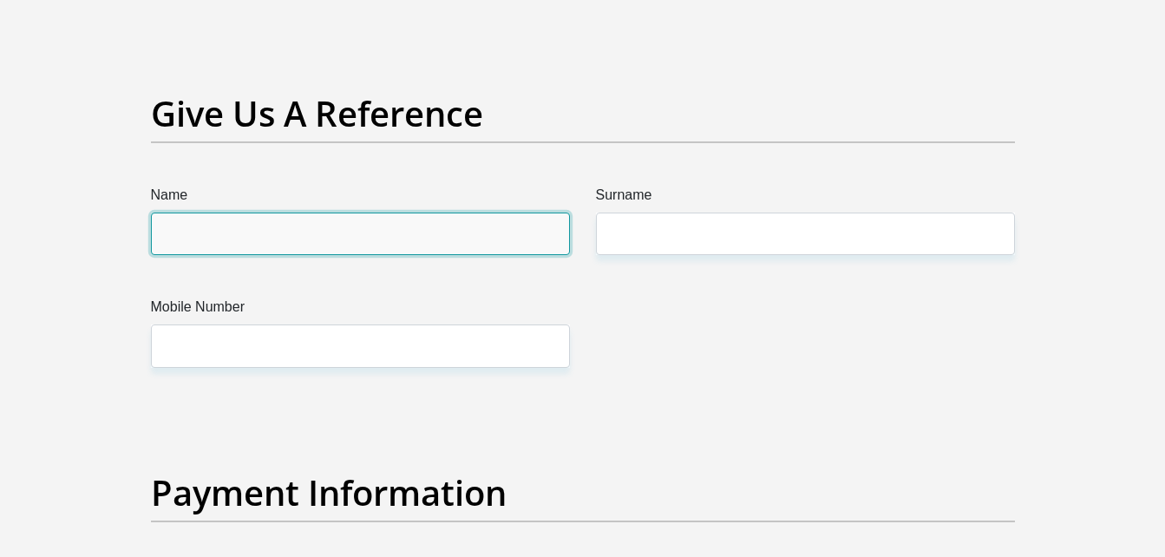
click at [495, 241] on input "Name" at bounding box center [360, 233] width 419 height 42
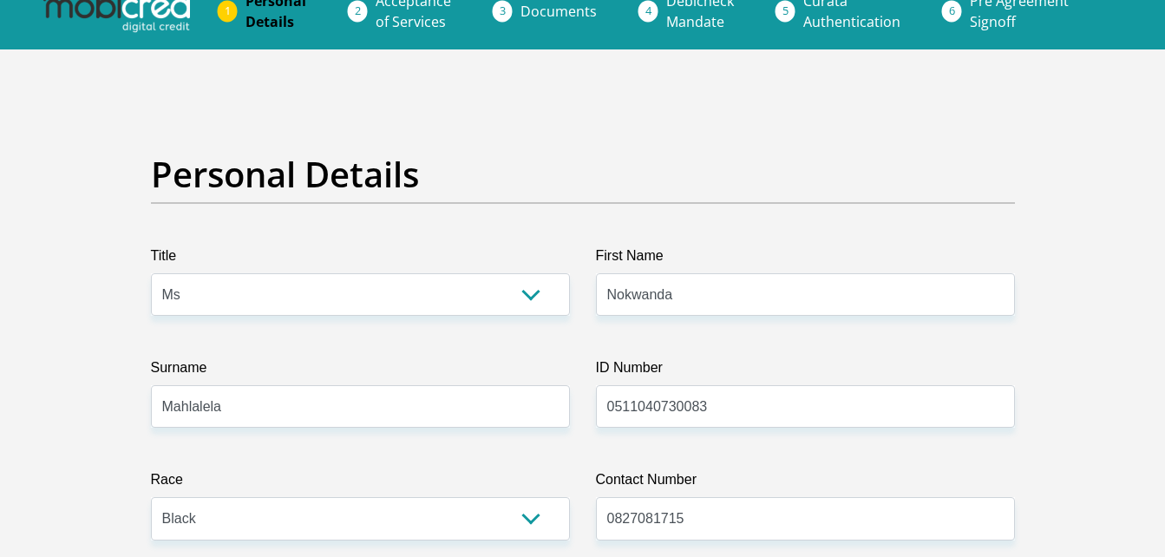
scroll to position [0, 0]
